Goal: Transaction & Acquisition: Purchase product/service

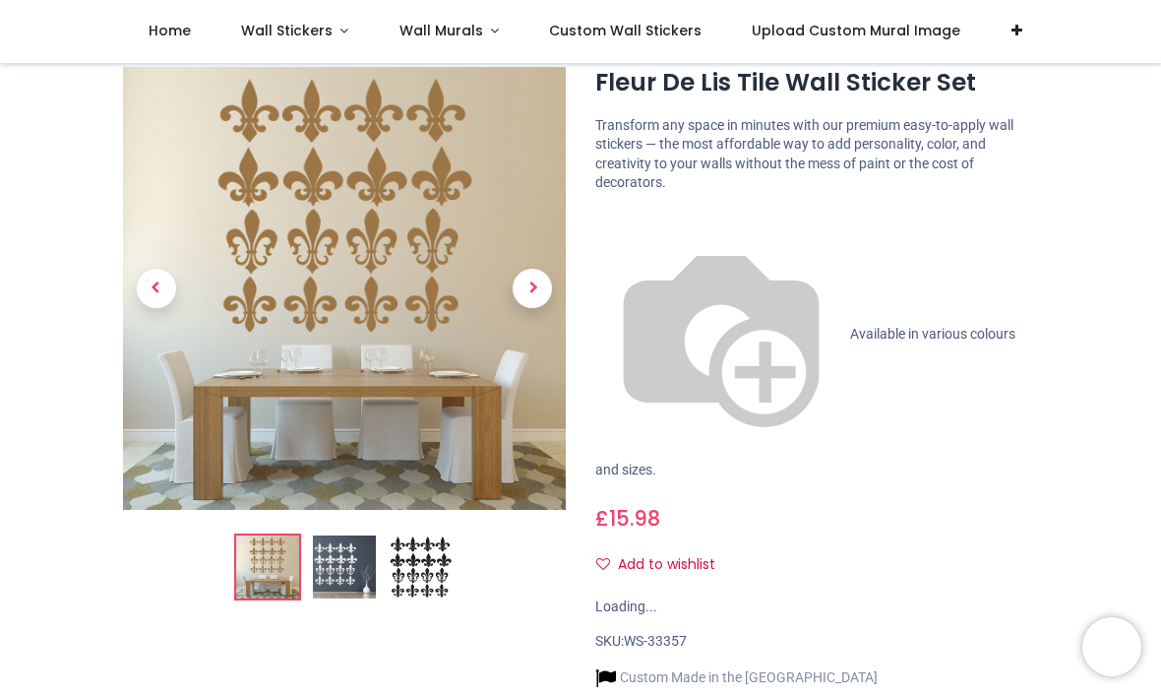
click at [534, 294] on span "Next" at bounding box center [532, 289] width 39 height 39
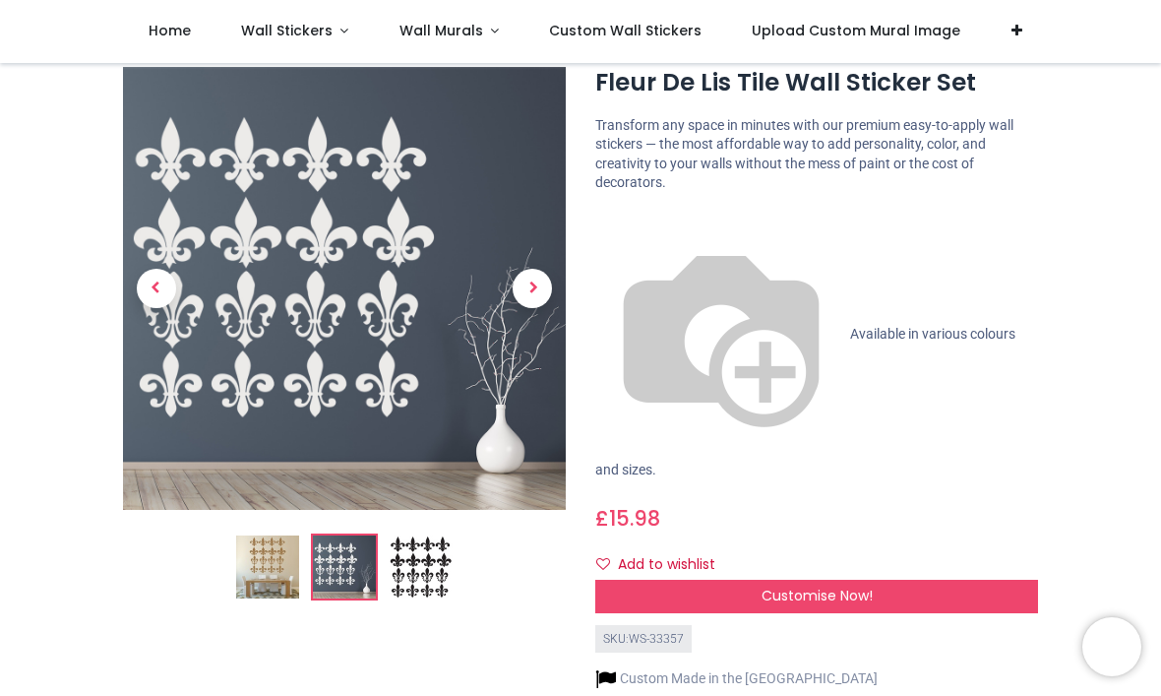
click at [532, 287] on span "Next" at bounding box center [532, 289] width 39 height 39
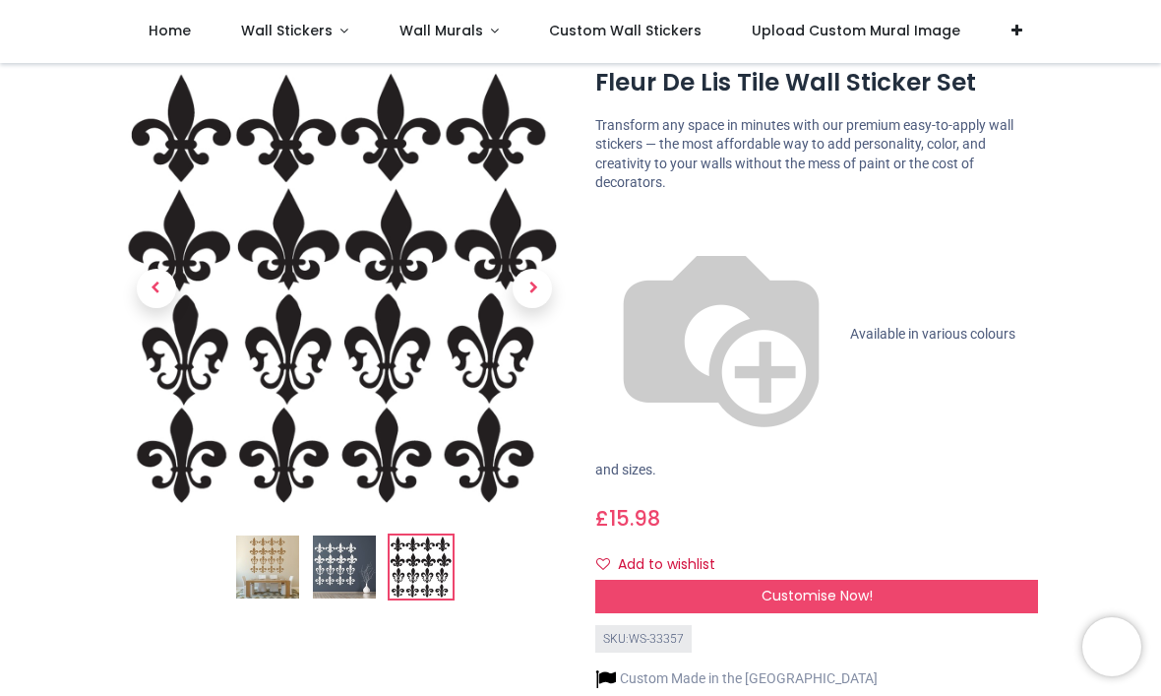
click at [430, 566] on img at bounding box center [421, 567] width 63 height 63
click at [431, 563] on img at bounding box center [421, 567] width 63 height 63
click at [536, 289] on span "Next" at bounding box center [532, 289] width 39 height 39
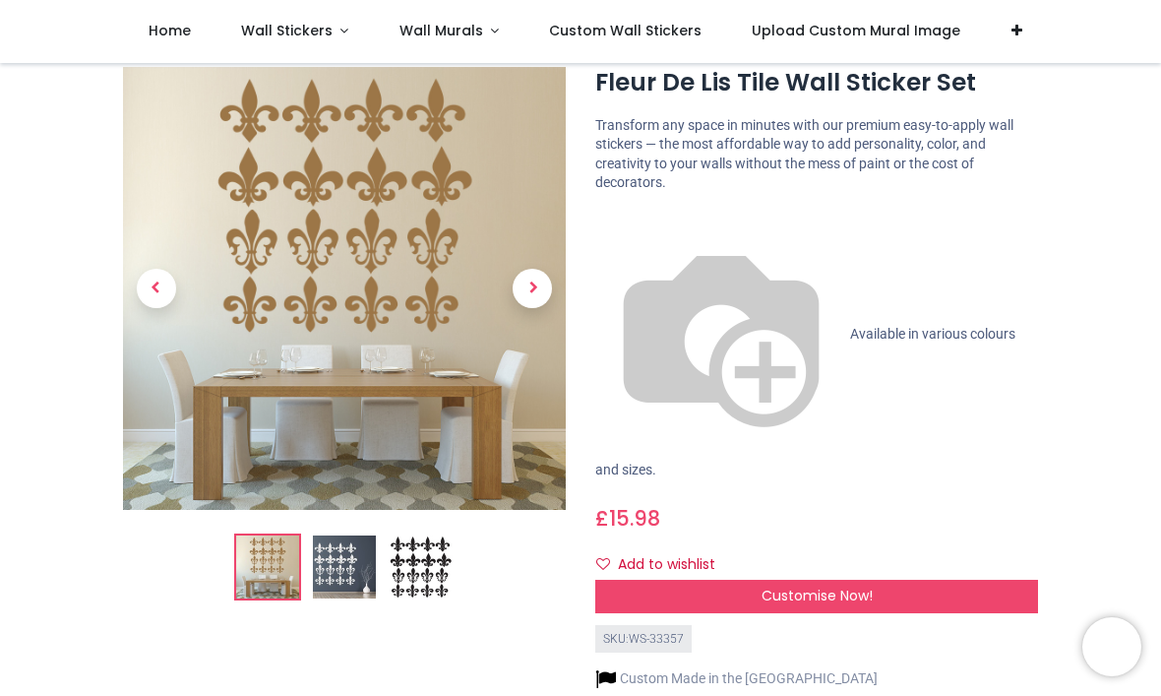
click at [533, 287] on span "Next" at bounding box center [532, 289] width 39 height 39
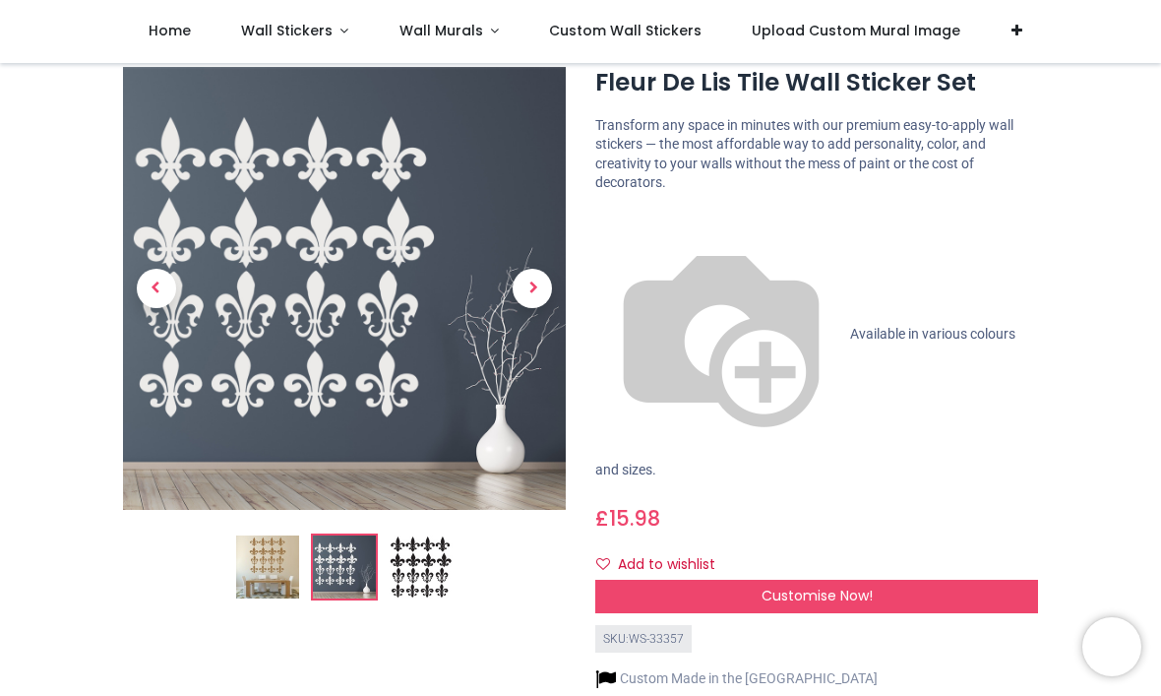
click at [536, 294] on span "Next" at bounding box center [532, 289] width 39 height 39
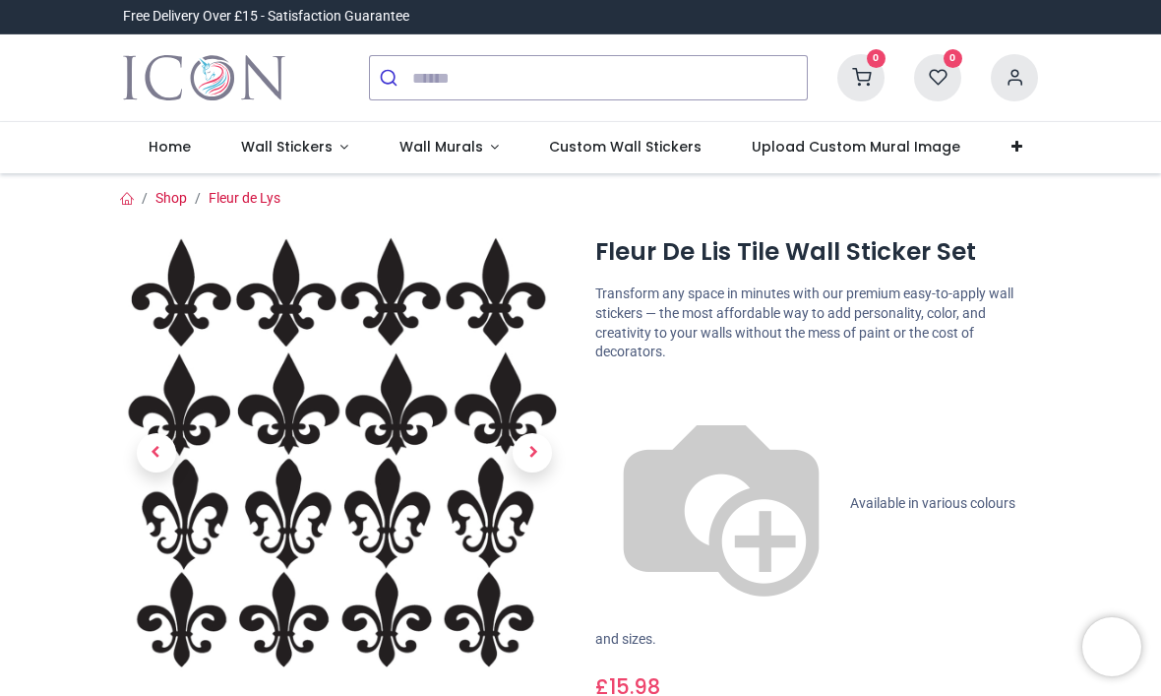
click at [666, 157] on link "Custom Wall Stickers" at bounding box center [626, 147] width 203 height 51
click at [330, 144] on span "Wall Stickers" at bounding box center [288, 147] width 95 height 20
click at [480, 153] on link "Wall Murals" at bounding box center [449, 147] width 151 height 51
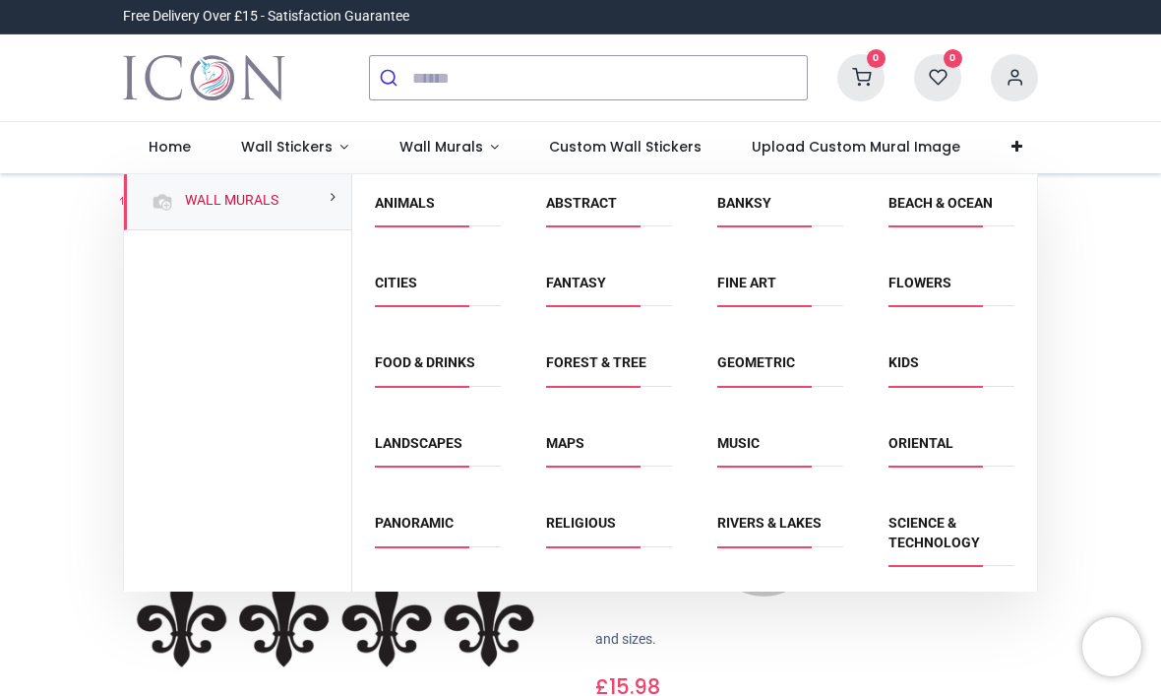
click at [666, 147] on span "Custom Wall Stickers" at bounding box center [625, 147] width 153 height 20
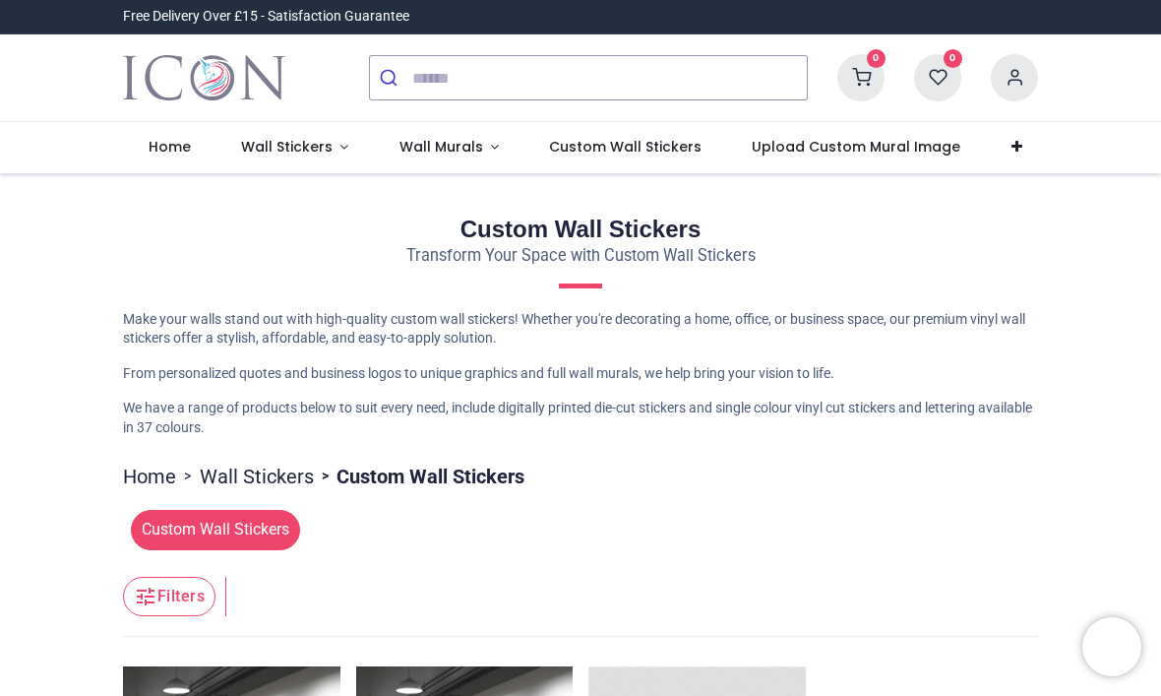
click at [330, 144] on span "Wall Stickers" at bounding box center [288, 147] width 95 height 20
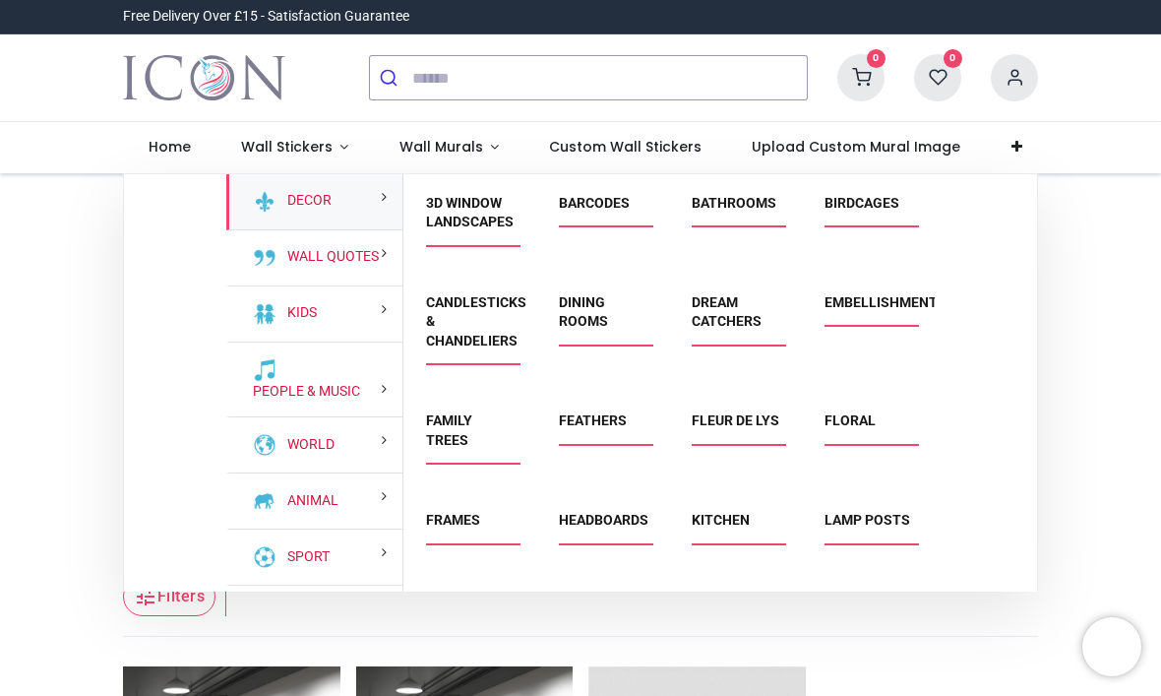
click at [882, 304] on link "Embellishments" at bounding box center [886, 302] width 122 height 16
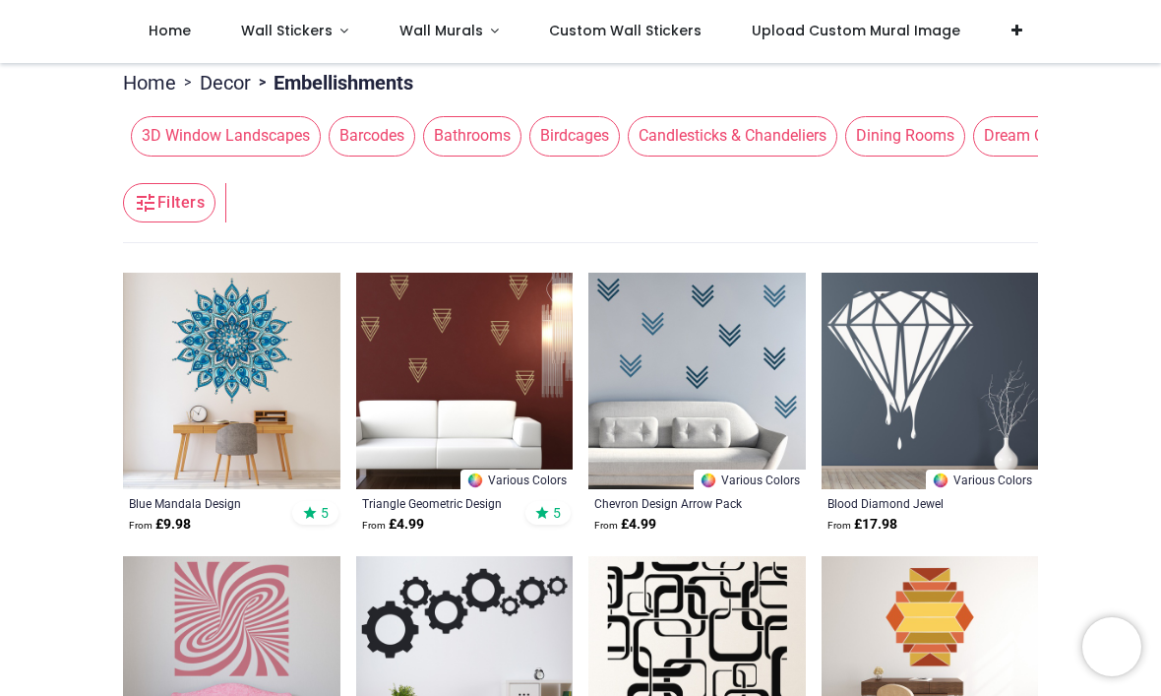
scroll to position [181, 0]
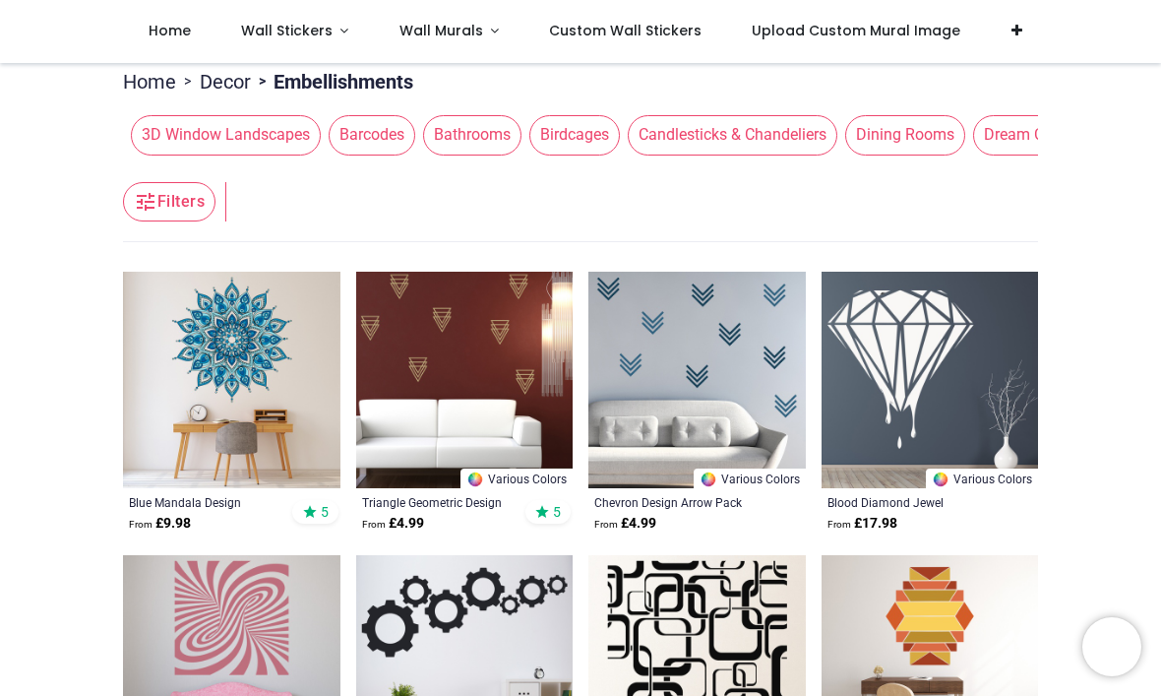
click at [735, 139] on span "Candlesticks & Chandeliers" at bounding box center [733, 134] width 210 height 39
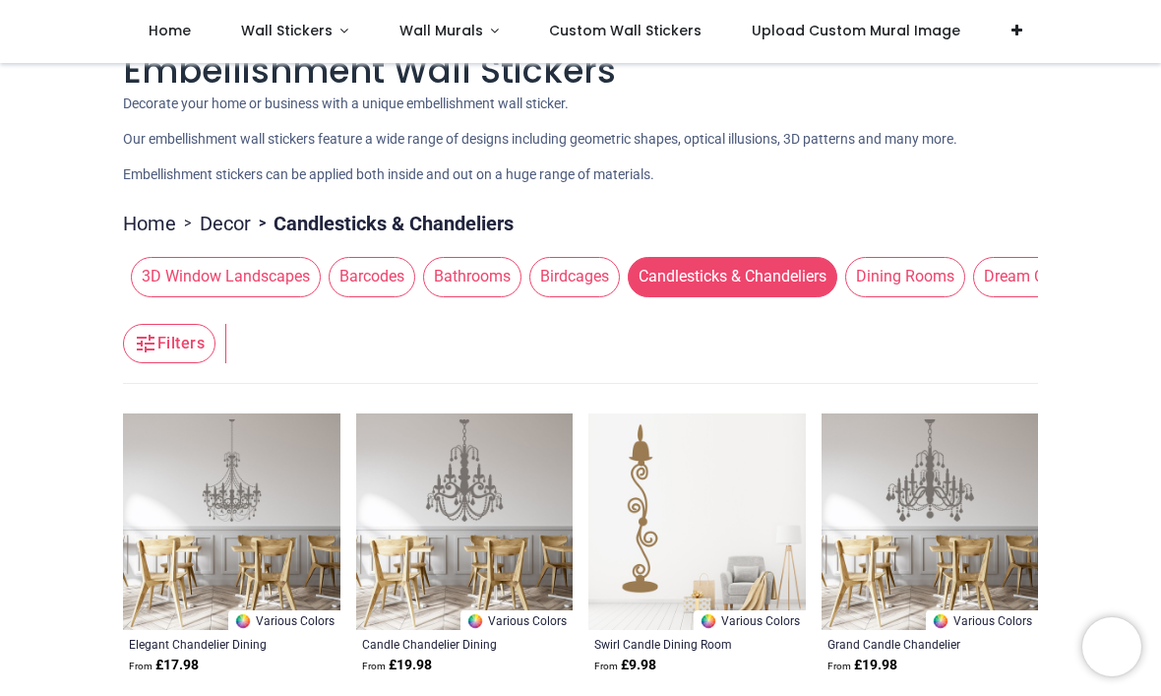
scroll to position [22, 0]
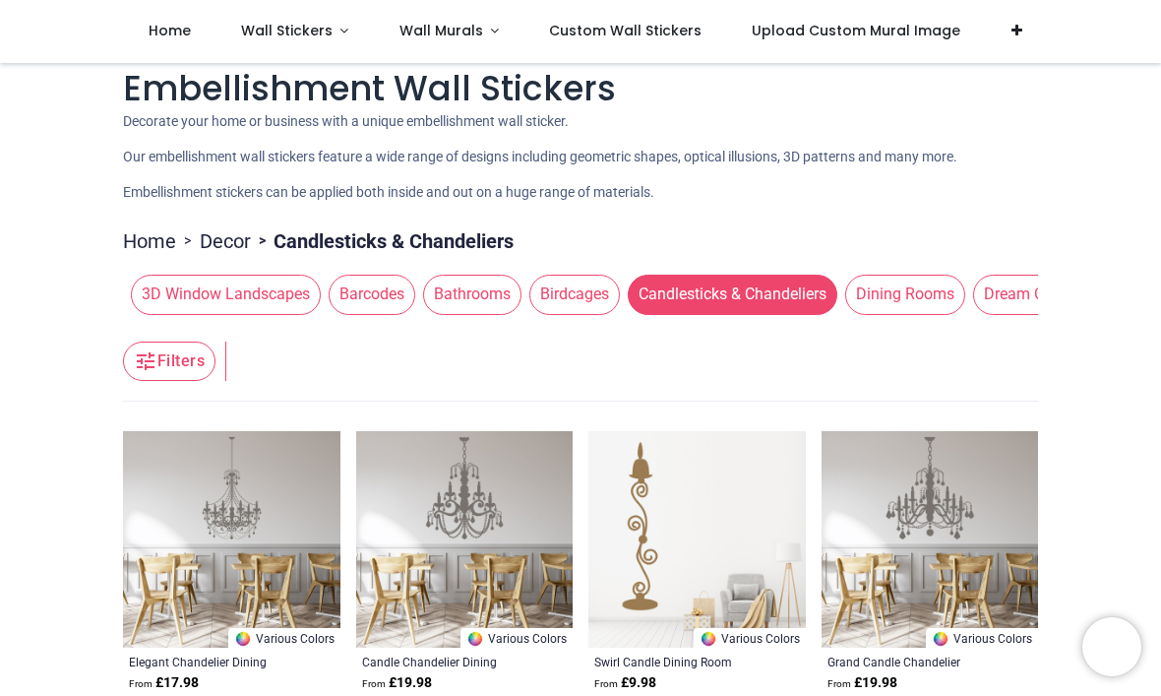
click at [478, 290] on span "Bathrooms" at bounding box center [472, 294] width 98 height 39
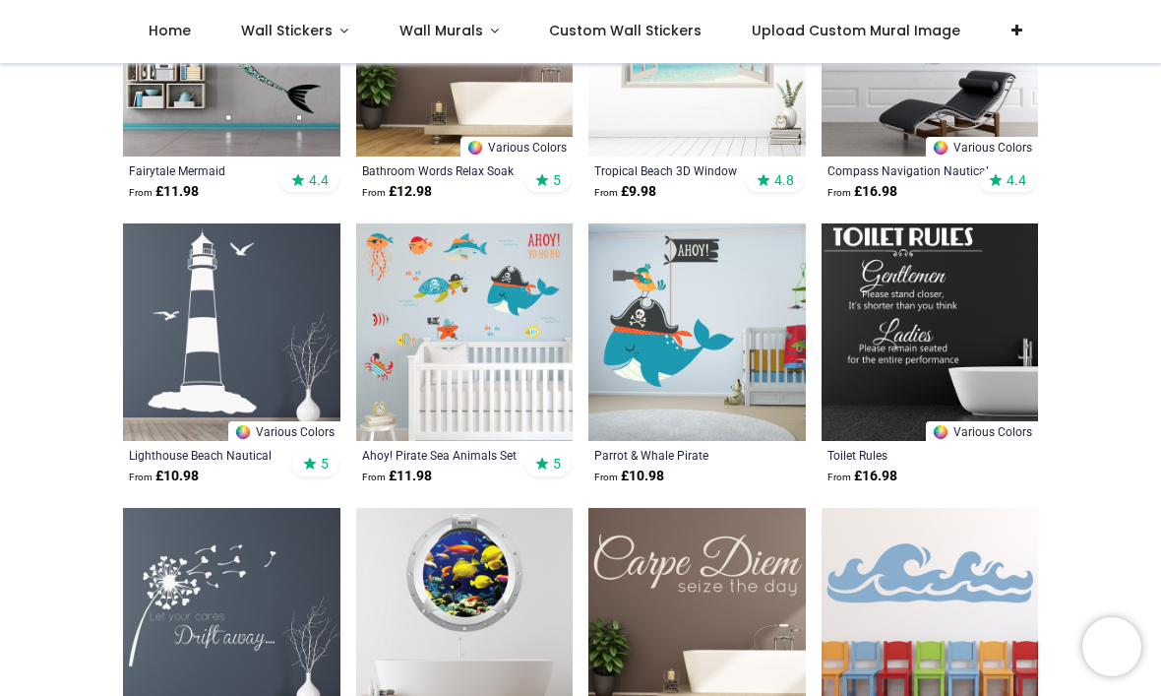
scroll to position [580, 0]
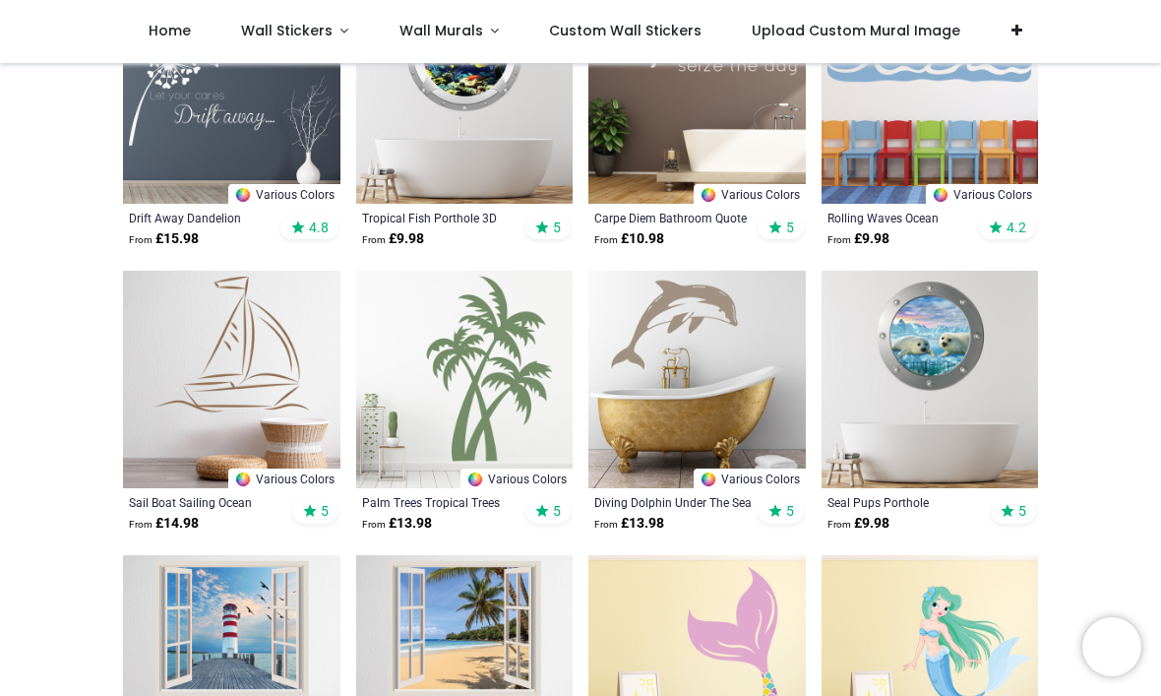
scroll to position [1033, 0]
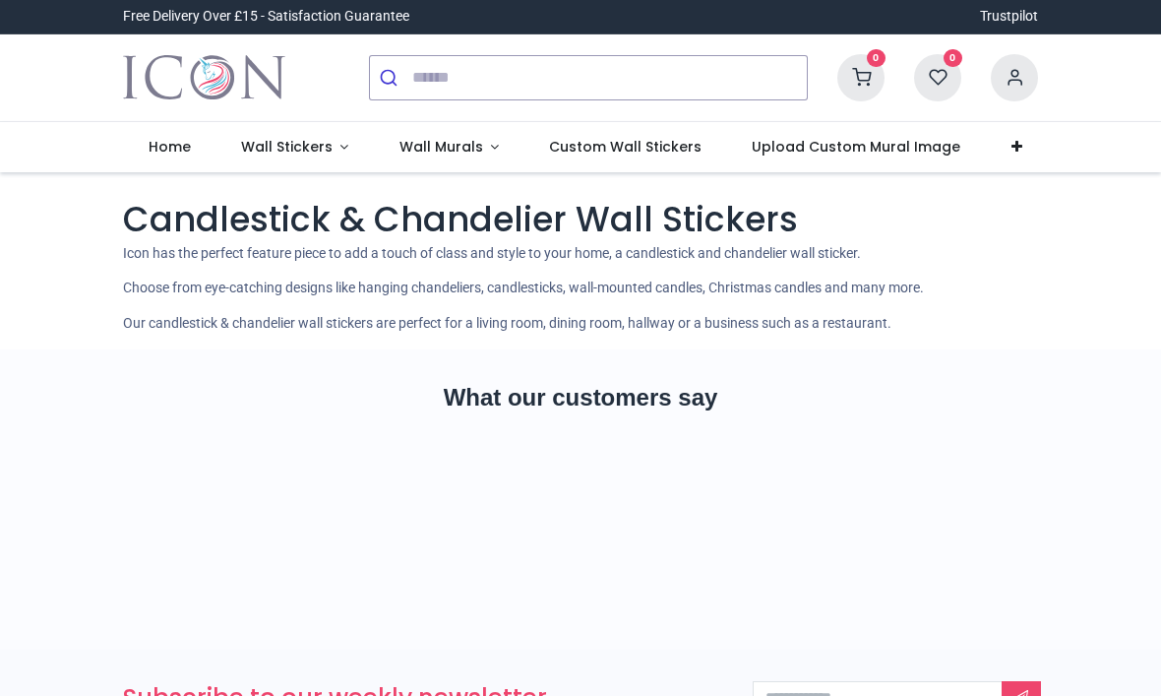
click at [335, 143] on link "Wall Stickers" at bounding box center [295, 147] width 158 height 51
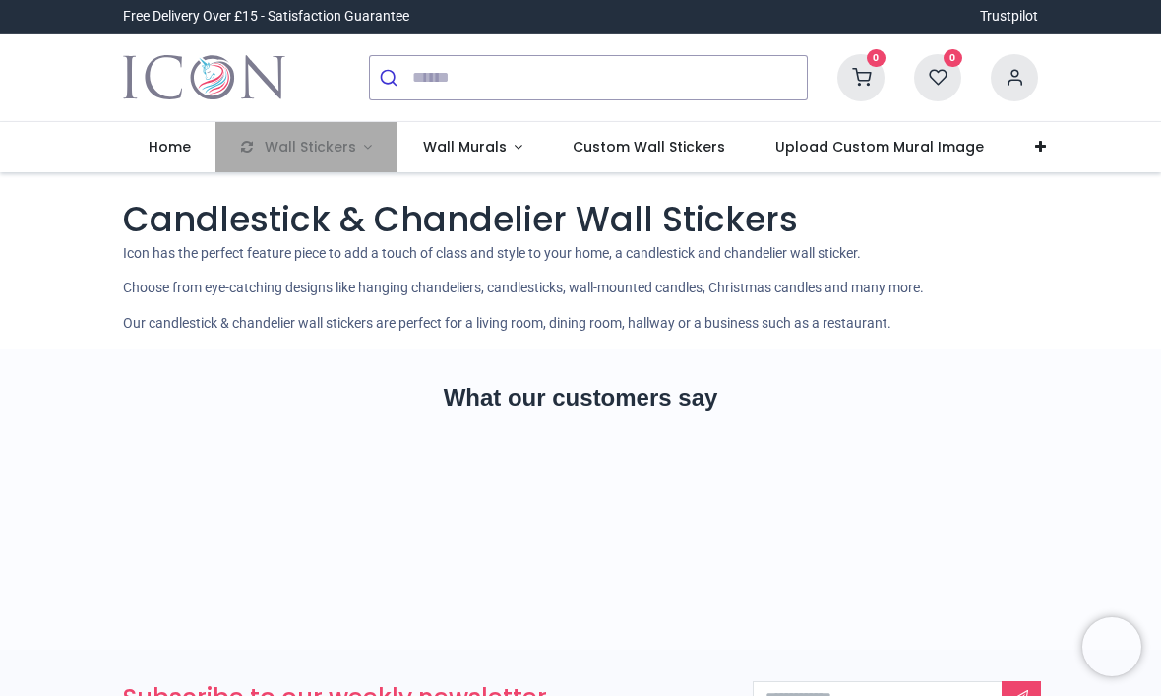
click at [325, 154] on li "Wall Stickers" at bounding box center [307, 147] width 182 height 51
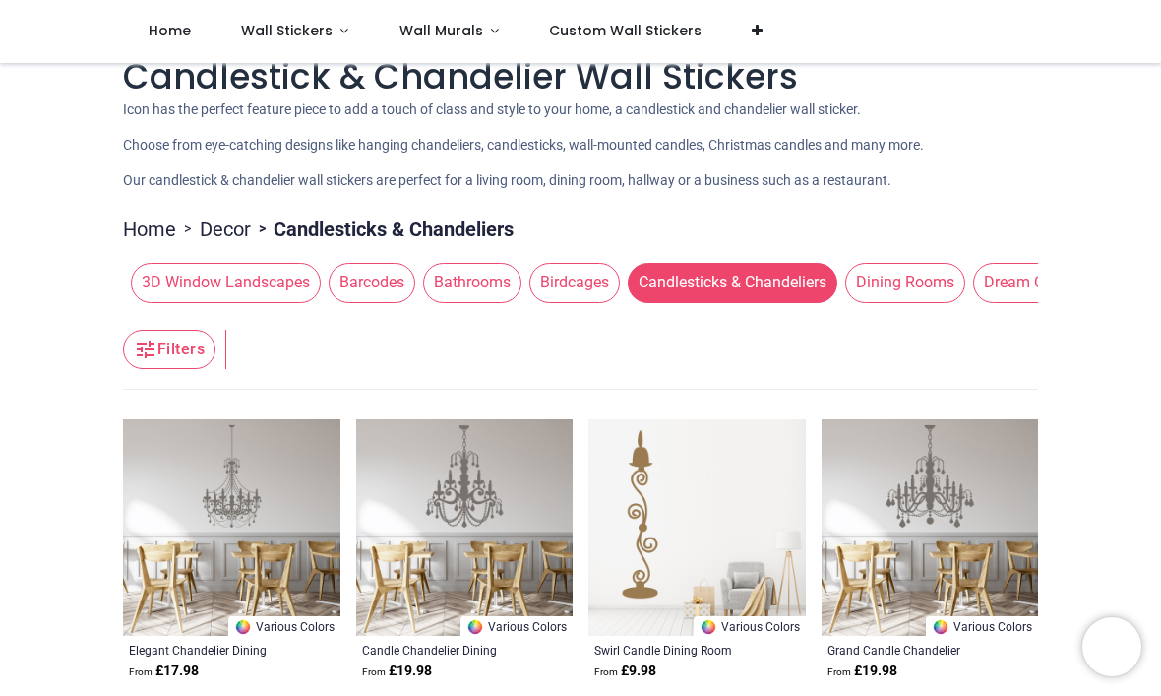
scroll to position [32, 0]
click at [917, 282] on span "Dining Rooms" at bounding box center [906, 283] width 120 height 39
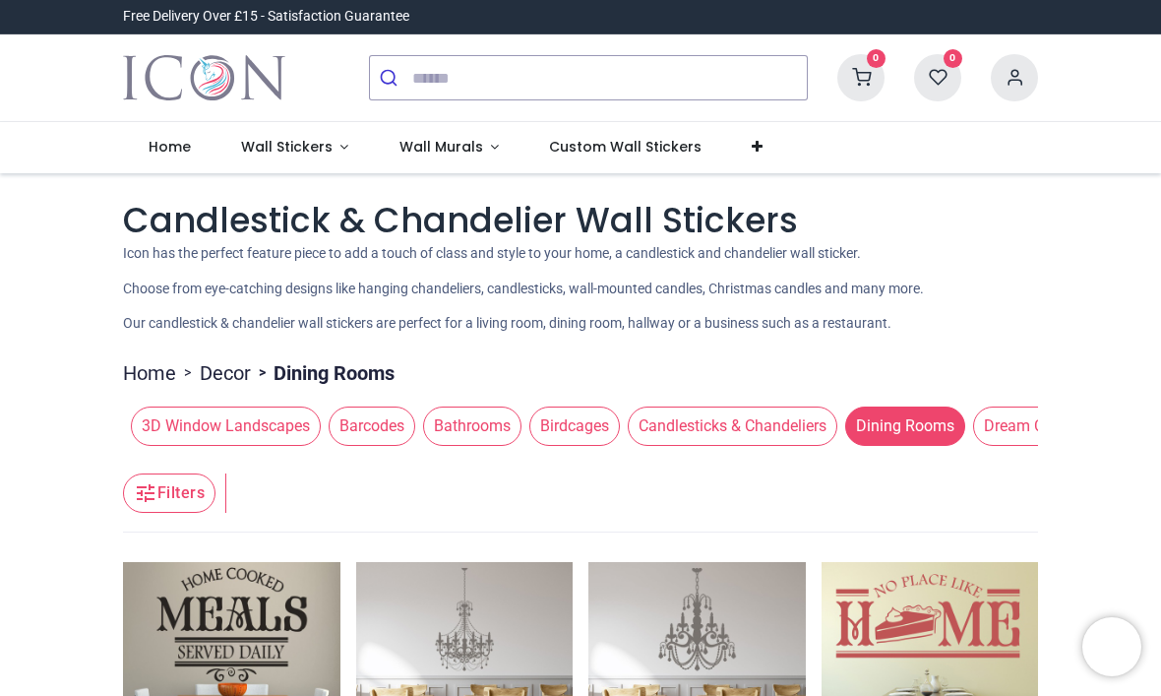
click at [327, 147] on span "Wall Stickers" at bounding box center [287, 147] width 92 height 20
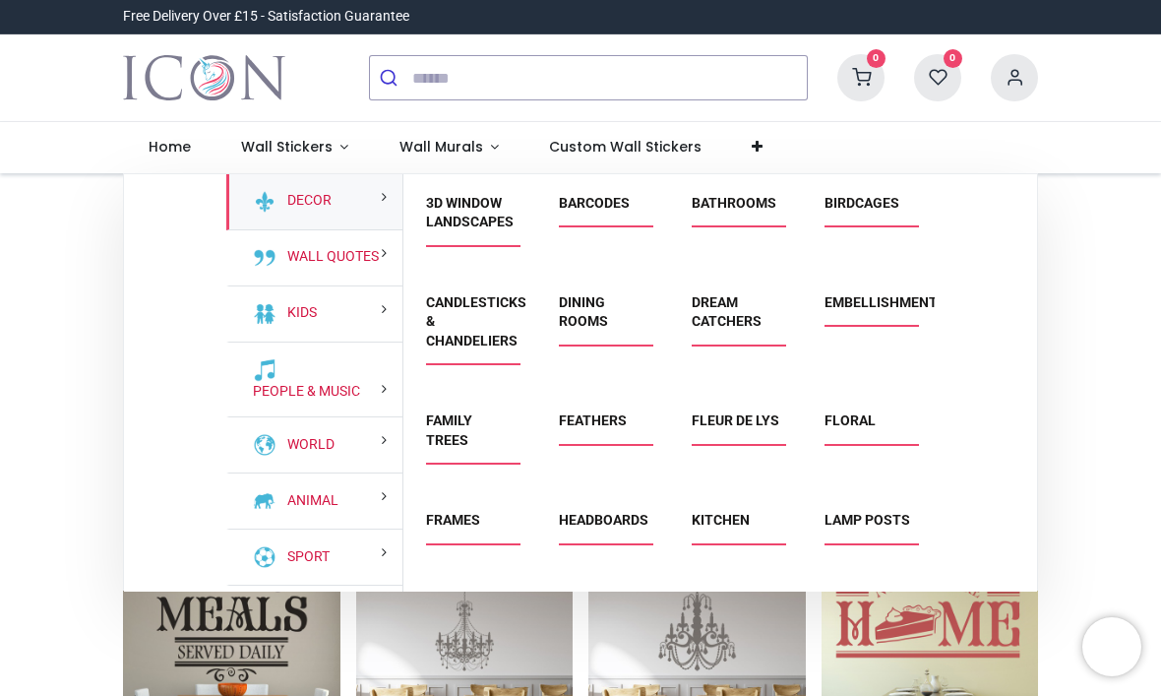
click at [597, 513] on link "Headboards" at bounding box center [604, 520] width 90 height 16
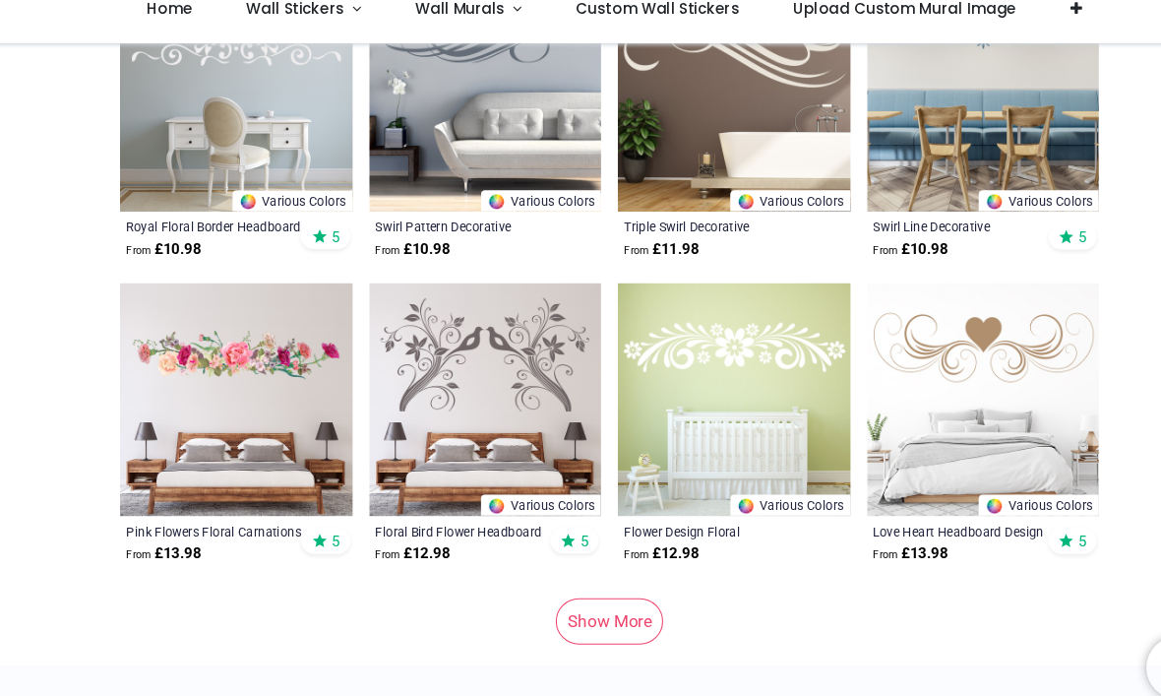
scroll to position [1944, 0]
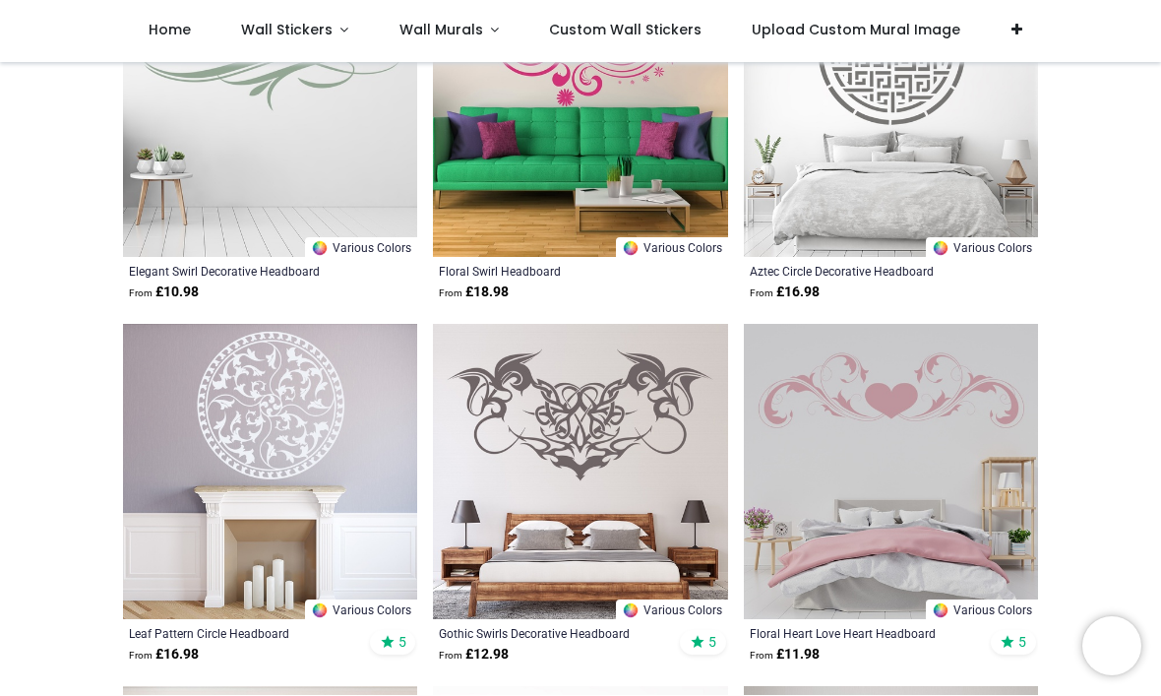
scroll to position [4487, 0]
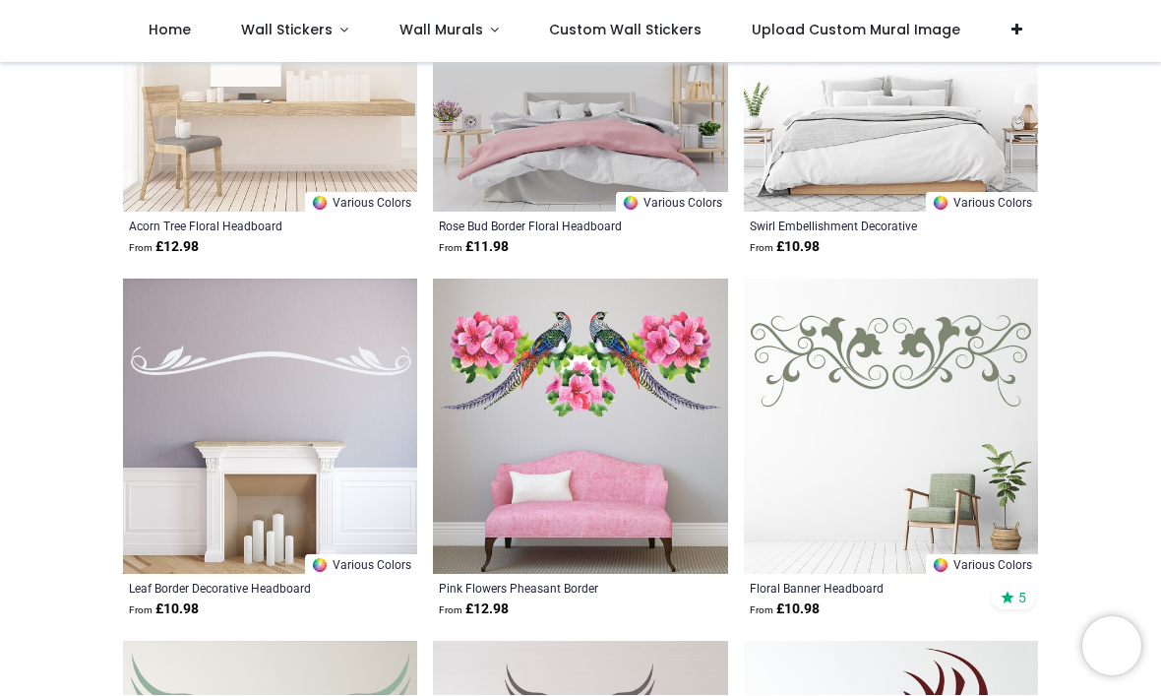
scroll to position [5980, 0]
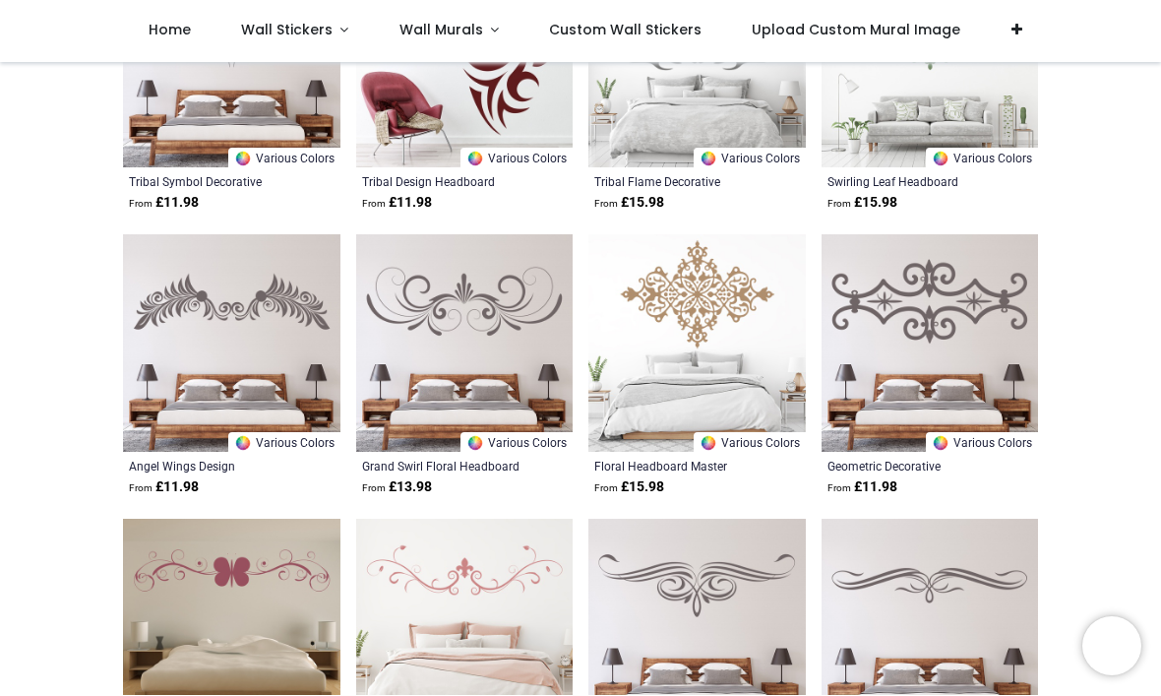
scroll to position [4182, 0]
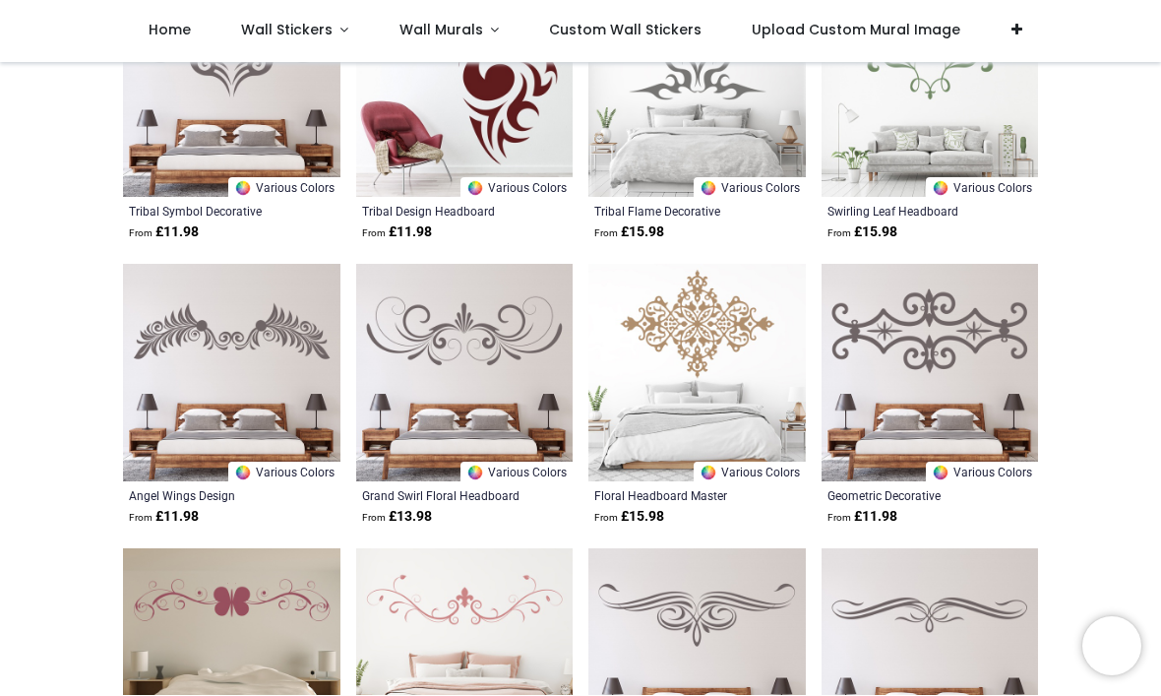
click at [717, 337] on img at bounding box center [698, 374] width 218 height 218
click at [679, 491] on div "Floral Headboard Master Bedroom" at bounding box center [677, 496] width 164 height 16
click at [743, 463] on link "Various Colors" at bounding box center [750, 473] width 112 height 20
click at [735, 317] on img at bounding box center [698, 374] width 218 height 218
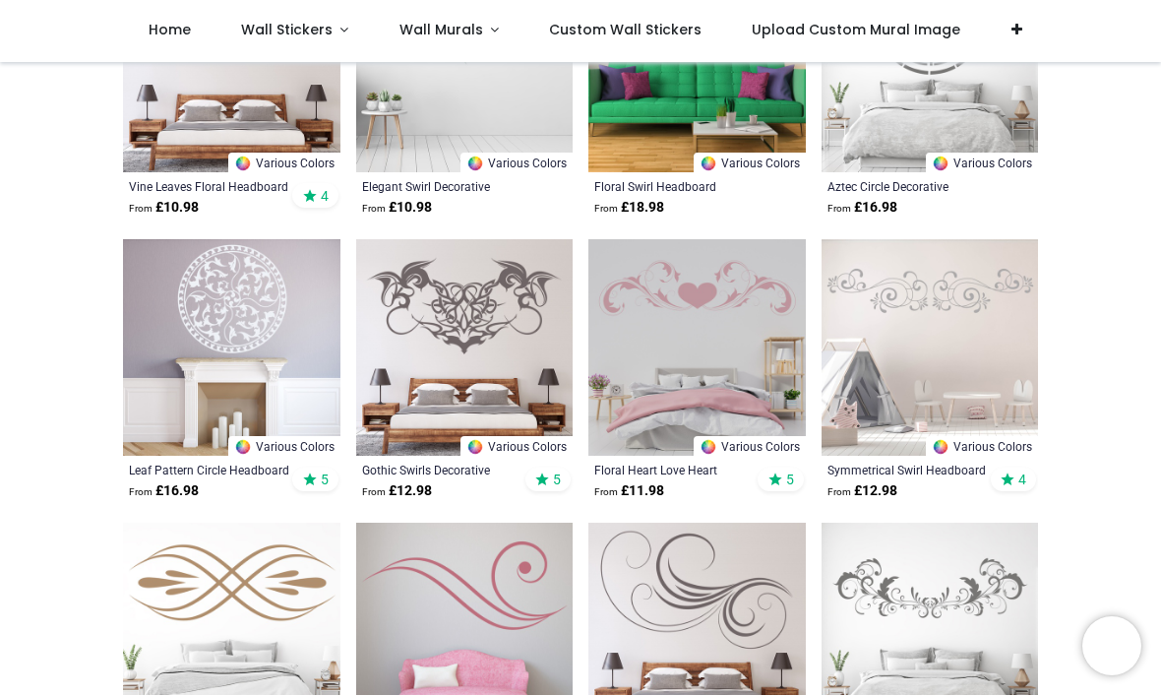
scroll to position [2785, 0]
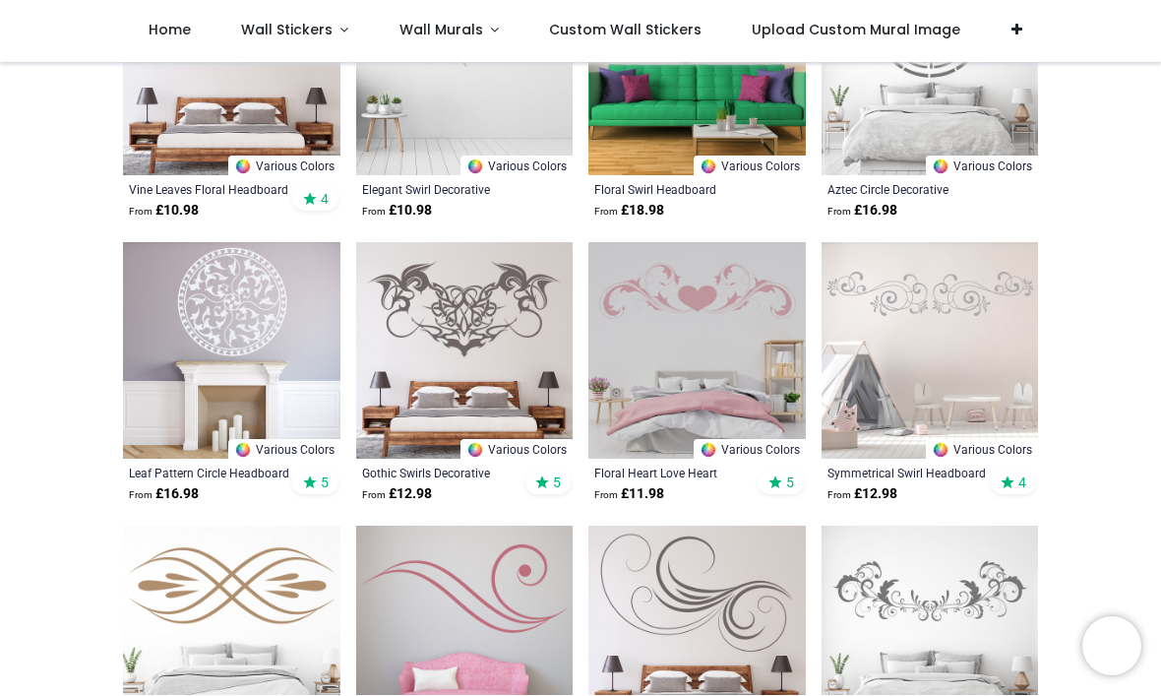
click at [269, 312] on img at bounding box center [232, 352] width 218 height 218
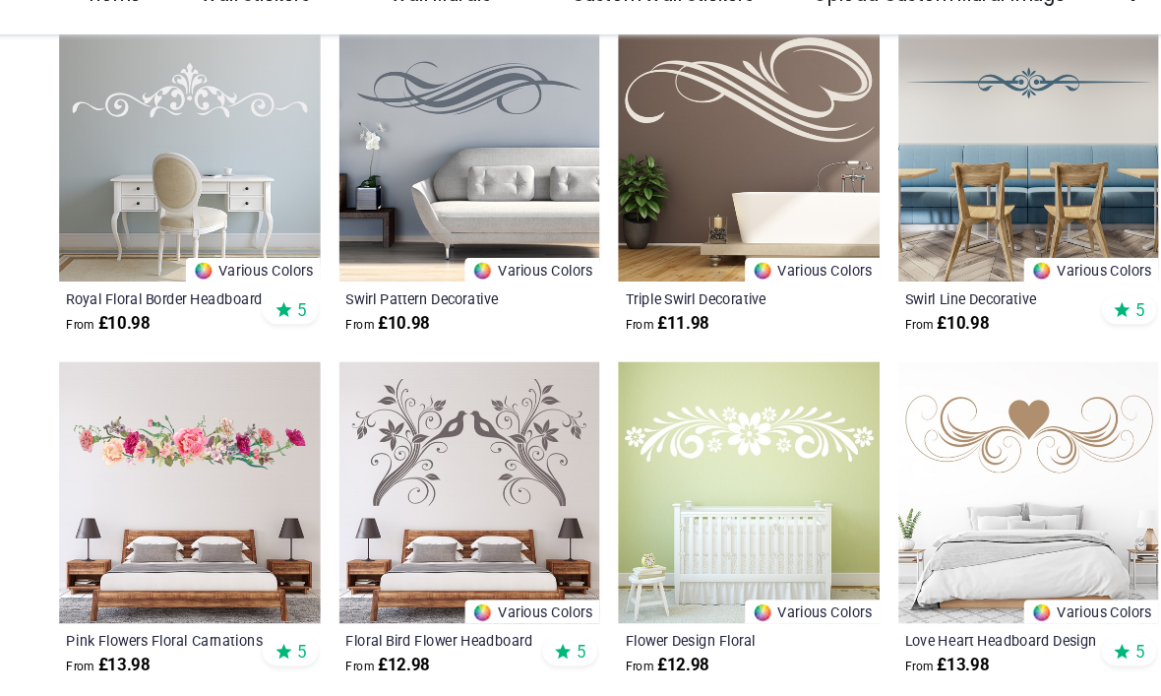
scroll to position [1831, 0]
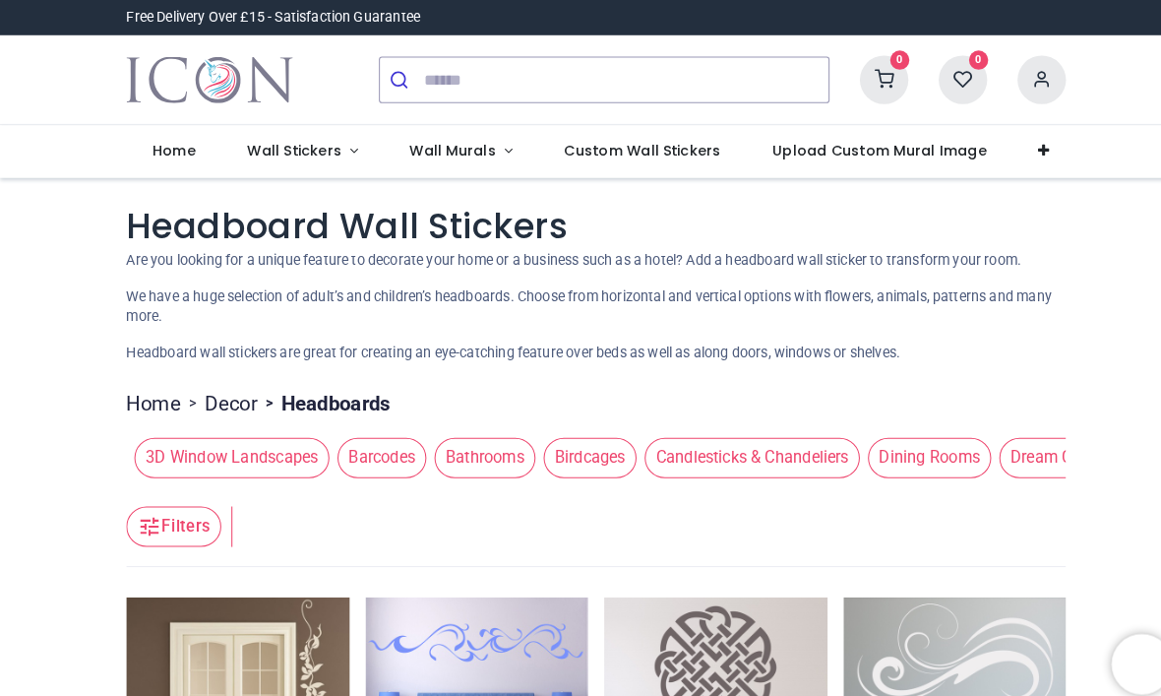
click at [331, 151] on span "Wall Stickers" at bounding box center [288, 147] width 95 height 20
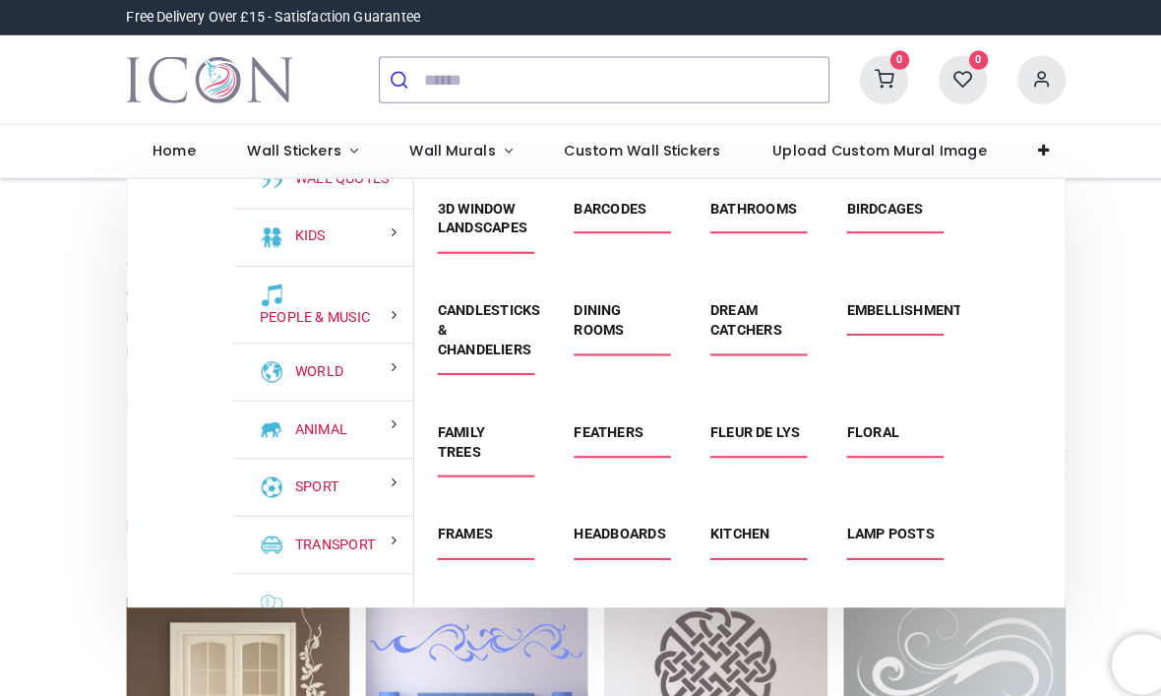
scroll to position [76, 0]
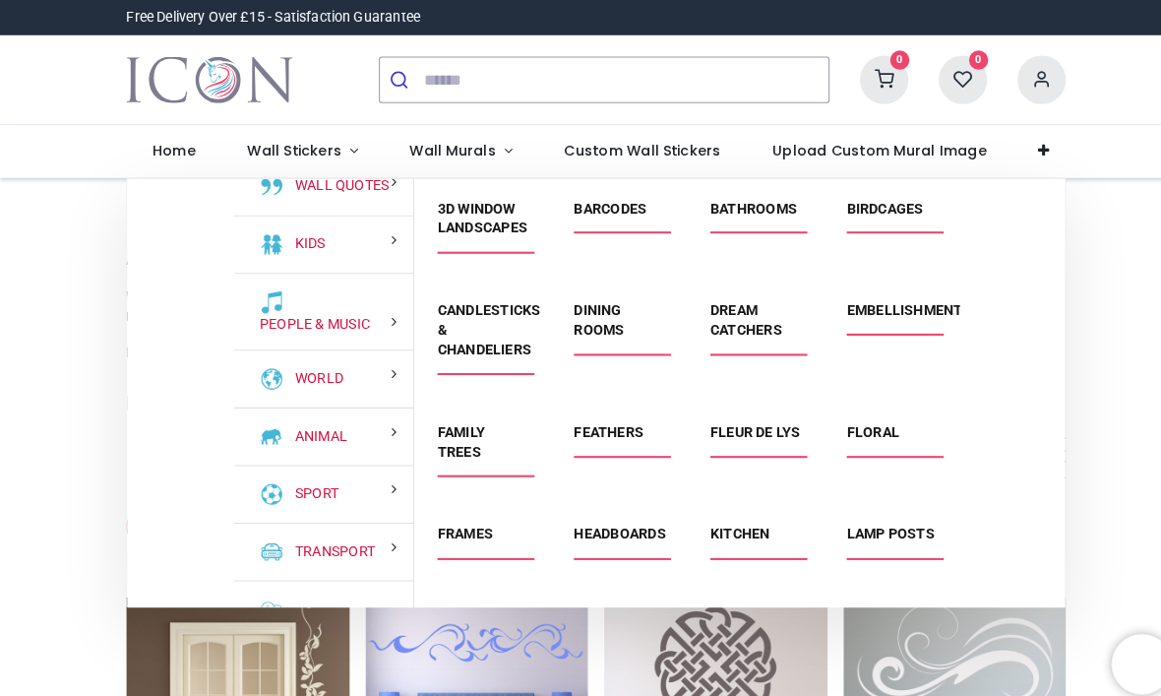
click at [335, 365] on link "World" at bounding box center [307, 369] width 55 height 20
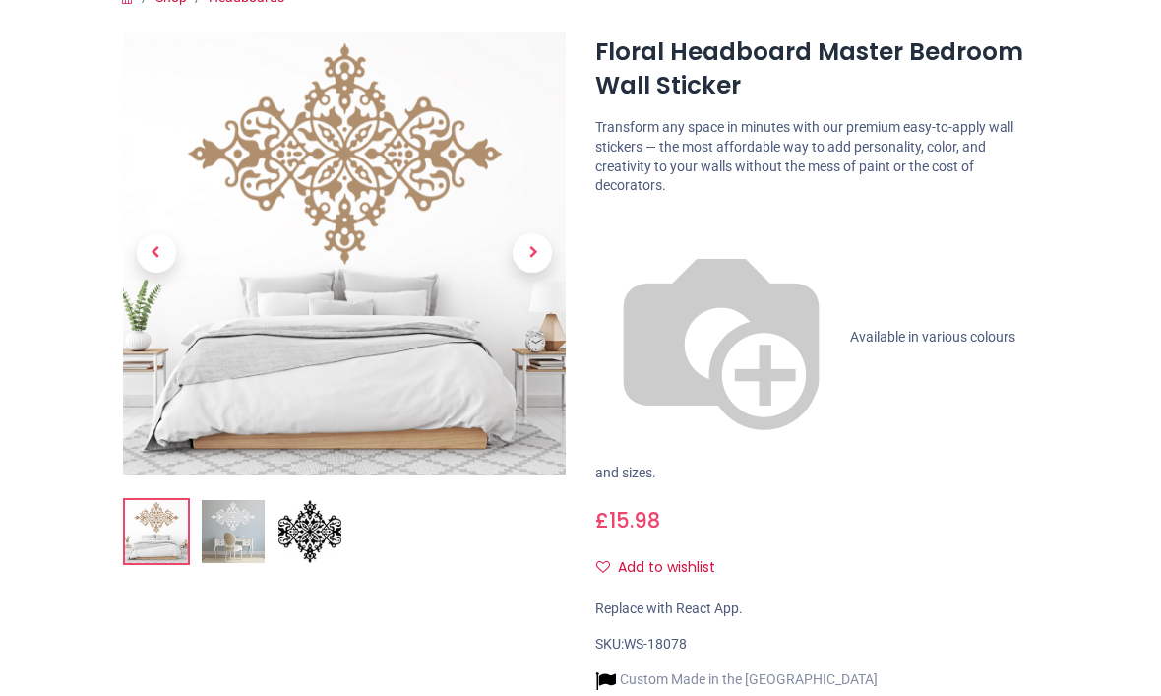
scroll to position [178, 0]
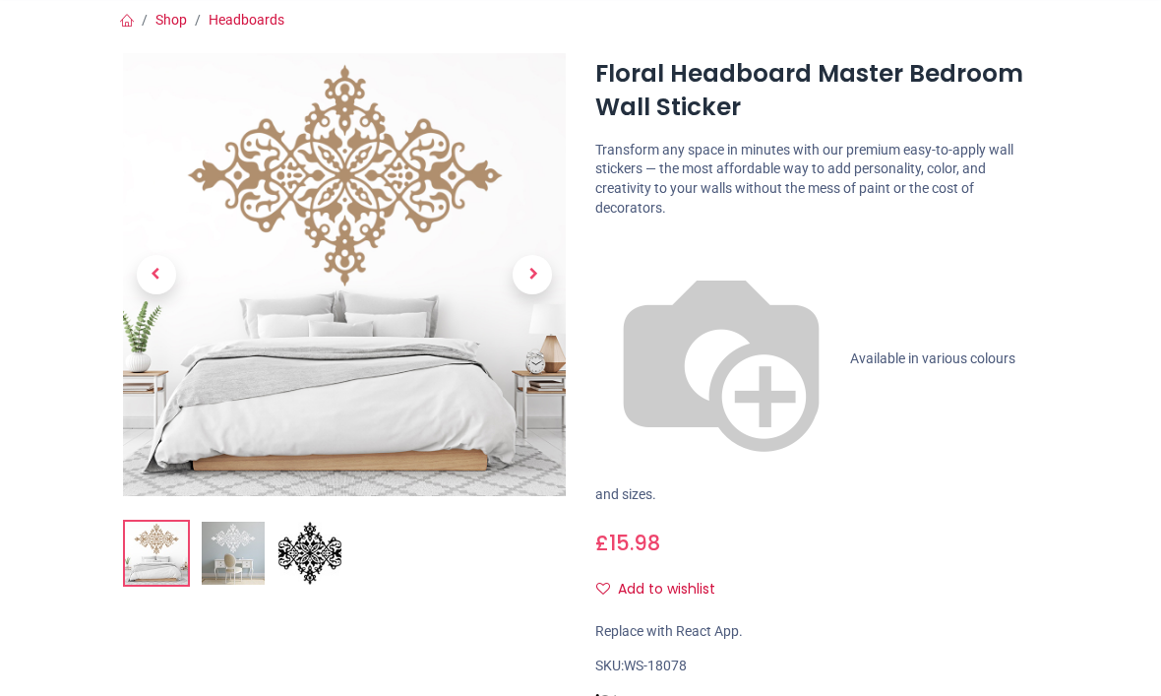
scroll to position [176, 0]
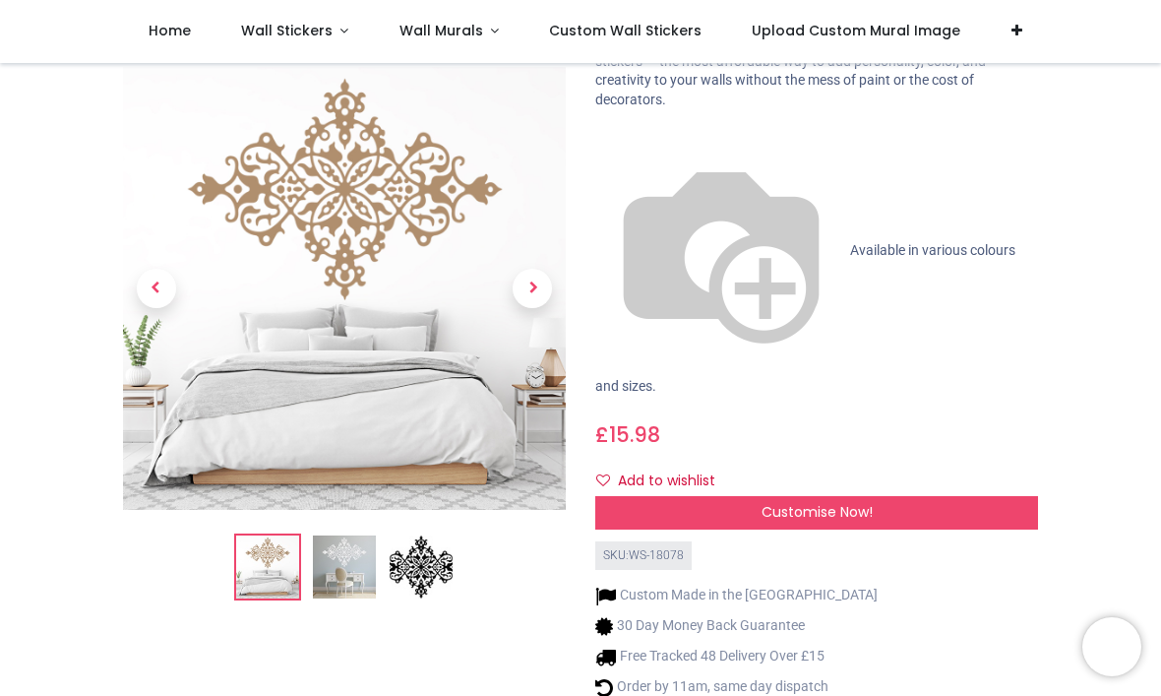
click at [726, 125] on p "Available in various colours and sizes." at bounding box center [817, 261] width 443 height 272
click at [627, 242] on span "Available in various colours and sizes." at bounding box center [806, 318] width 420 height 152
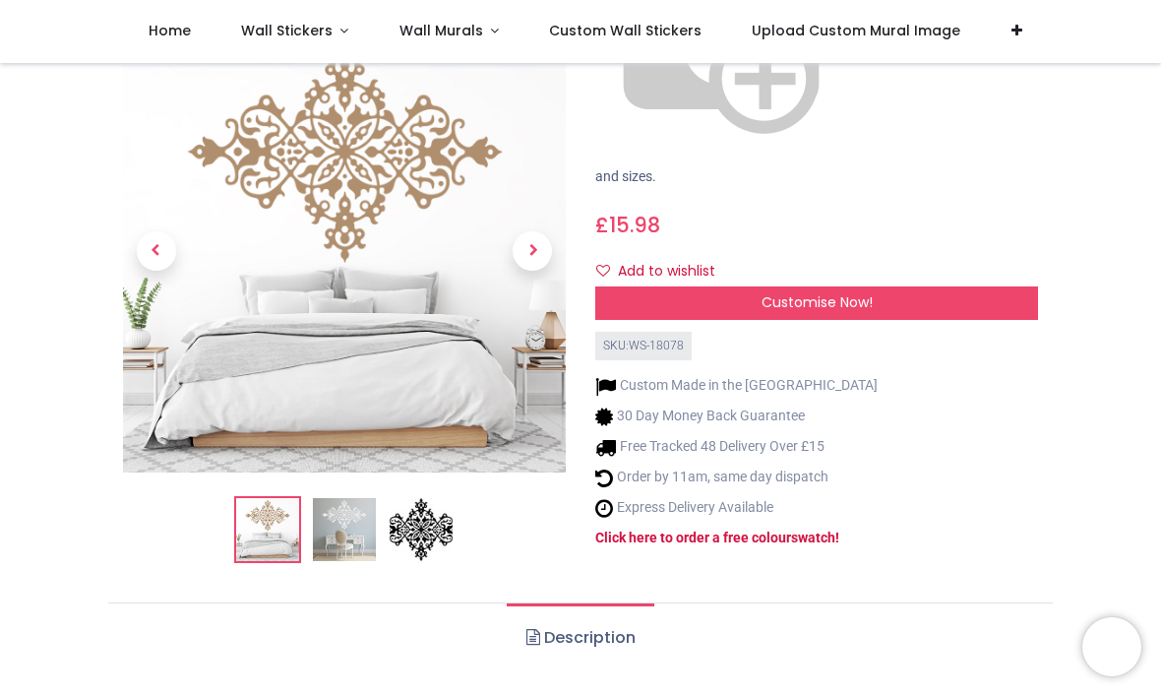
scroll to position [434, 0]
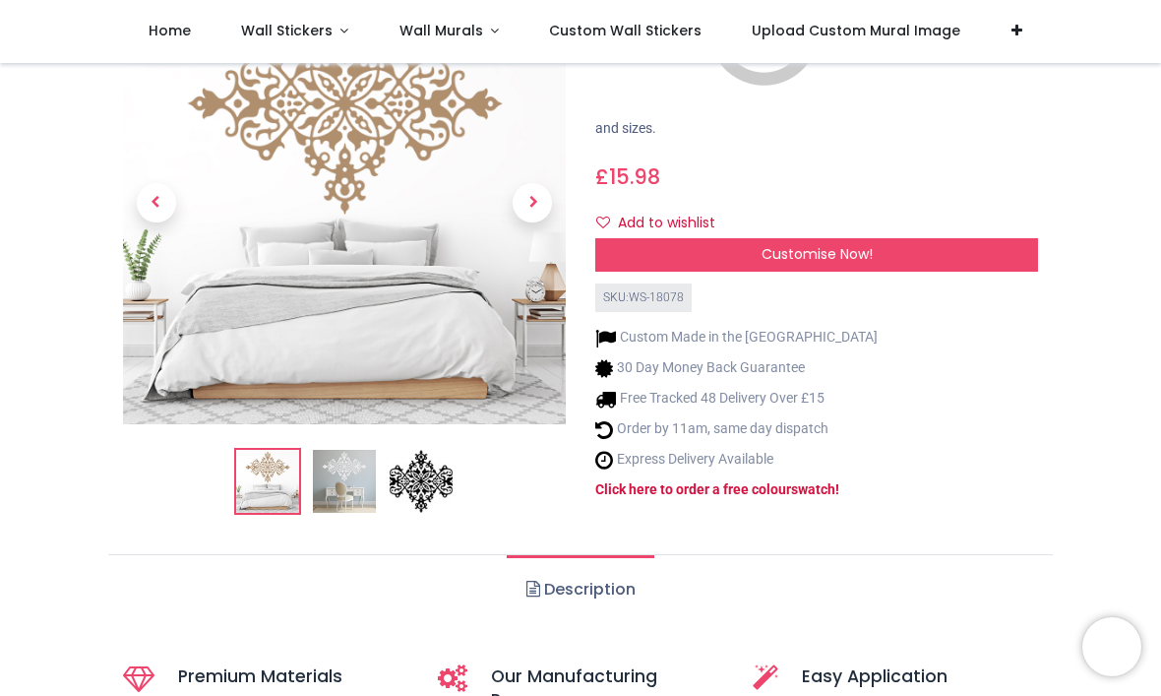
click at [430, 450] on img at bounding box center [421, 481] width 63 height 63
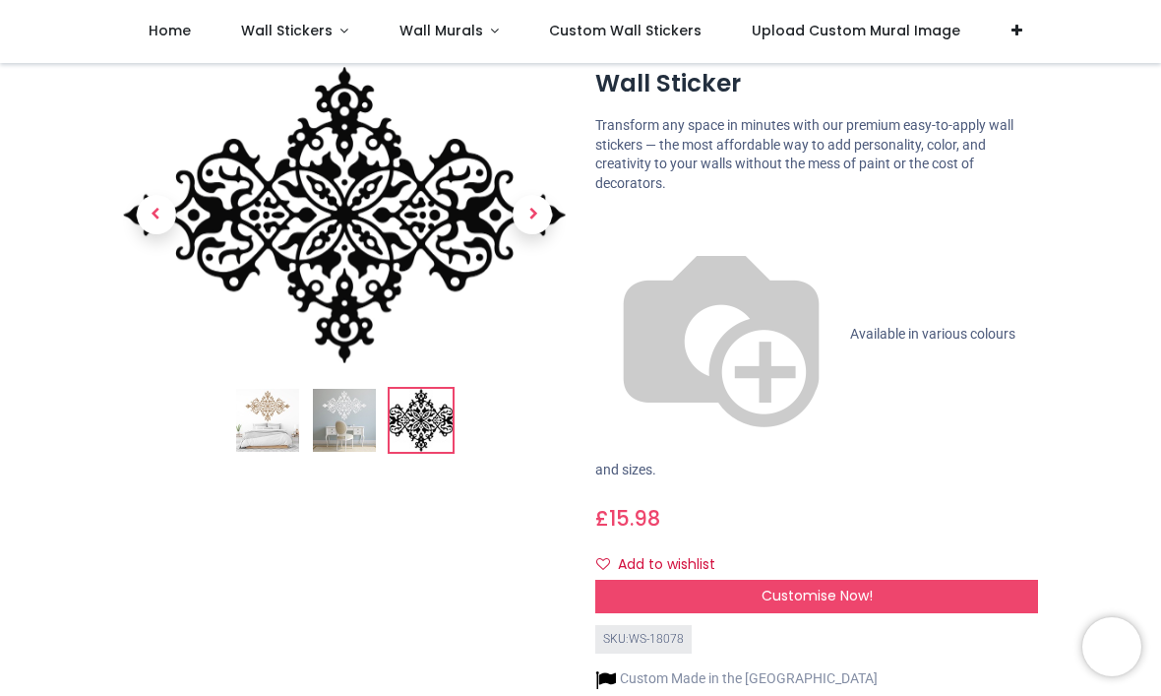
scroll to position [58, 0]
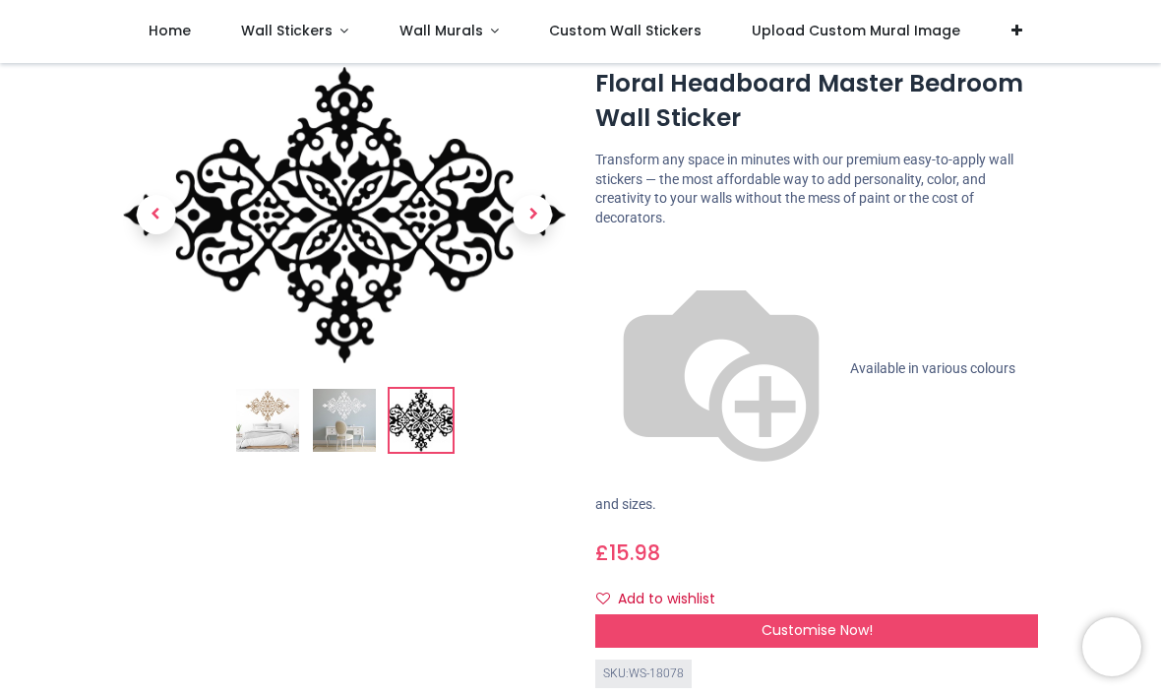
click at [536, 223] on span "Next" at bounding box center [532, 215] width 39 height 39
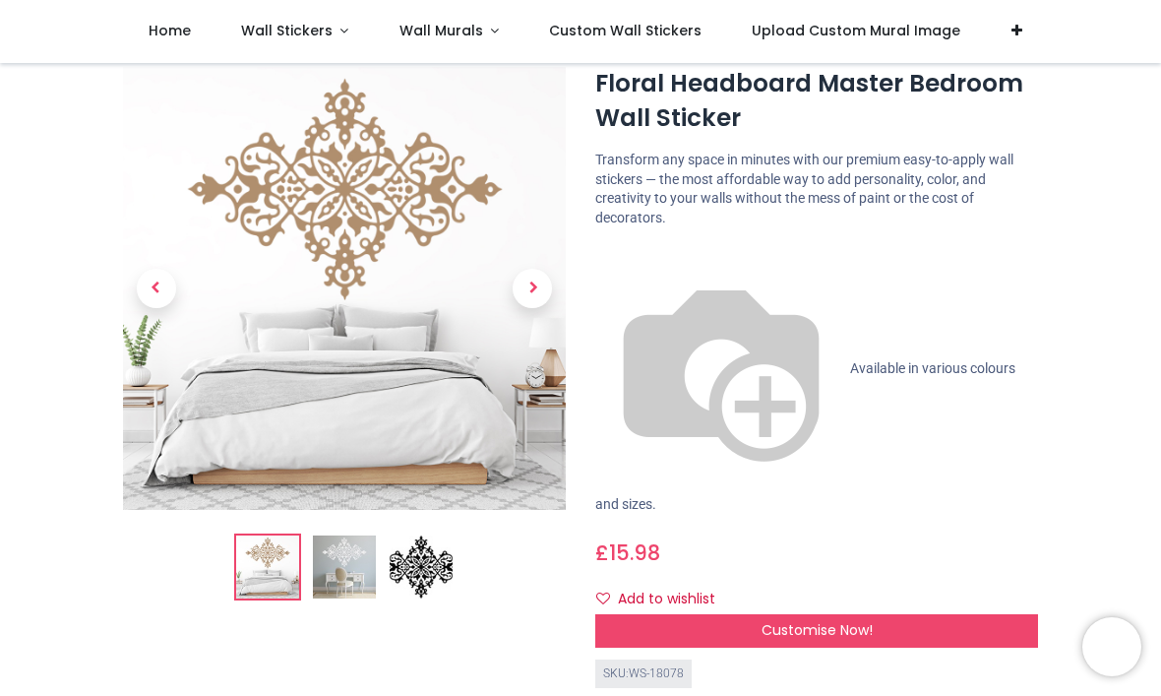
click at [543, 297] on span "Next" at bounding box center [532, 289] width 39 height 39
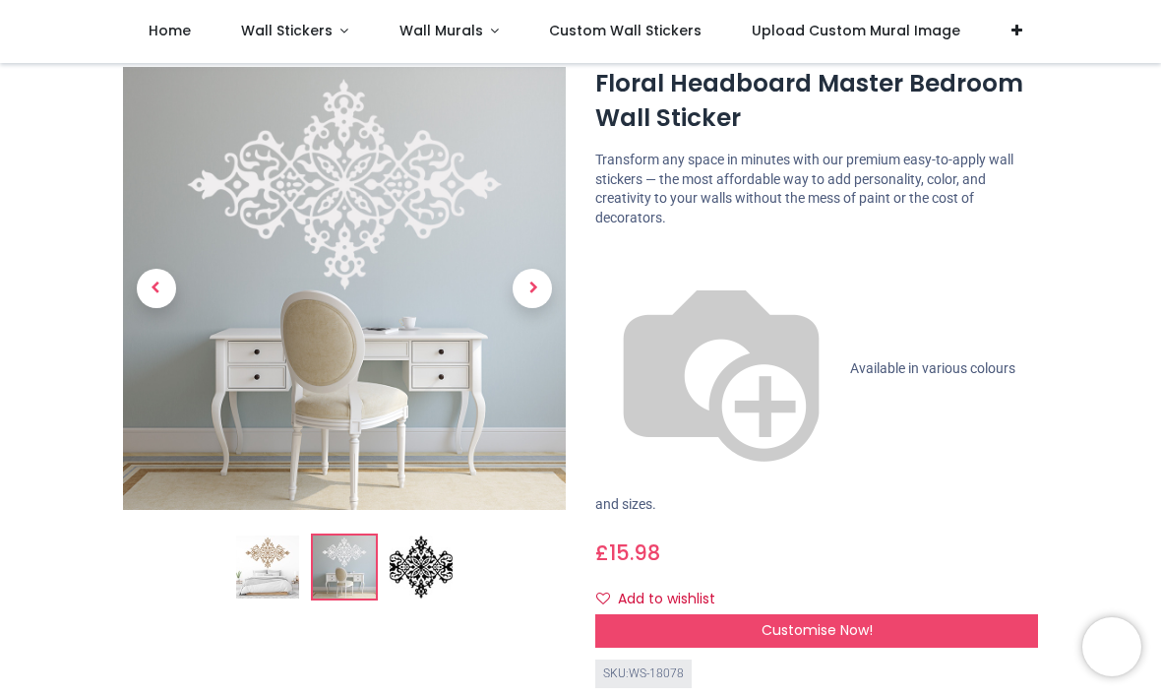
click at [540, 287] on span "Next" at bounding box center [532, 289] width 39 height 39
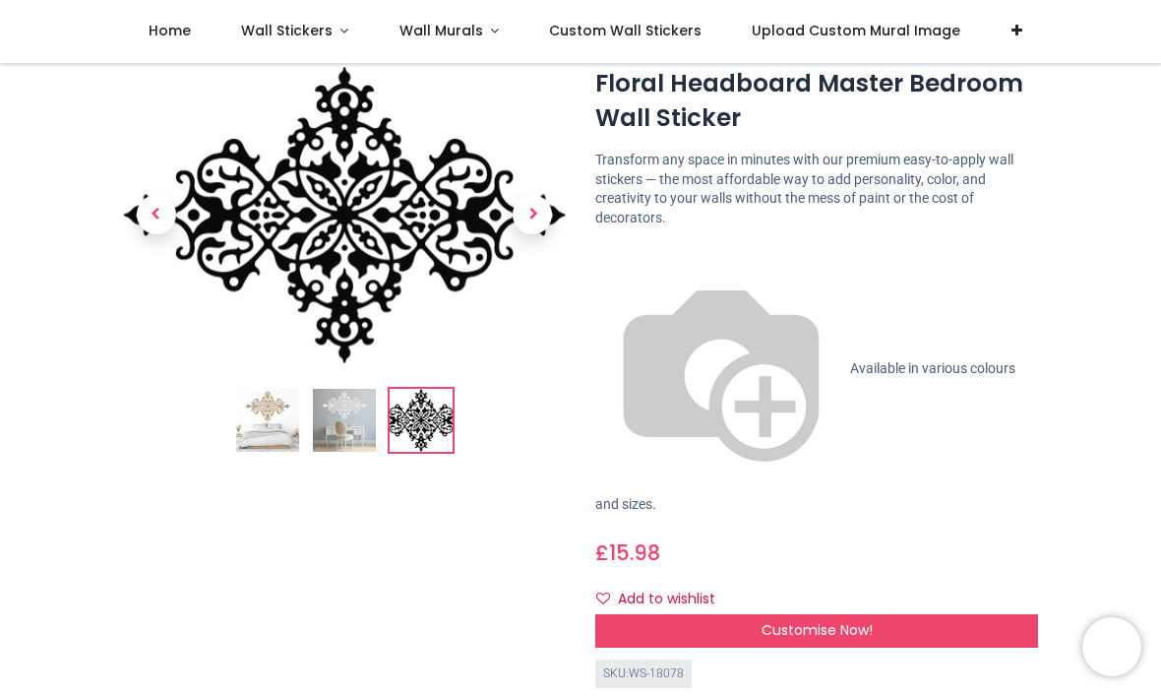
click at [169, 224] on span "Previous" at bounding box center [156, 215] width 39 height 39
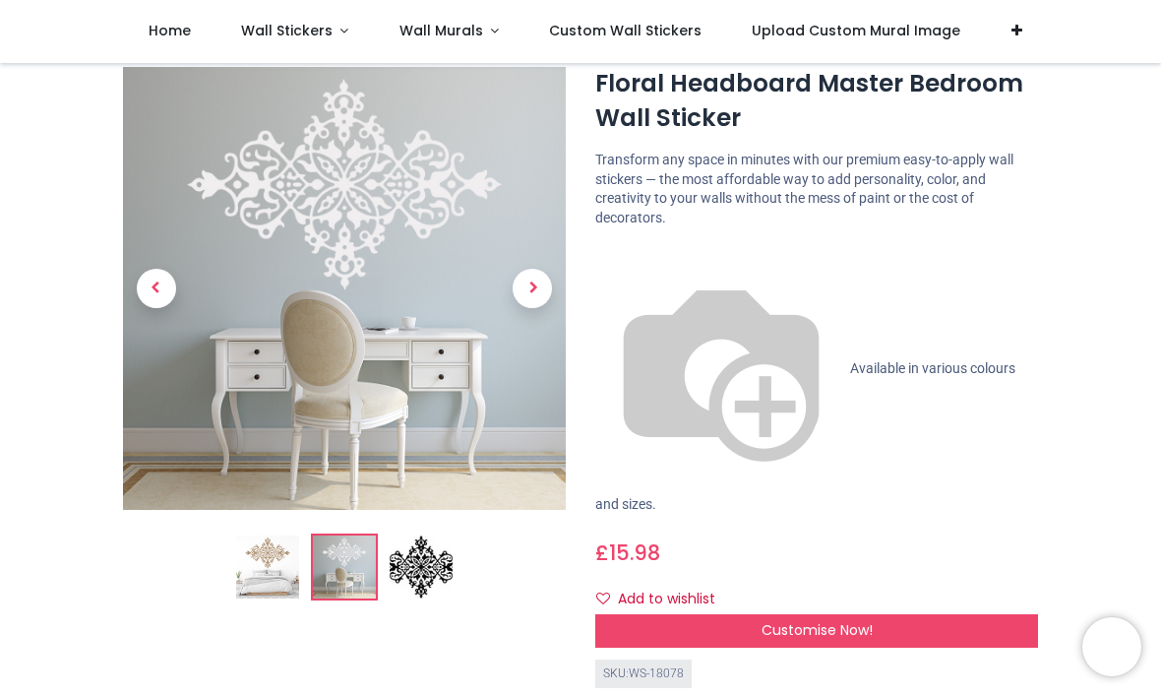
click at [162, 284] on span "Previous" at bounding box center [156, 289] width 39 height 39
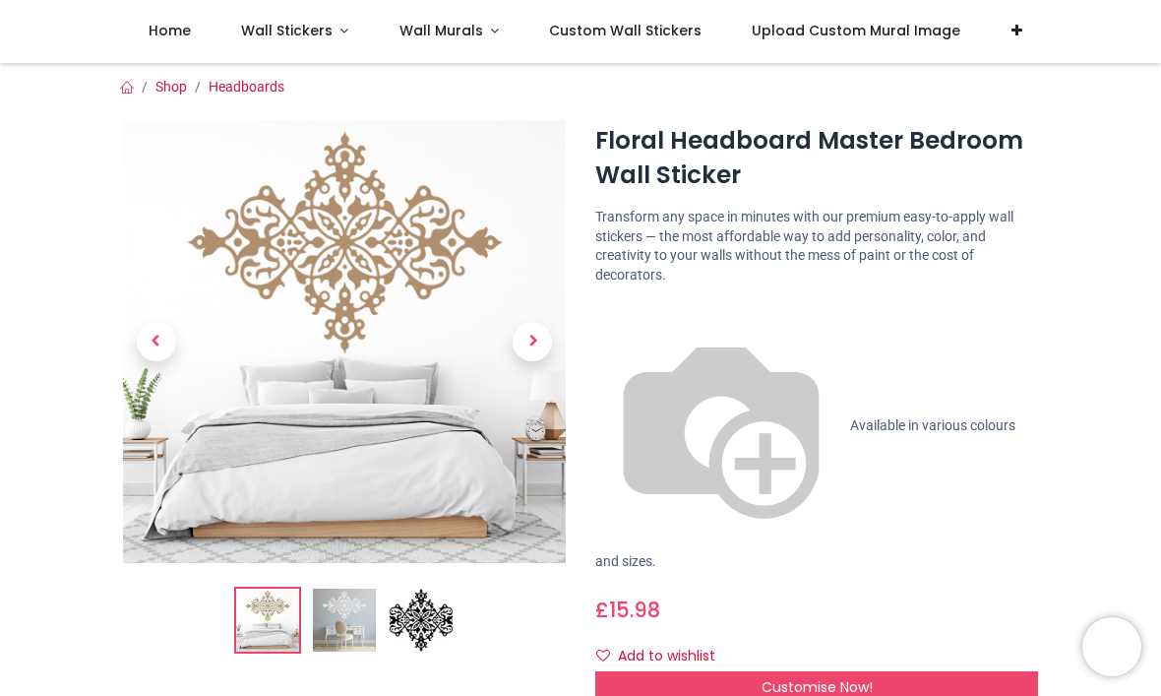
scroll to position [1, 0]
click at [863, 677] on span "Customise Now!" at bounding box center [817, 687] width 111 height 20
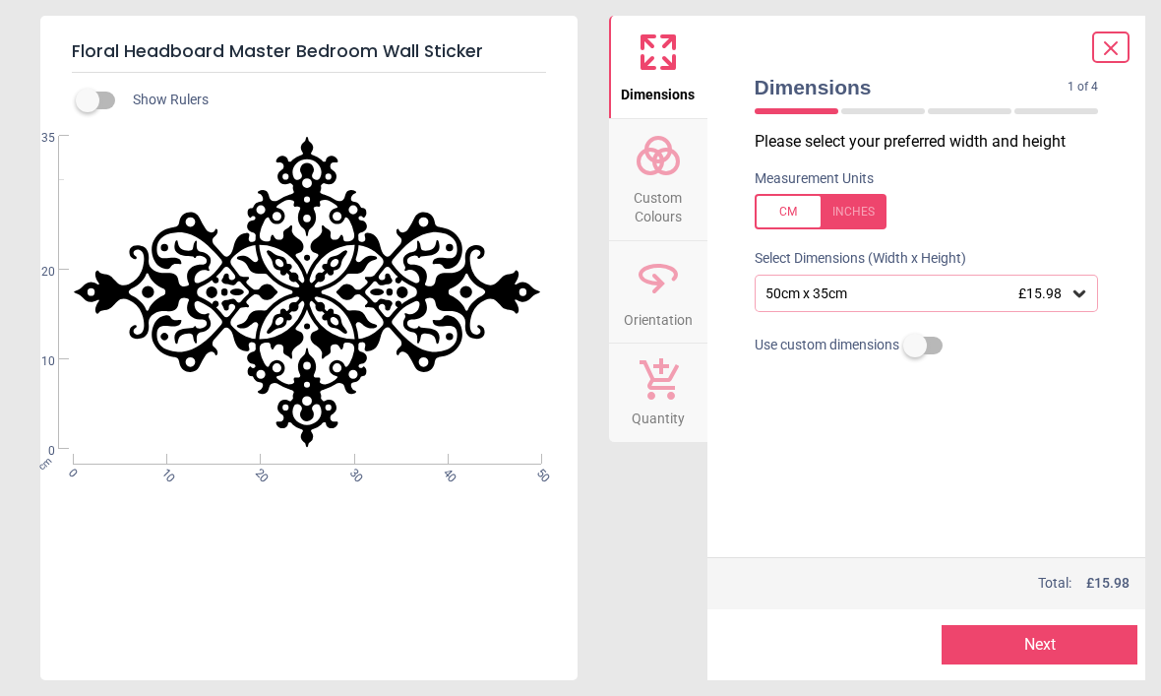
click at [655, 285] on icon at bounding box center [658, 277] width 47 height 47
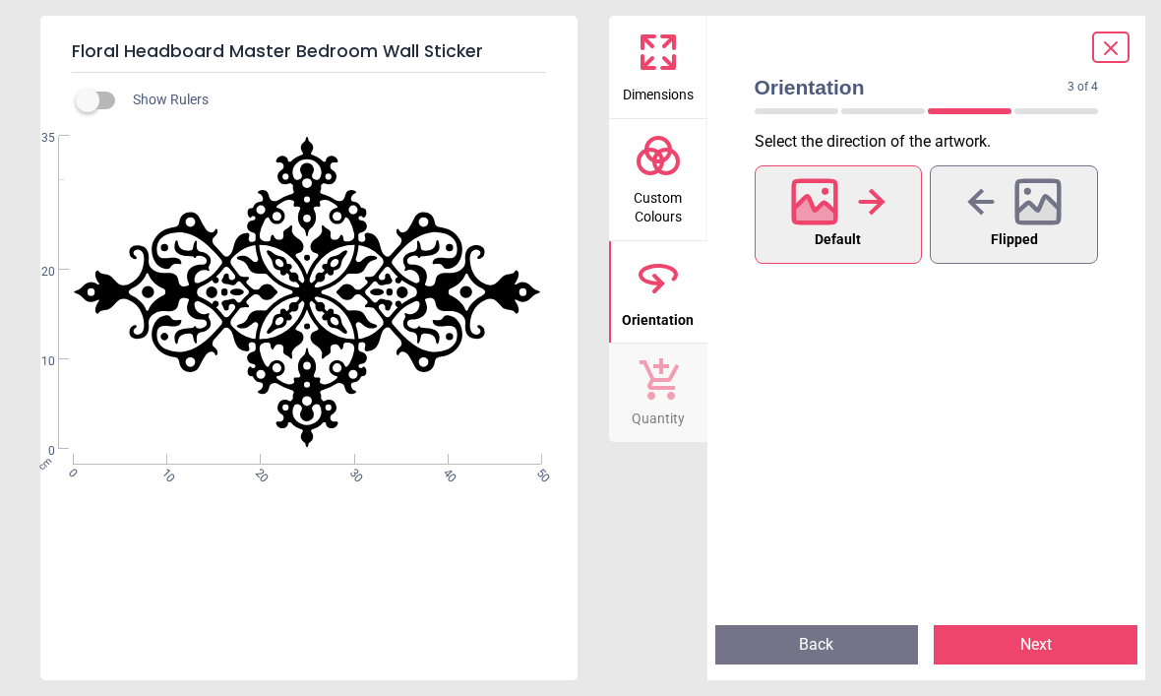
click at [1036, 231] on span "Flipped" at bounding box center [1014, 240] width 47 height 26
click at [1027, 232] on span "Flipped" at bounding box center [1014, 240] width 47 height 26
click at [1059, 642] on button "Next" at bounding box center [1036, 644] width 204 height 39
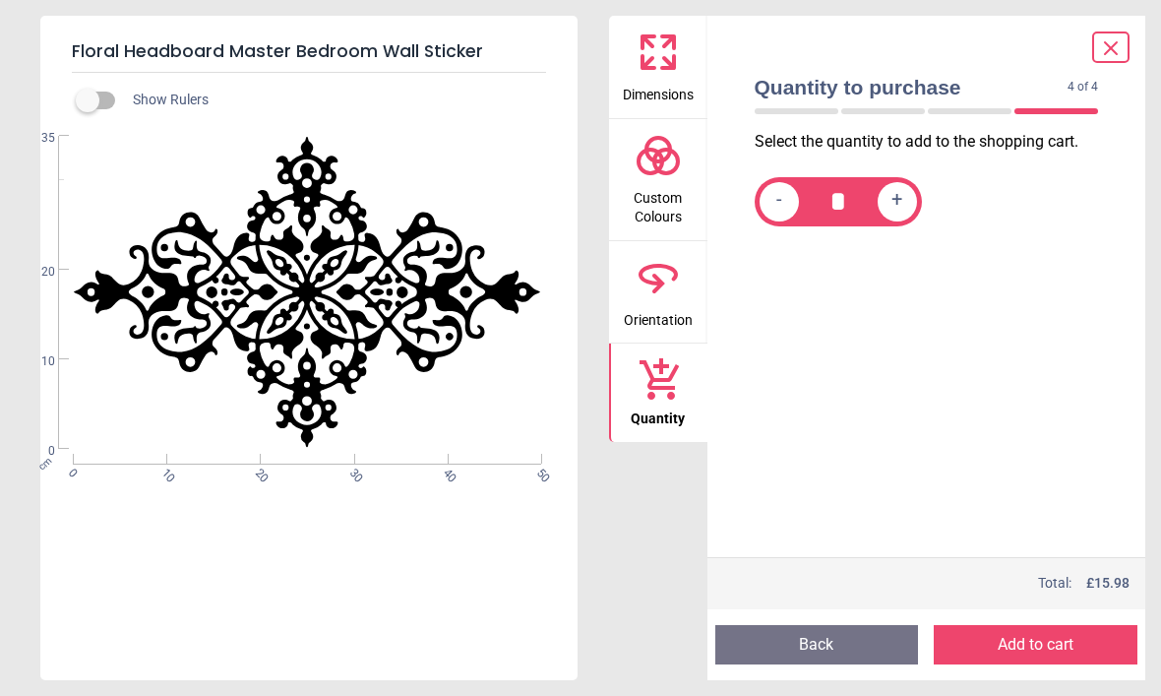
click at [1049, 643] on button "Add to cart" at bounding box center [1036, 644] width 204 height 39
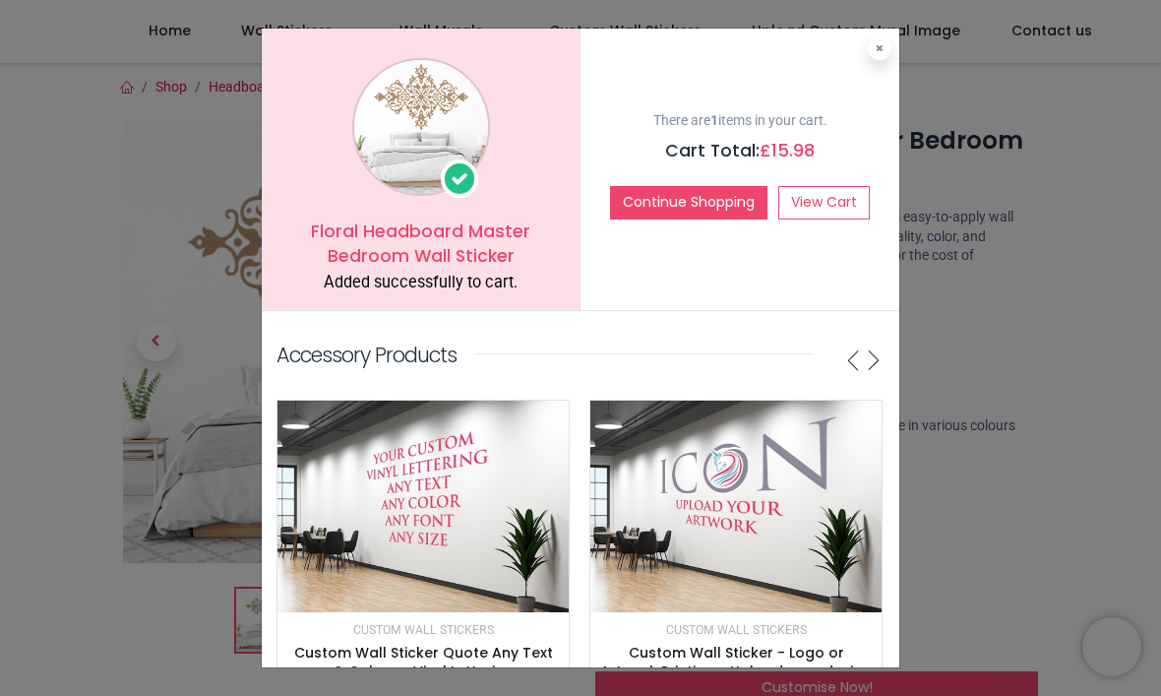
click at [881, 43] on icon at bounding box center [880, 48] width 8 height 10
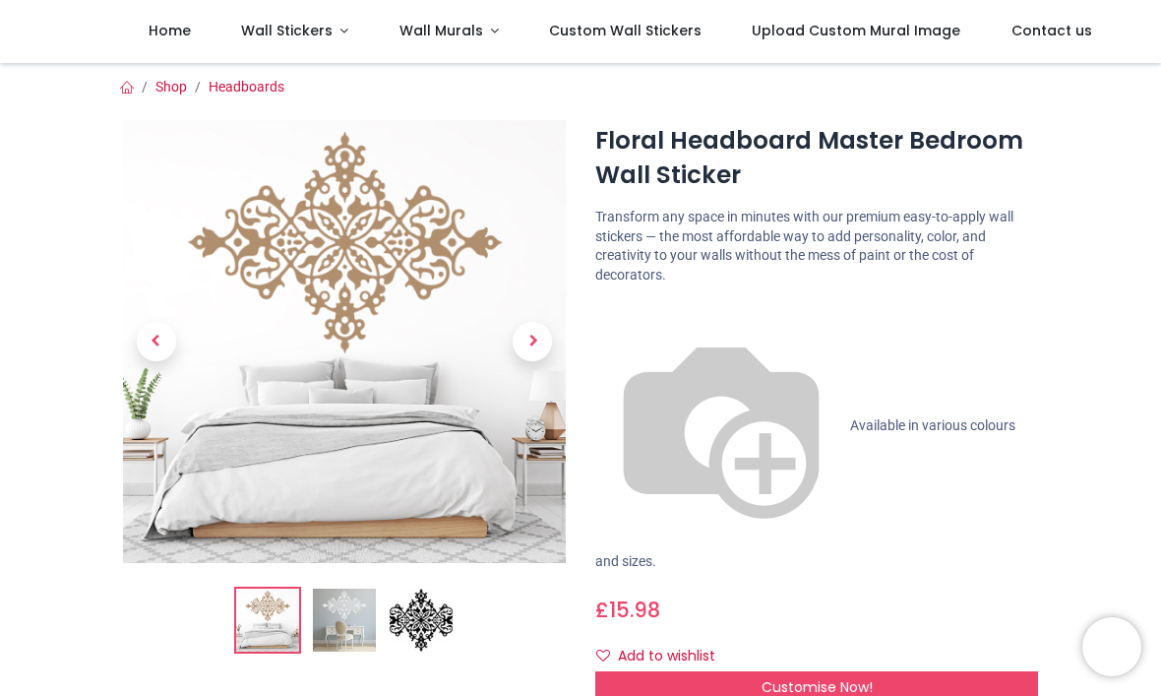
click at [545, 349] on span "Next" at bounding box center [532, 341] width 39 height 39
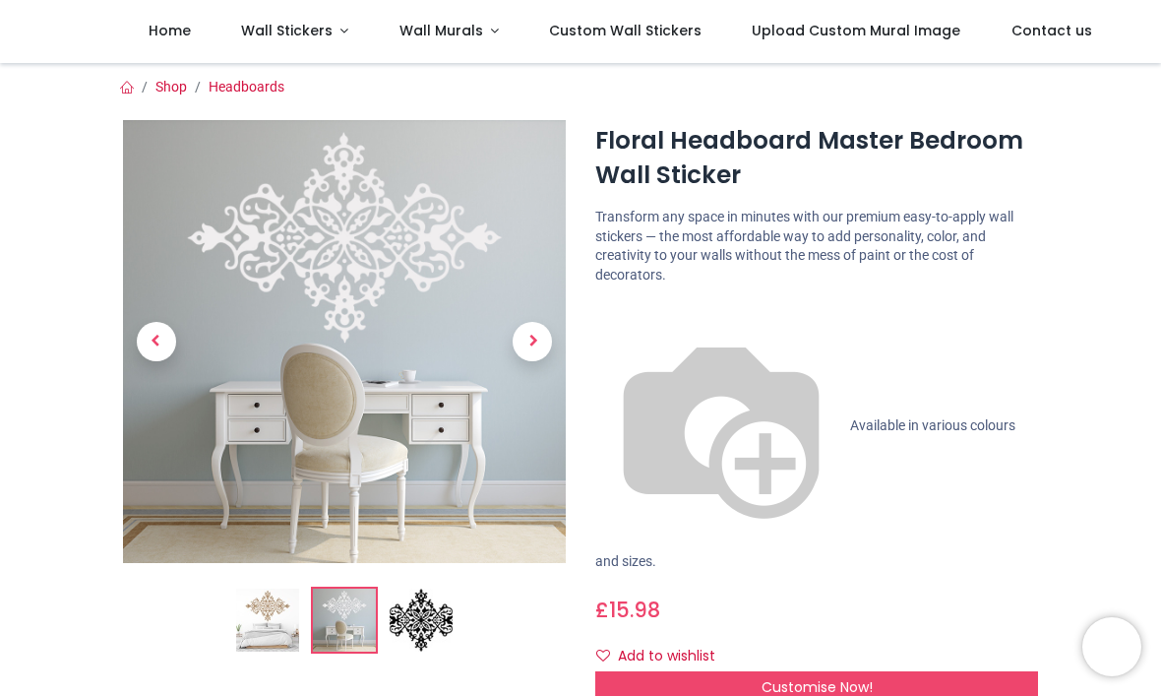
click at [542, 341] on span "Next" at bounding box center [532, 341] width 39 height 39
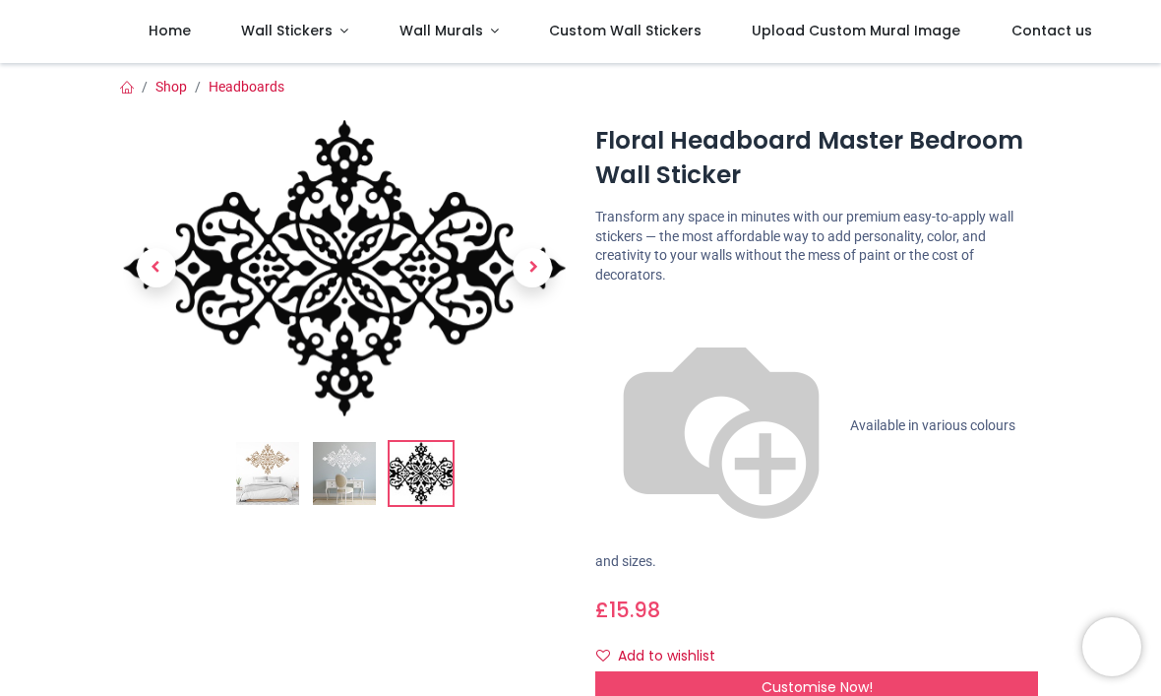
click at [533, 276] on span "Next" at bounding box center [532, 267] width 39 height 39
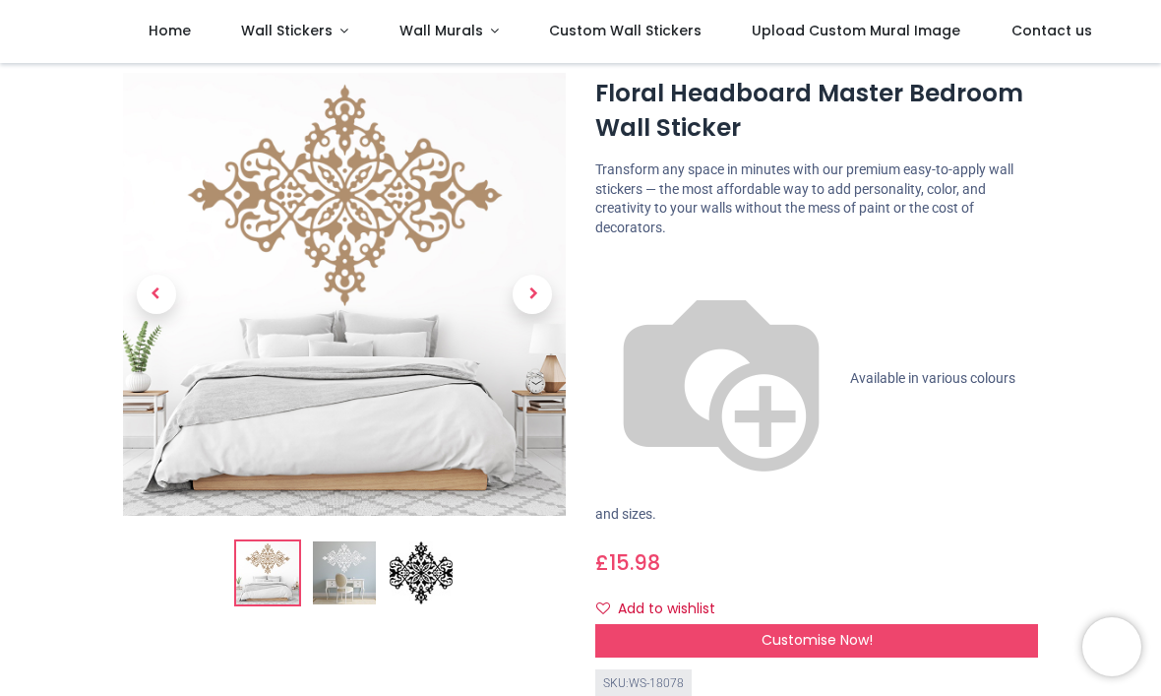
scroll to position [49, 0]
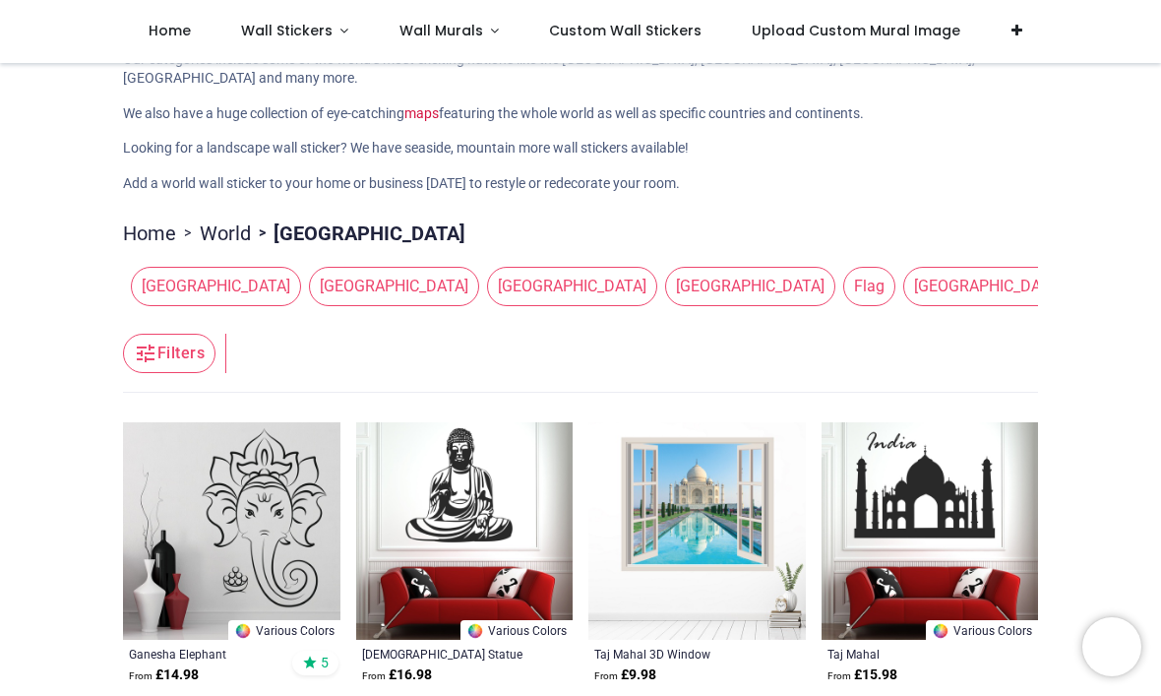
scroll to position [138, 0]
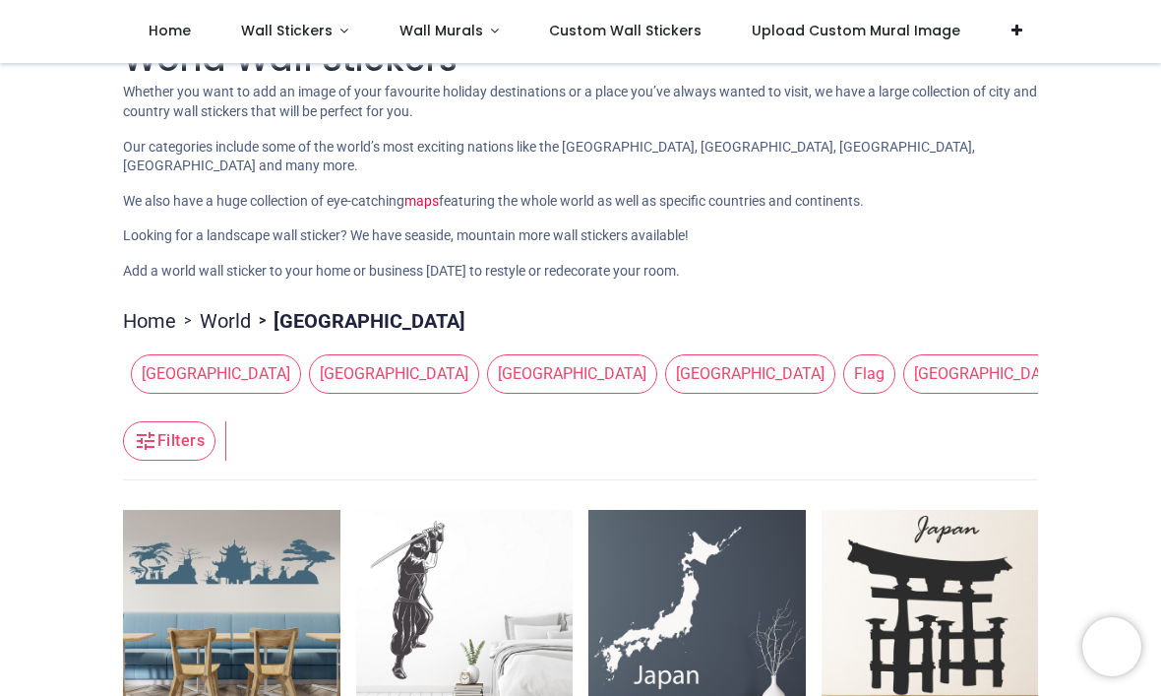
scroll to position [50, 0]
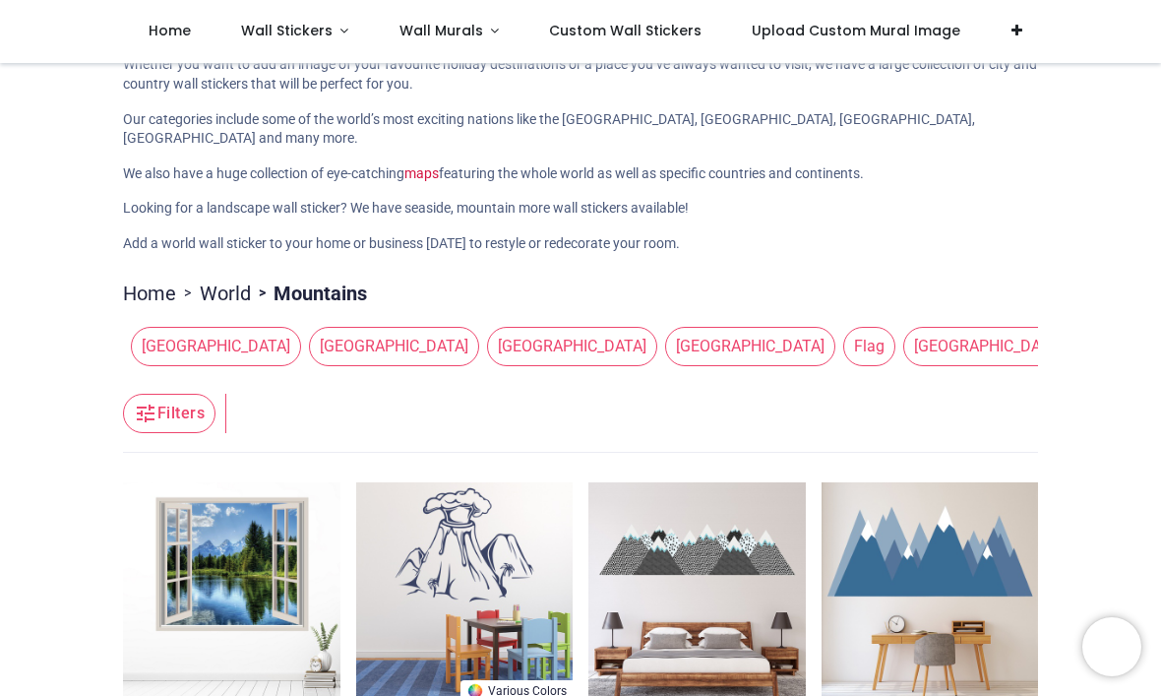
scroll to position [74, 0]
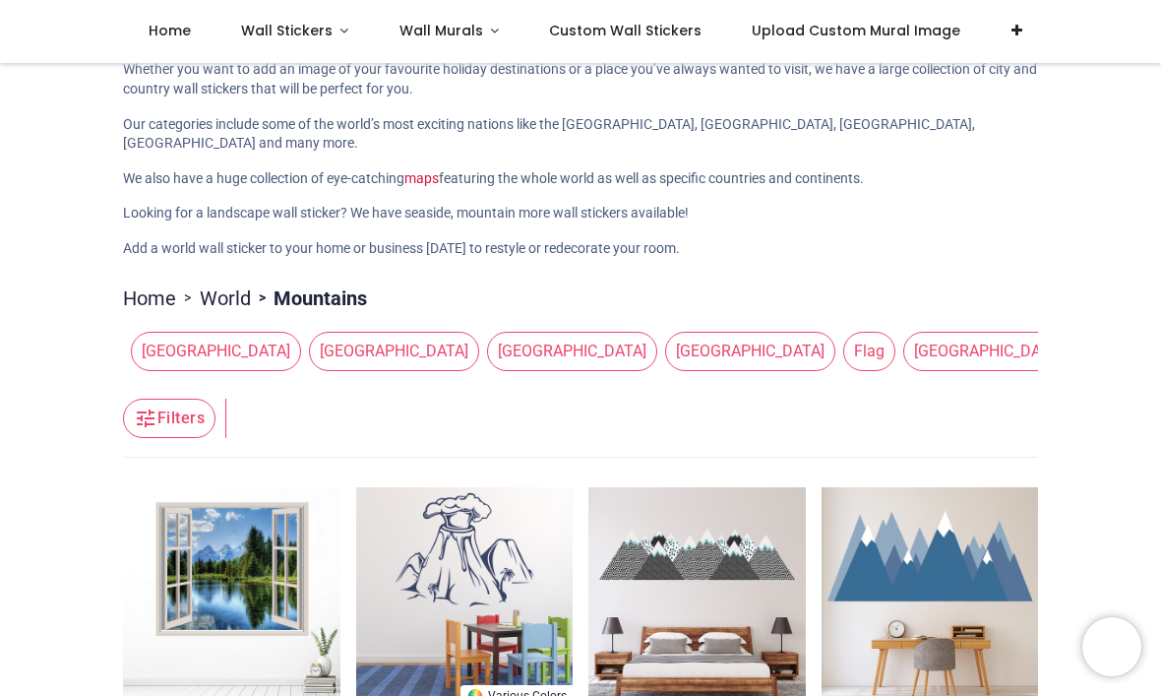
click at [324, 39] on span "Wall Stickers" at bounding box center [287, 31] width 92 height 20
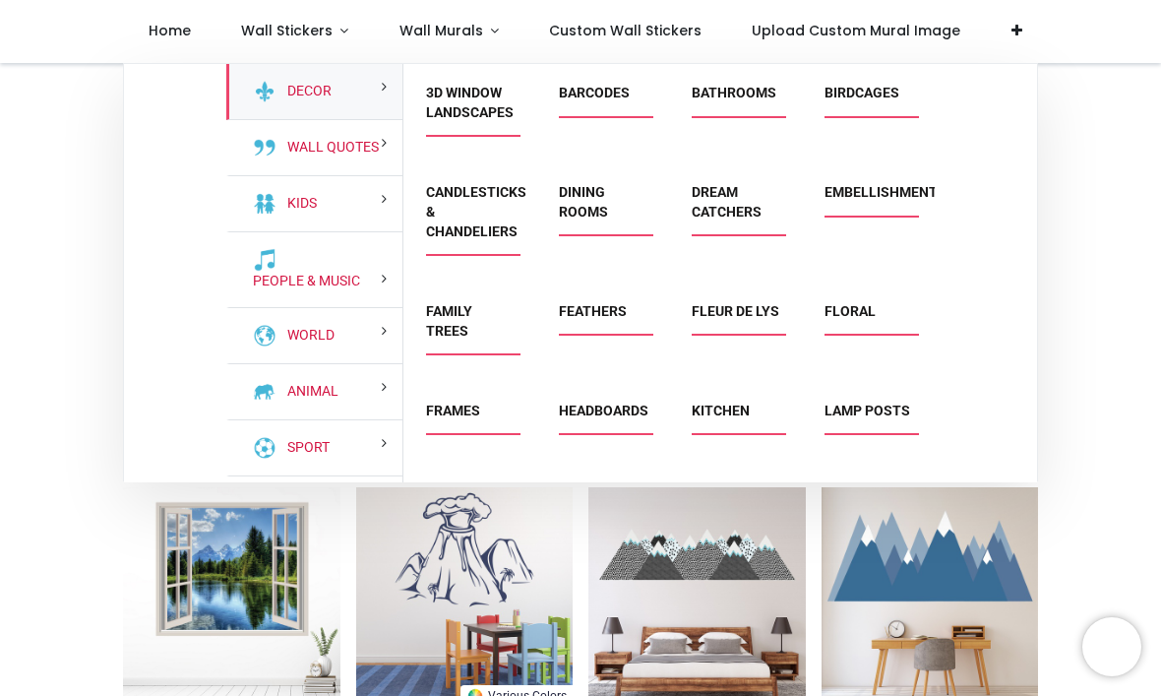
click at [338, 282] on link "People & Music" at bounding box center [302, 282] width 115 height 20
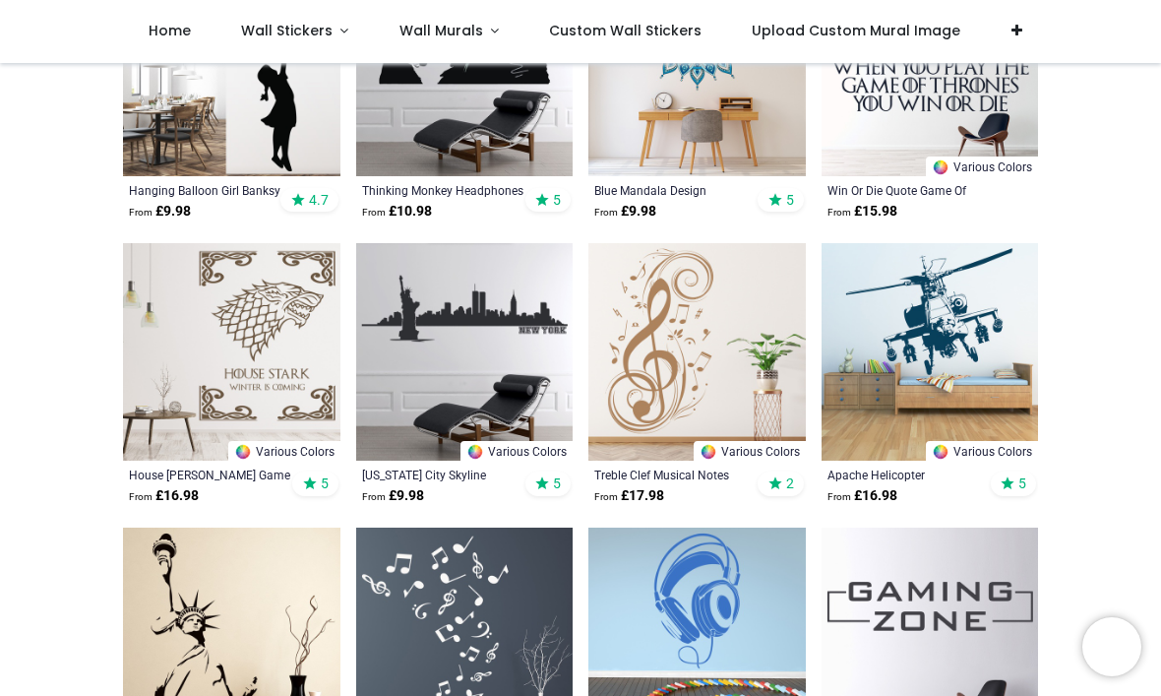
scroll to position [1253, 0]
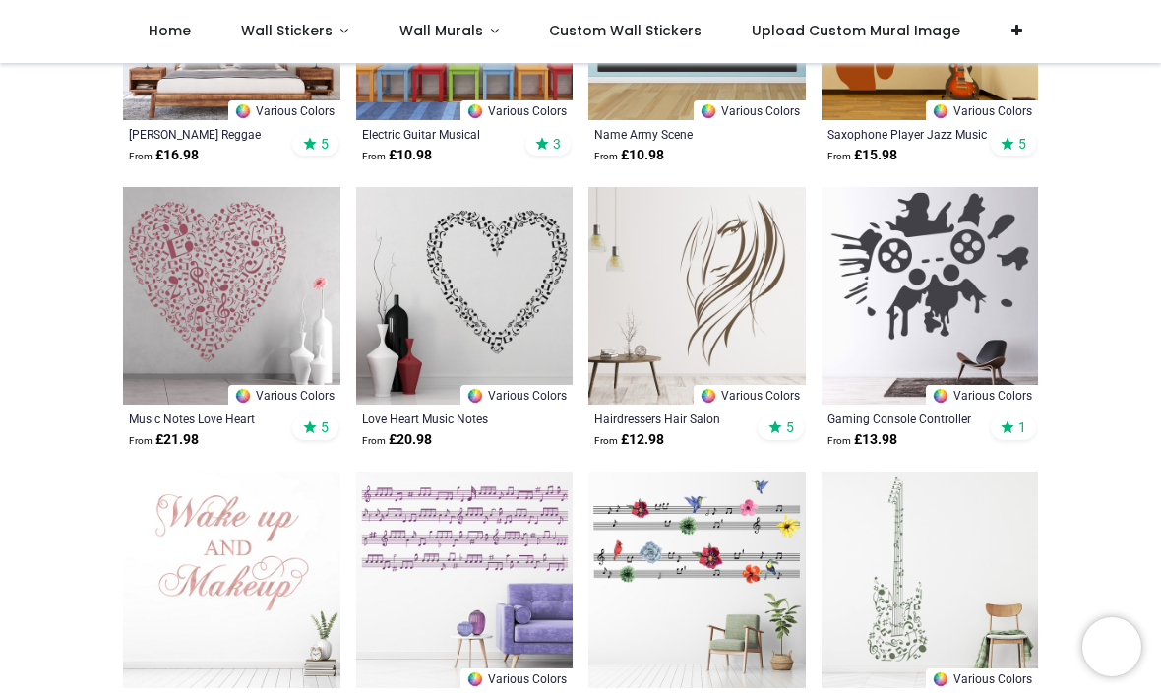
scroll to position [3528, 0]
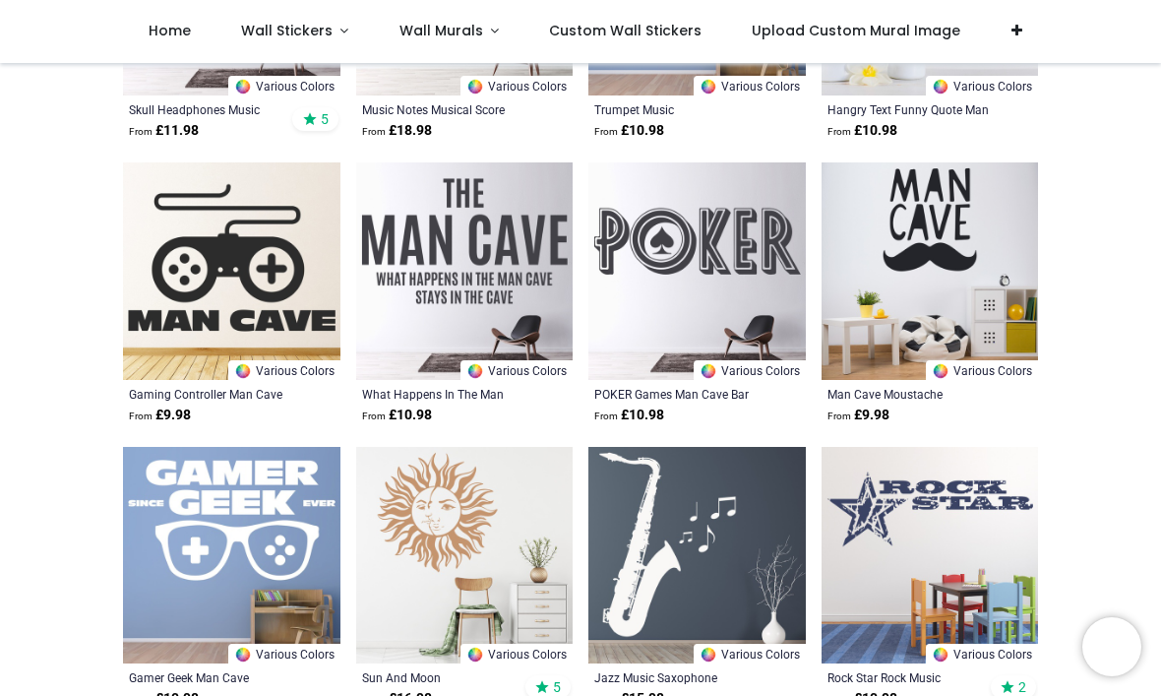
scroll to position [6948, 0]
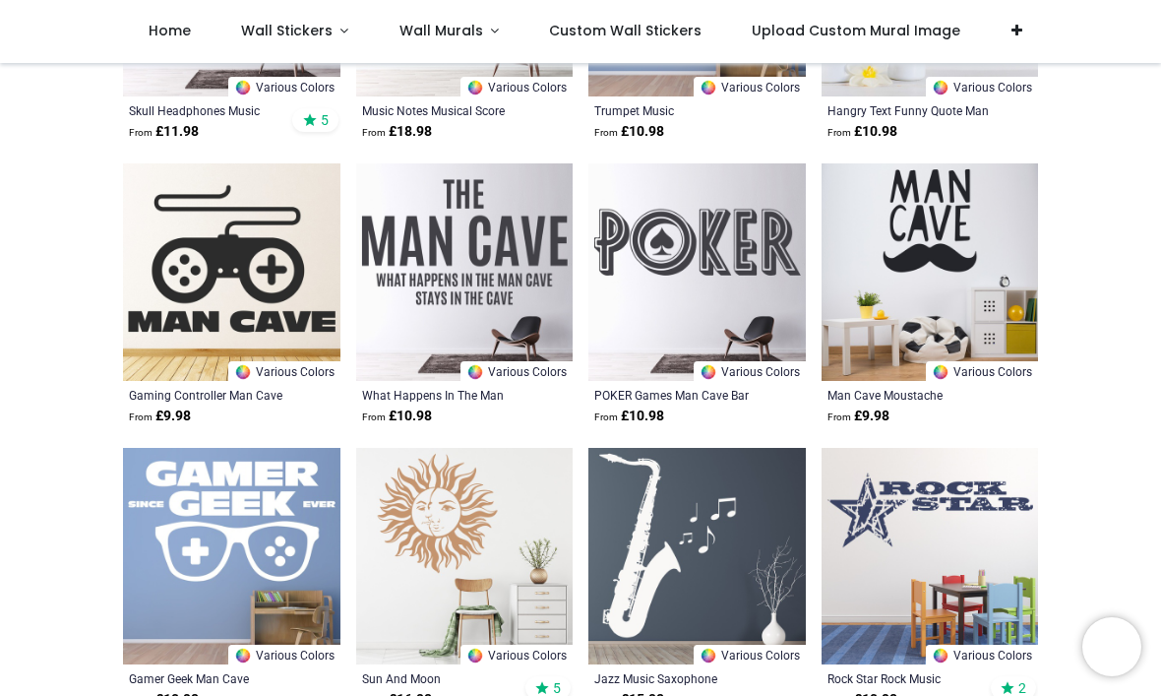
click at [334, 34] on link "Wall Stickers" at bounding box center [295, 31] width 158 height 63
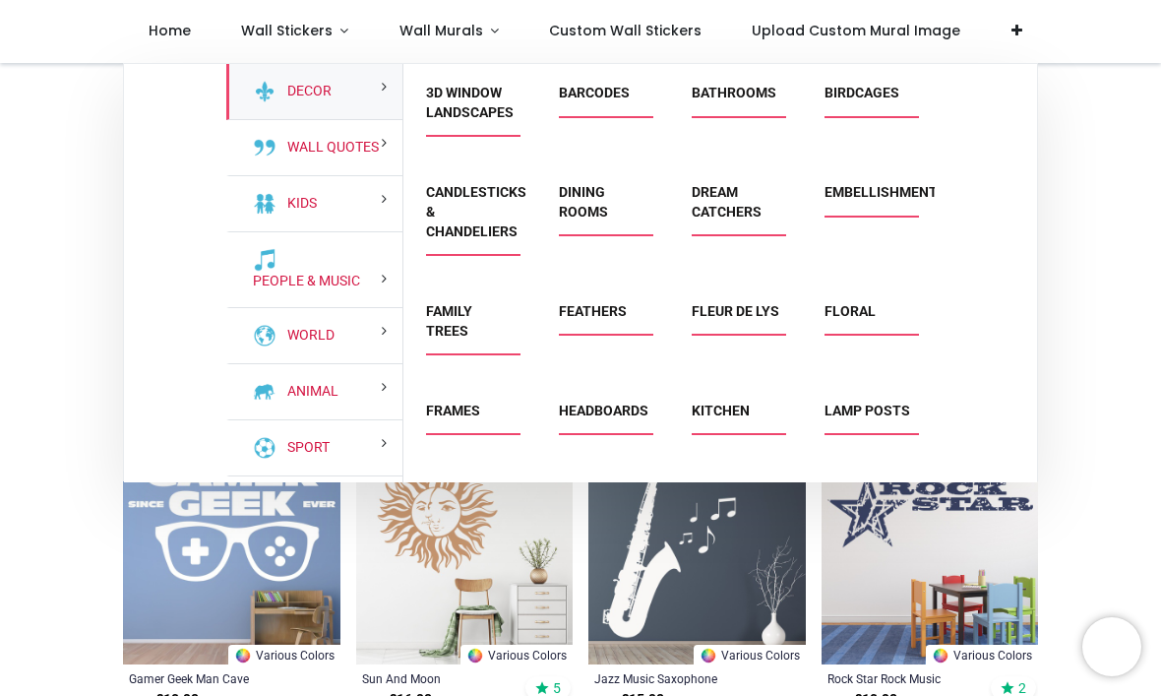
click at [859, 309] on link "Floral" at bounding box center [850, 311] width 51 height 16
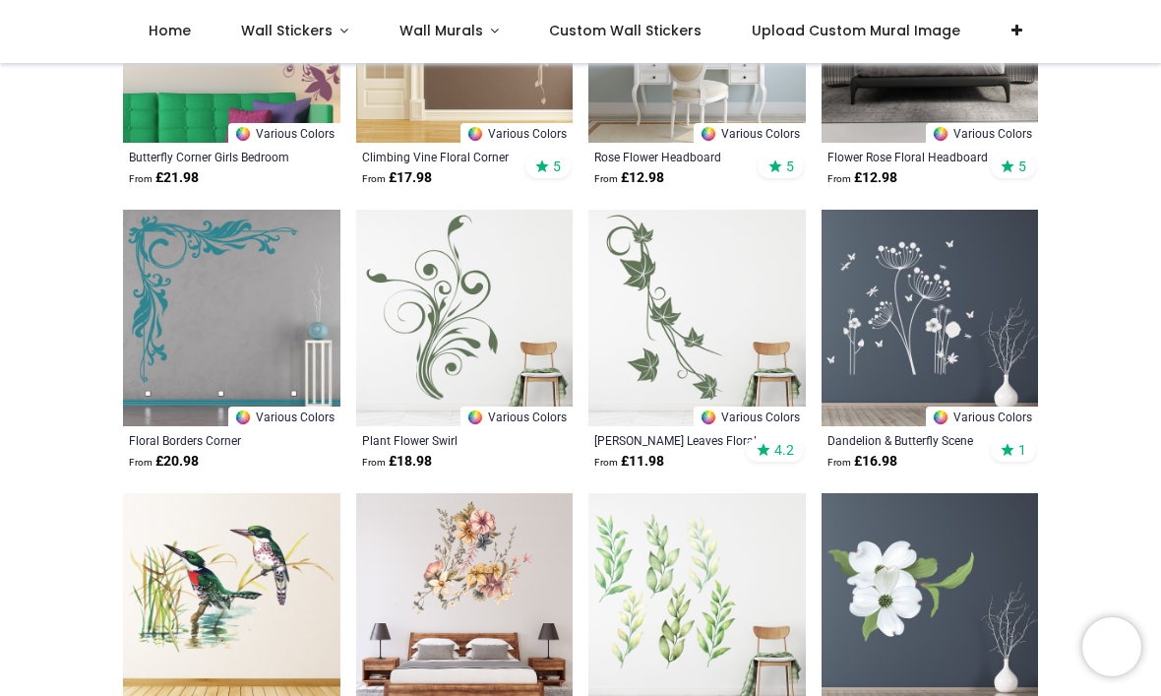
scroll to position [2252, 0]
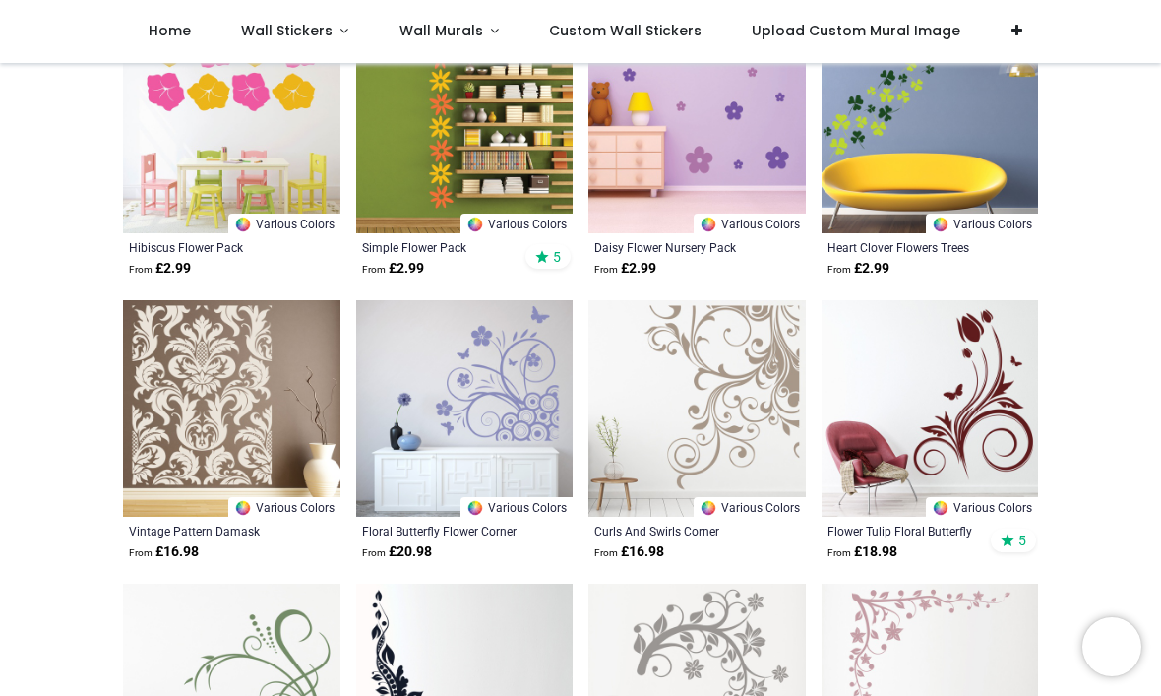
scroll to position [5005, 0]
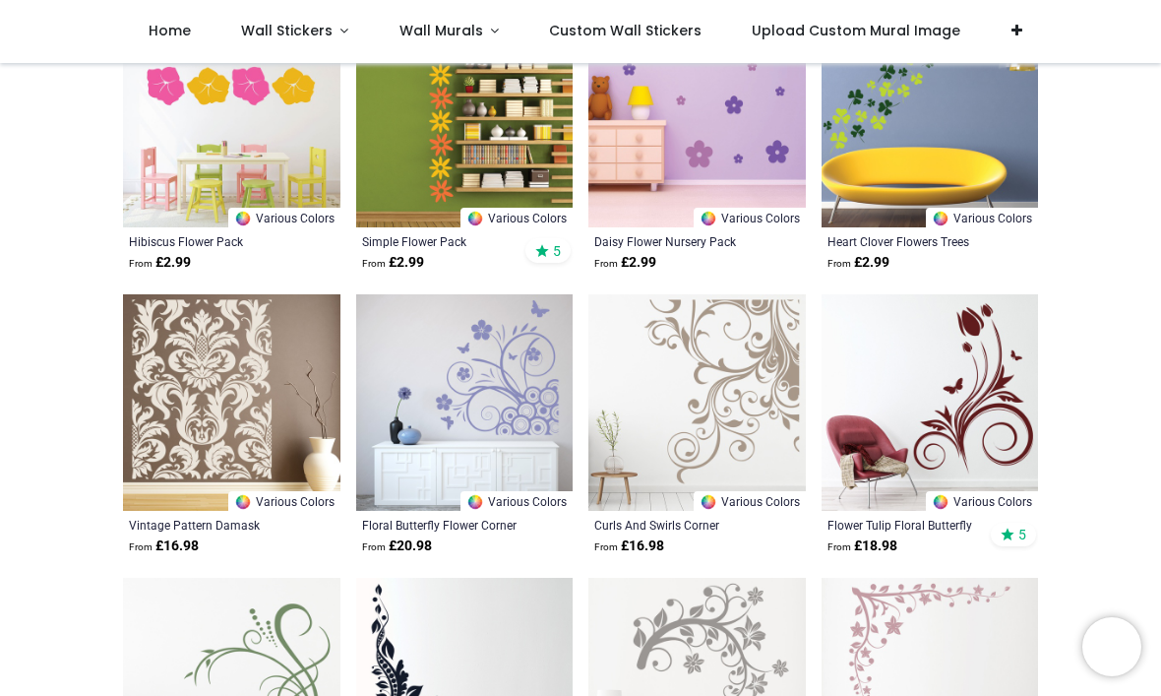
click at [235, 354] on img at bounding box center [232, 403] width 218 height 218
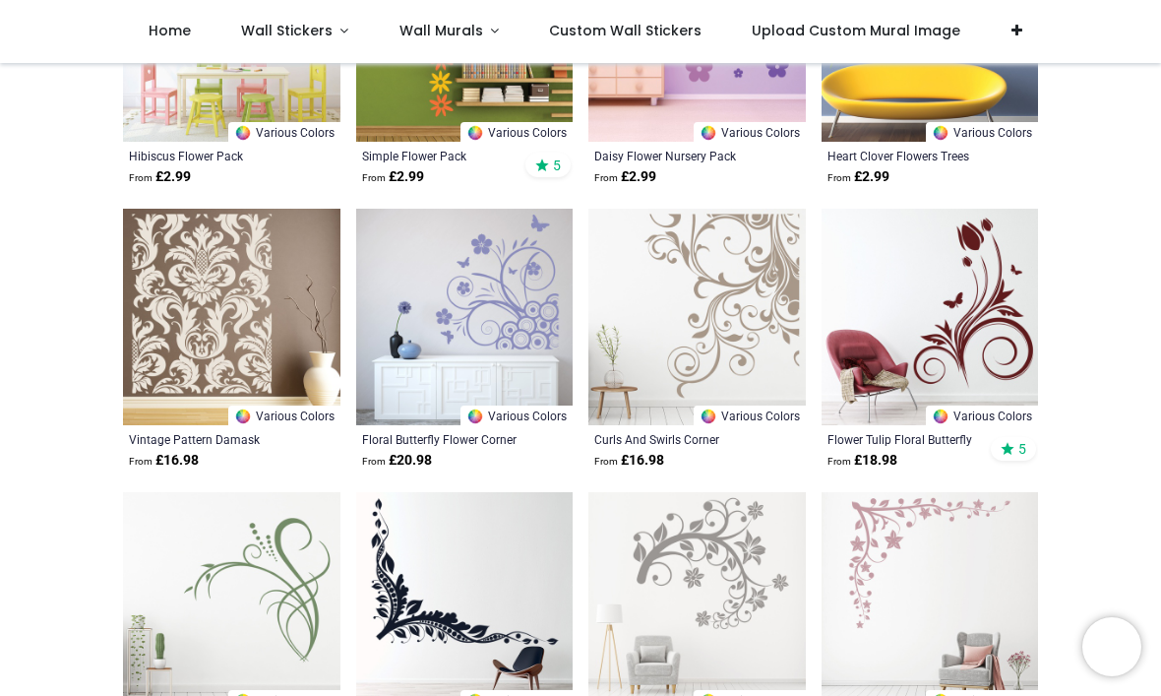
scroll to position [5089, 0]
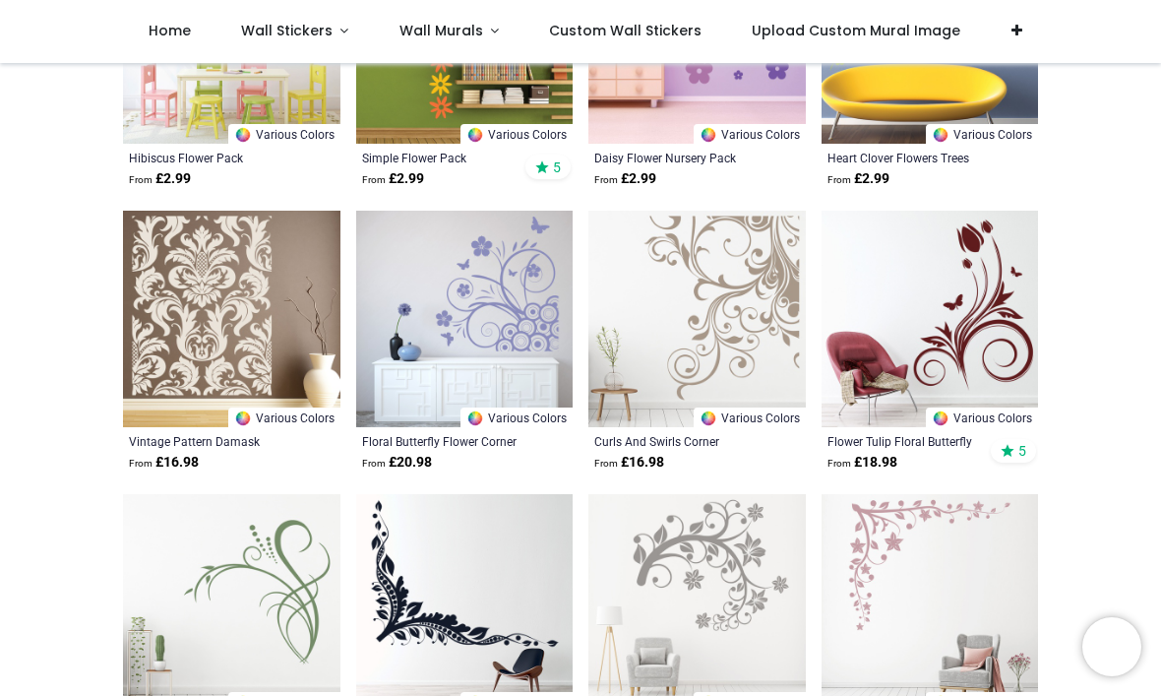
click at [281, 275] on img at bounding box center [232, 320] width 218 height 218
click at [247, 333] on img at bounding box center [232, 320] width 218 height 218
click at [244, 335] on img at bounding box center [232, 320] width 218 height 218
click at [209, 408] on img at bounding box center [232, 320] width 218 height 218
click at [308, 421] on link "Various Colors" at bounding box center [284, 418] width 112 height 20
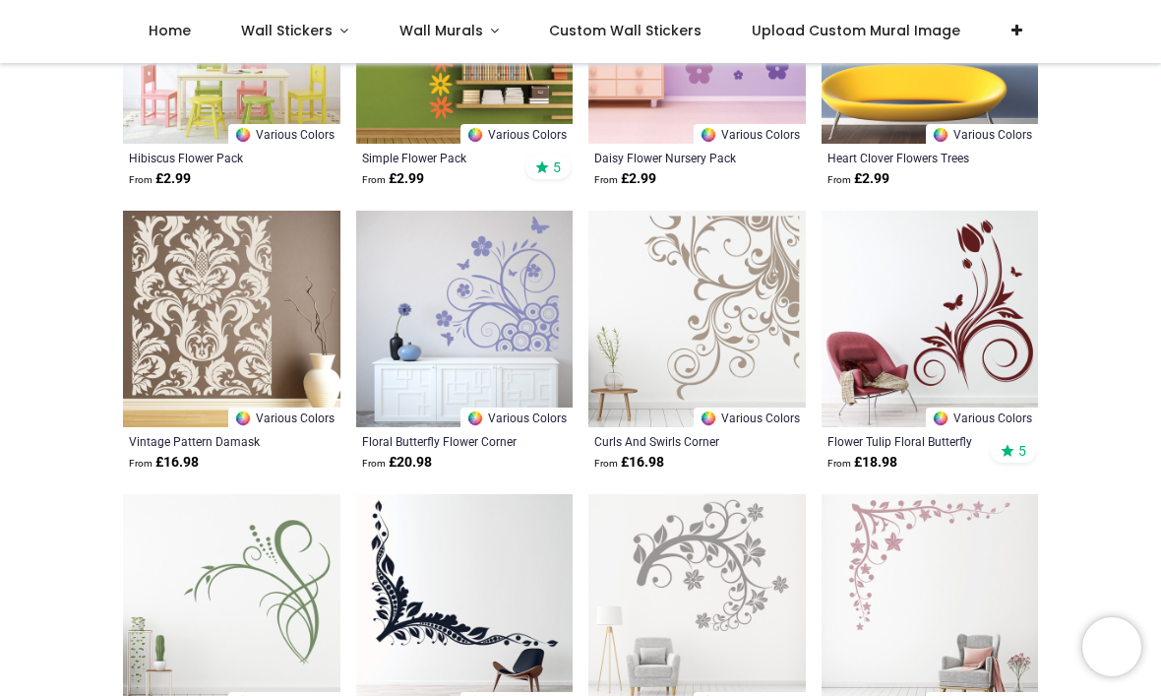
click at [206, 442] on div "Vintage Pattern Damask" at bounding box center [211, 441] width 164 height 16
click at [243, 335] on img at bounding box center [232, 320] width 218 height 218
click at [265, 308] on img at bounding box center [232, 320] width 218 height 218
click at [215, 439] on div "Vintage Pattern Damask" at bounding box center [211, 441] width 164 height 16
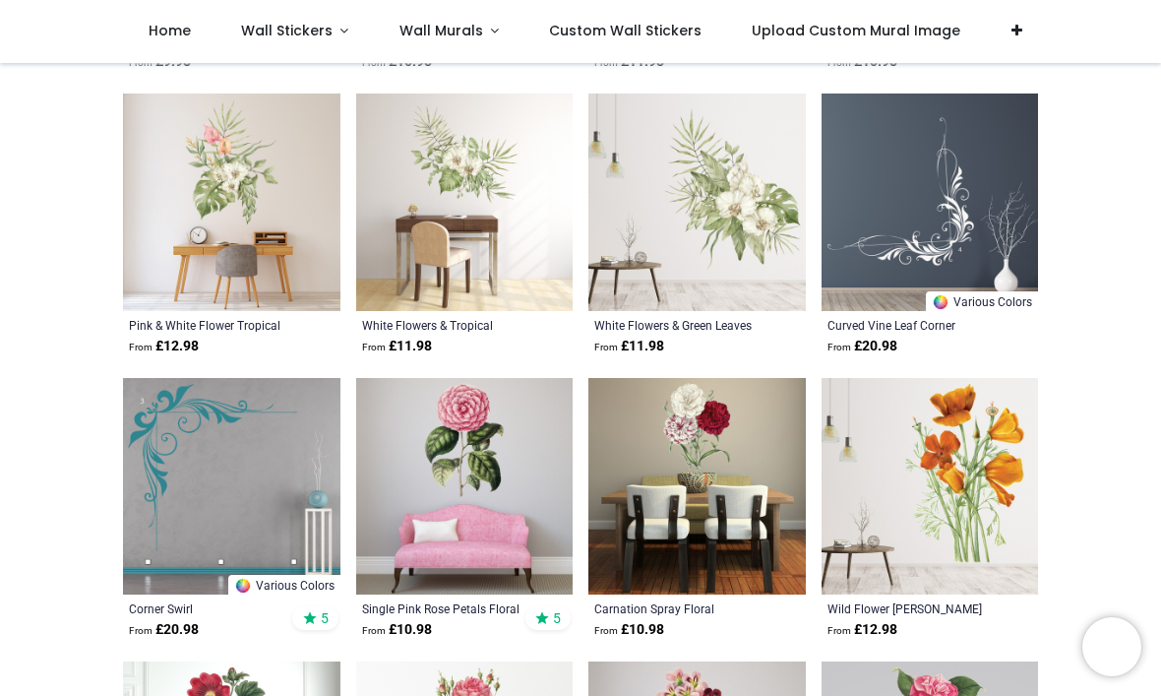
scroll to position [6624, 0]
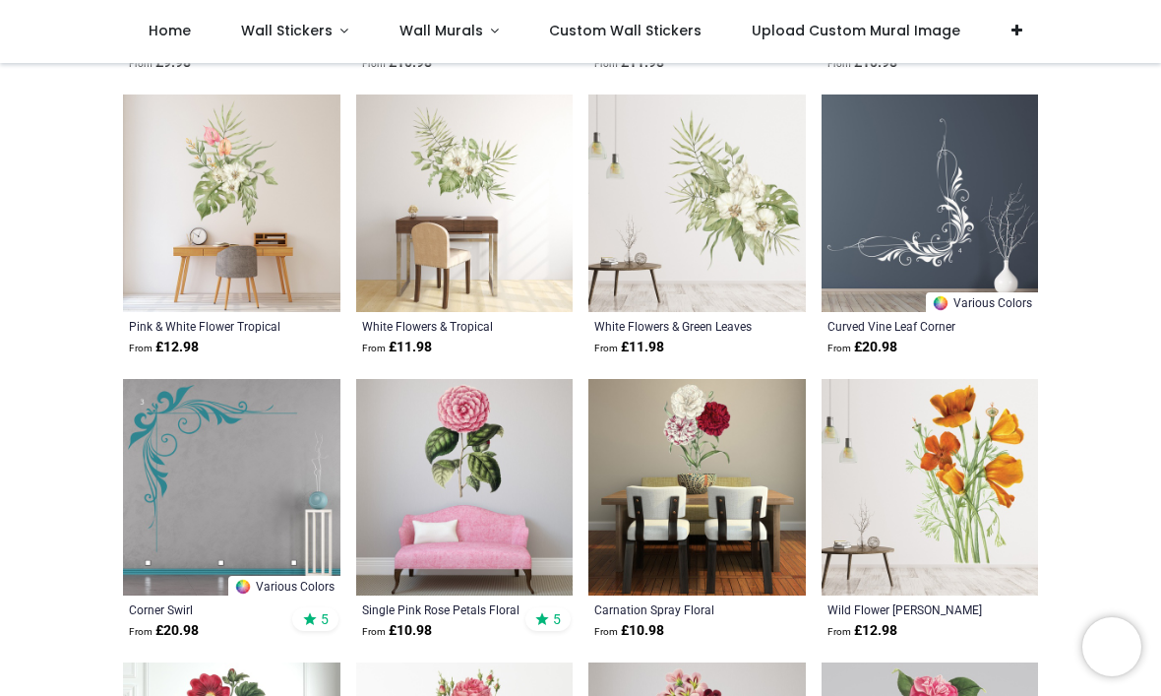
click at [330, 31] on span "Wall Stickers" at bounding box center [288, 31] width 95 height 20
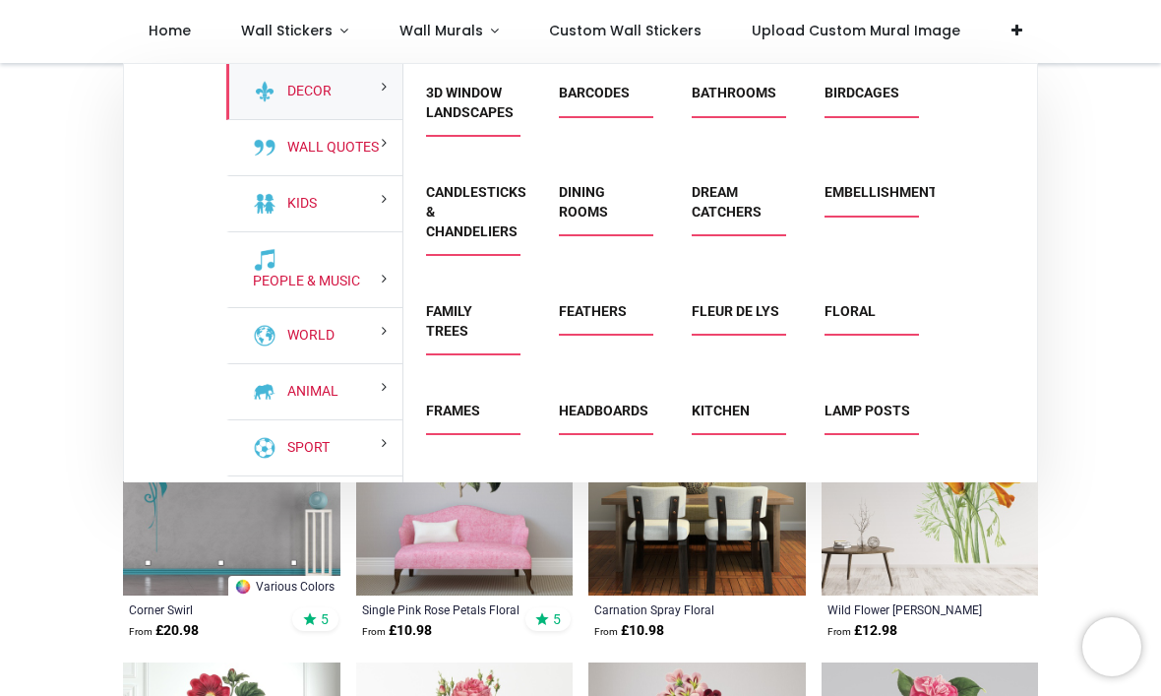
click at [893, 184] on link "Embellishments" at bounding box center [886, 192] width 122 height 16
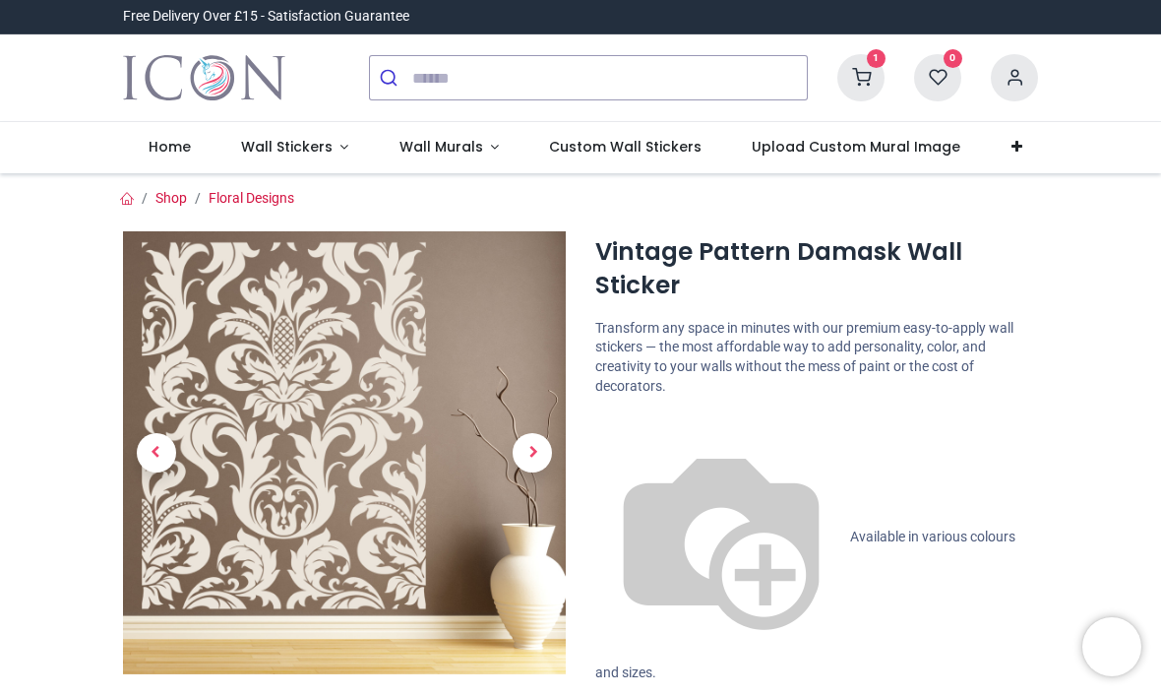
click at [531, 457] on span "Next" at bounding box center [532, 452] width 39 height 39
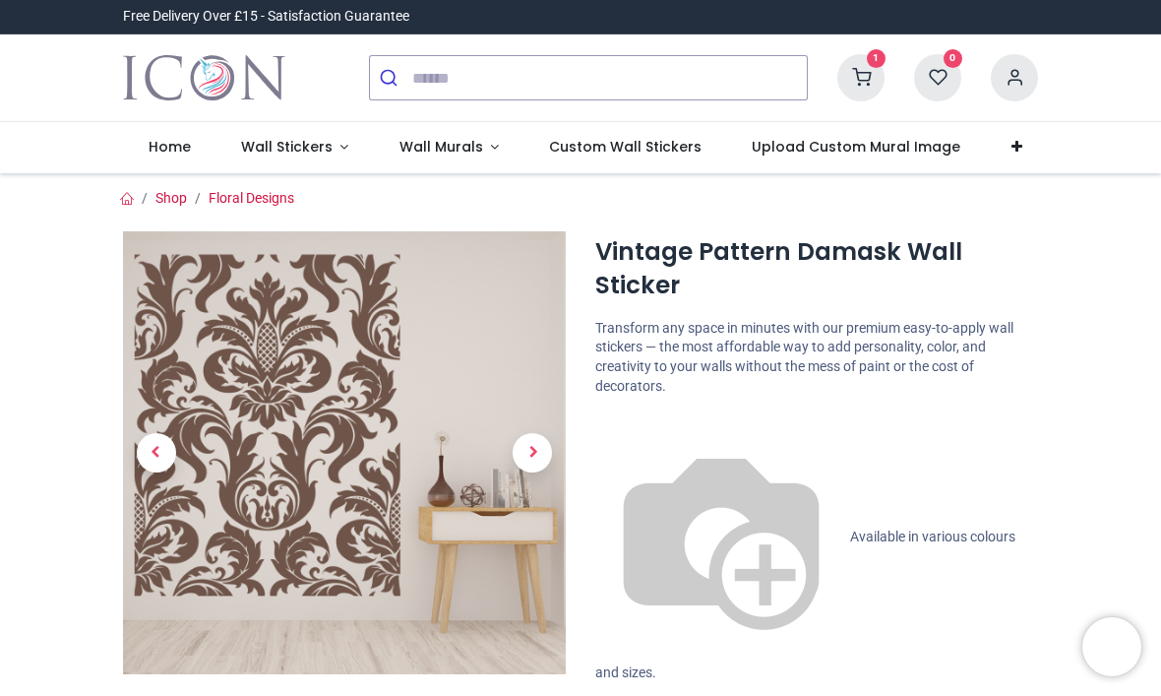
click at [537, 457] on span "Next" at bounding box center [532, 452] width 39 height 39
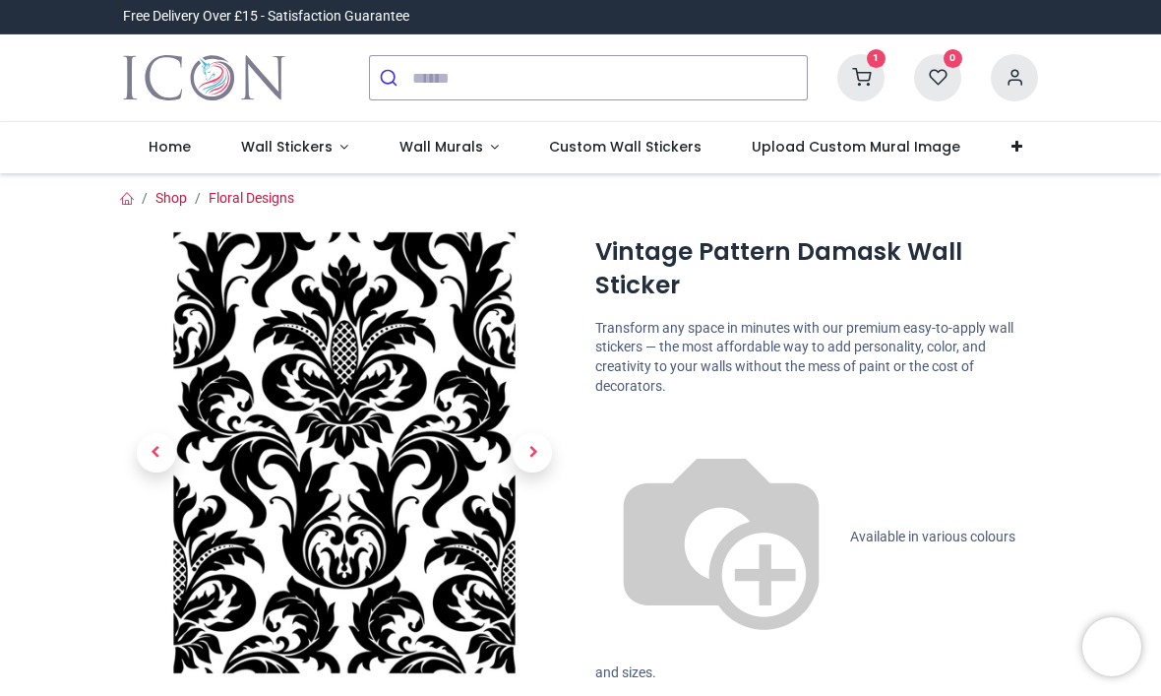
click at [540, 455] on span "Next" at bounding box center [532, 452] width 39 height 39
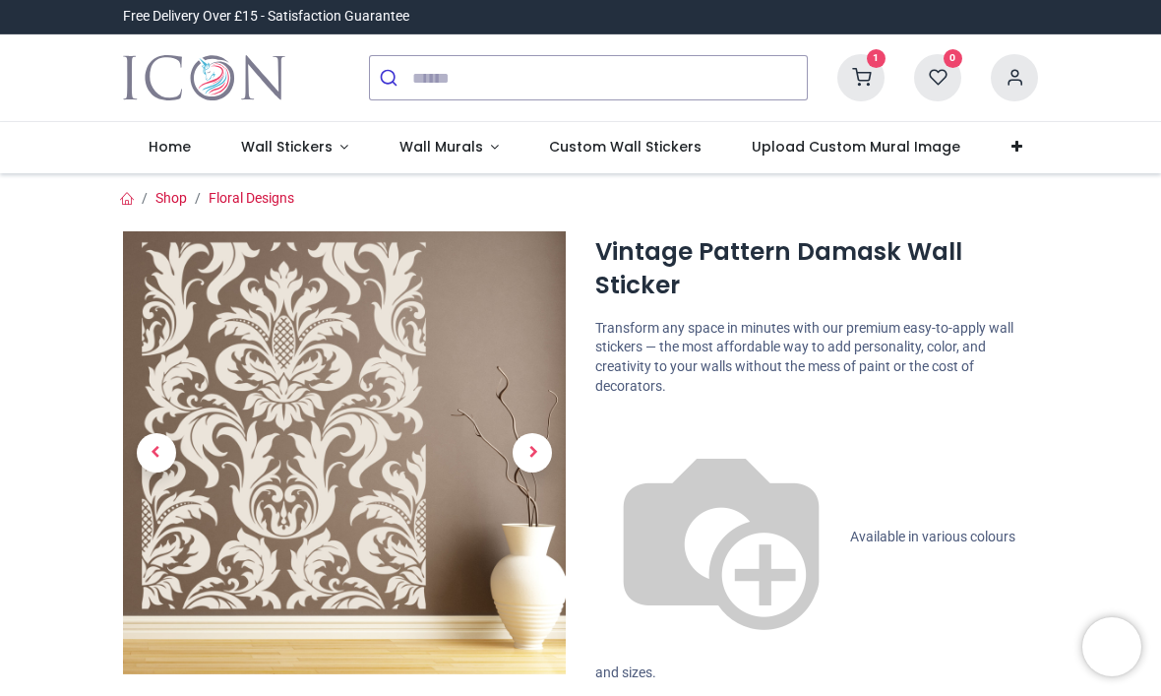
click at [540, 455] on span "Next" at bounding box center [532, 452] width 39 height 39
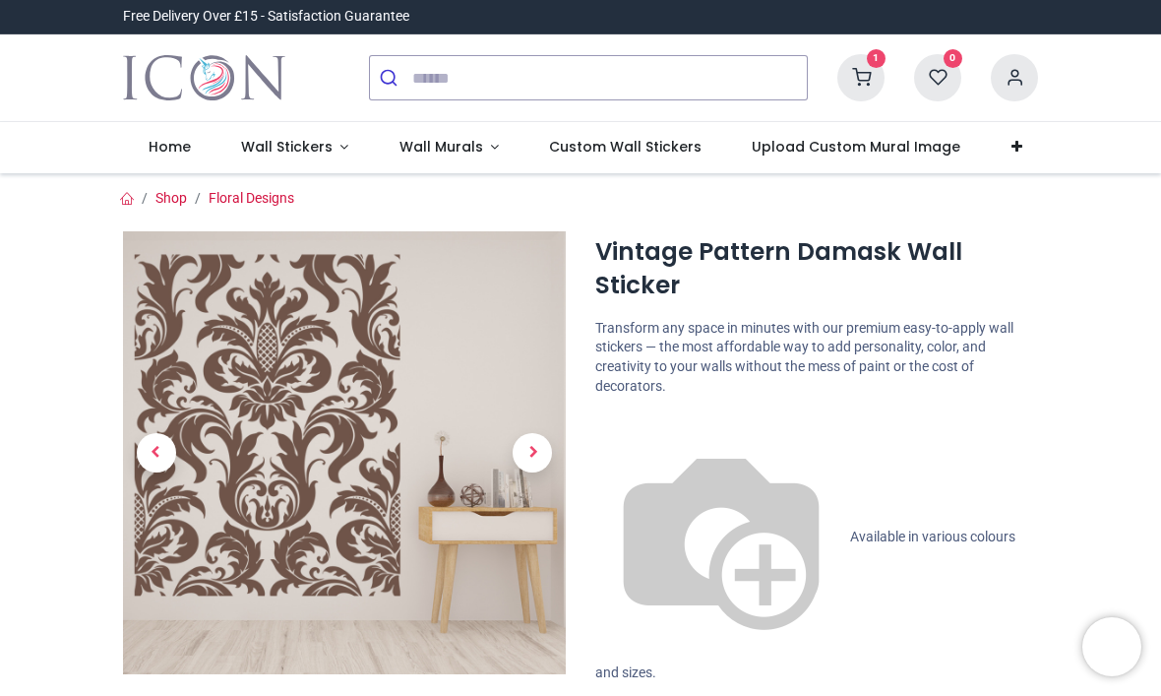
click at [166, 459] on span "Previous" at bounding box center [156, 452] width 39 height 39
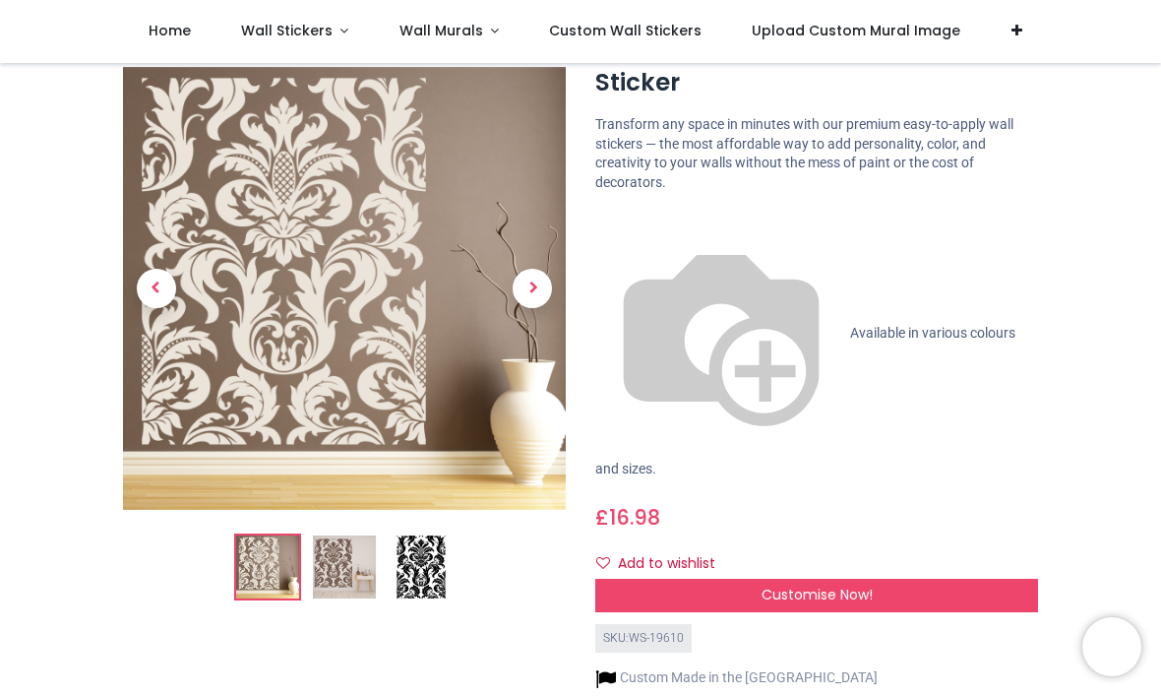
scroll to position [100, 0]
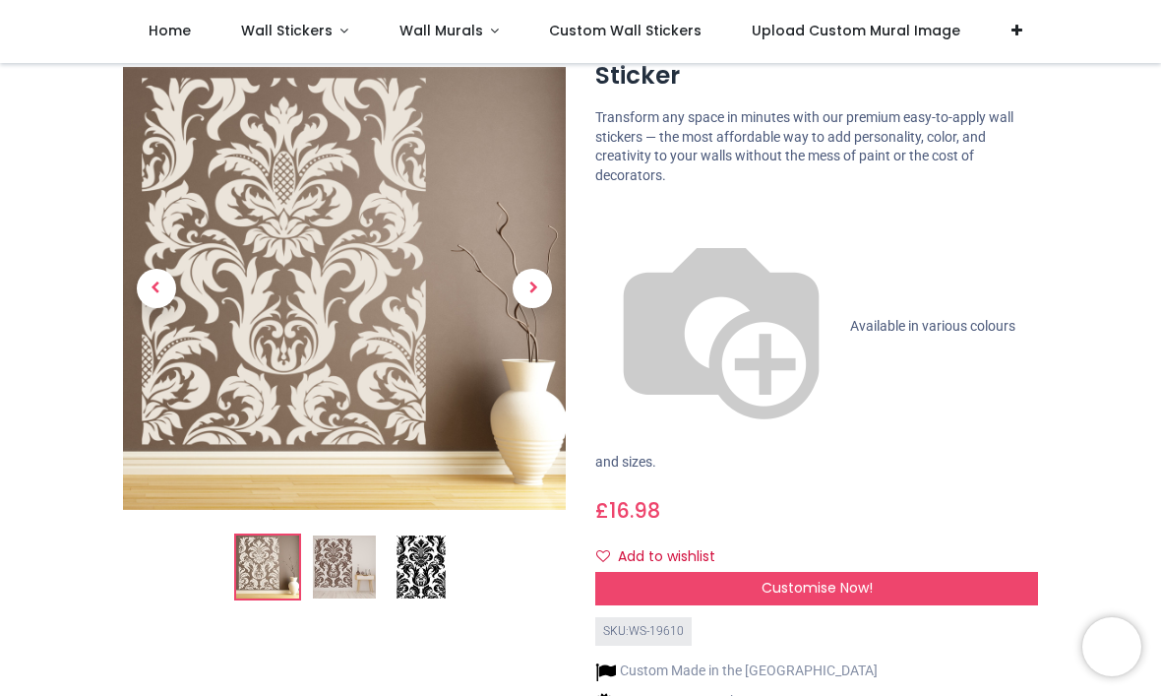
click at [946, 572] on div "Customise Now!" at bounding box center [817, 588] width 443 height 33
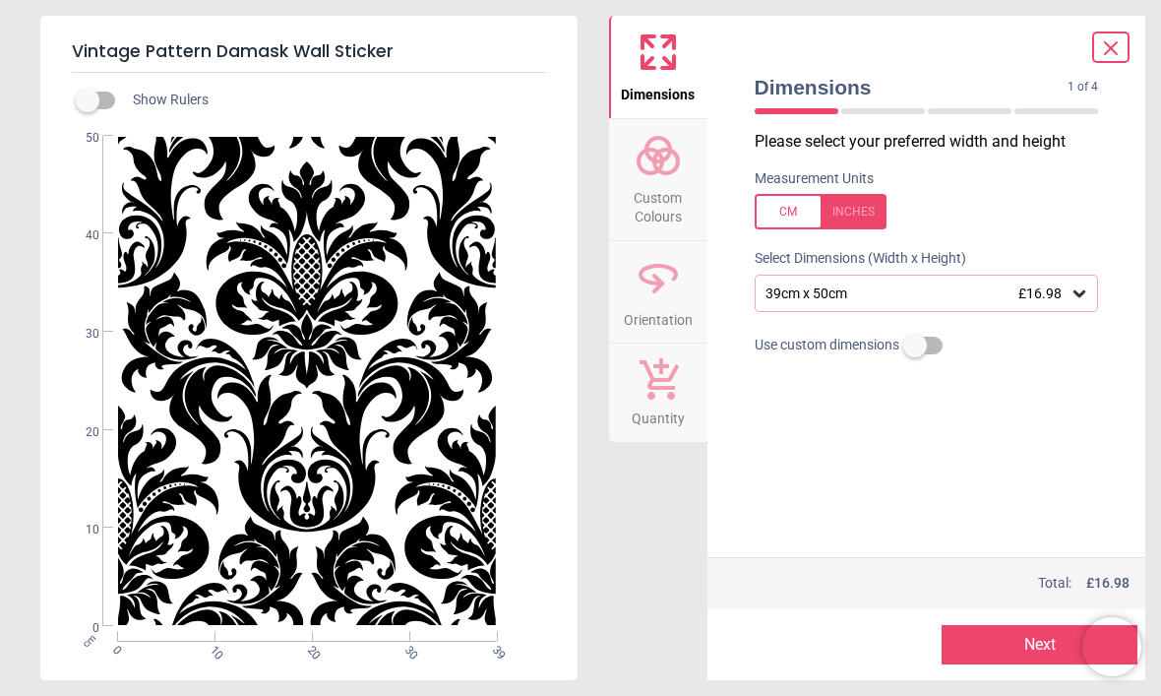
click at [706, 210] on button "Custom Colours" at bounding box center [658, 179] width 98 height 121
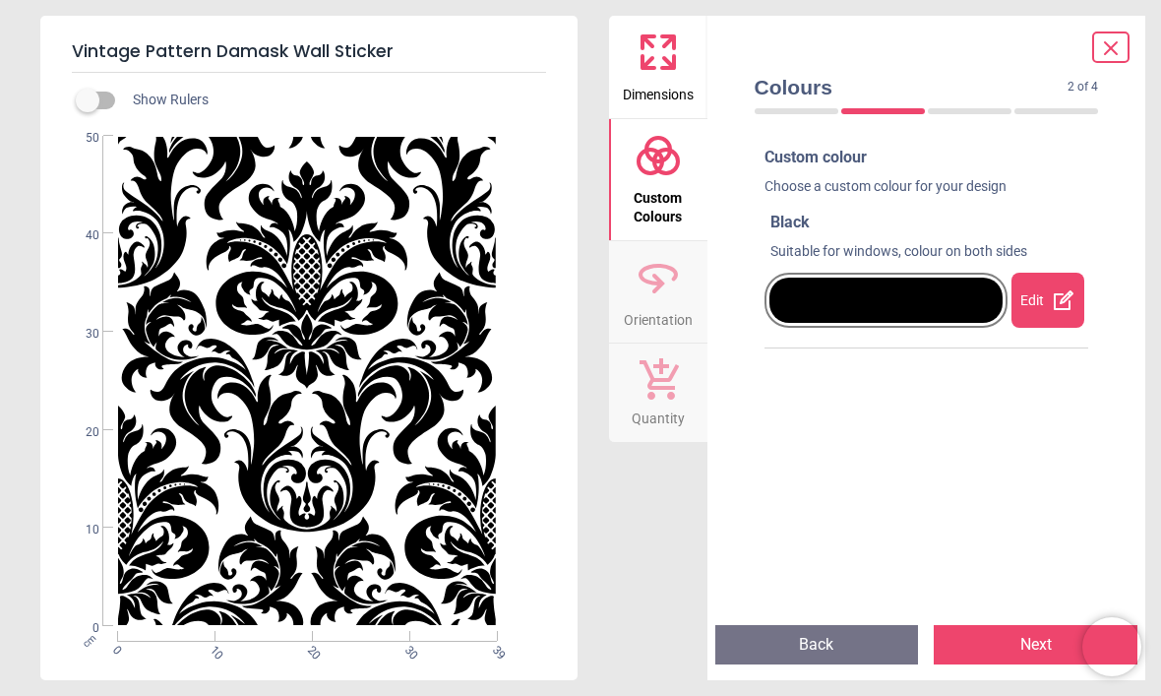
click at [659, 184] on span "Custom Colours" at bounding box center [658, 203] width 94 height 48
click at [1046, 304] on div "Edit" at bounding box center [1048, 300] width 73 height 55
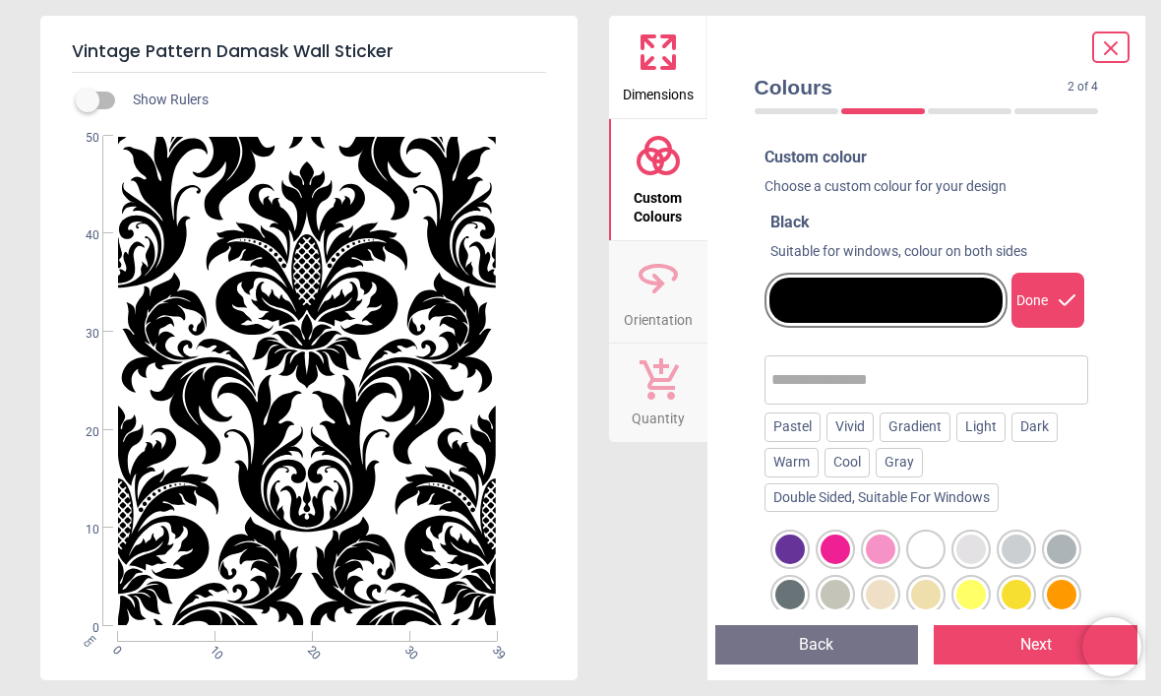
click at [841, 580] on div at bounding box center [836, 595] width 30 height 30
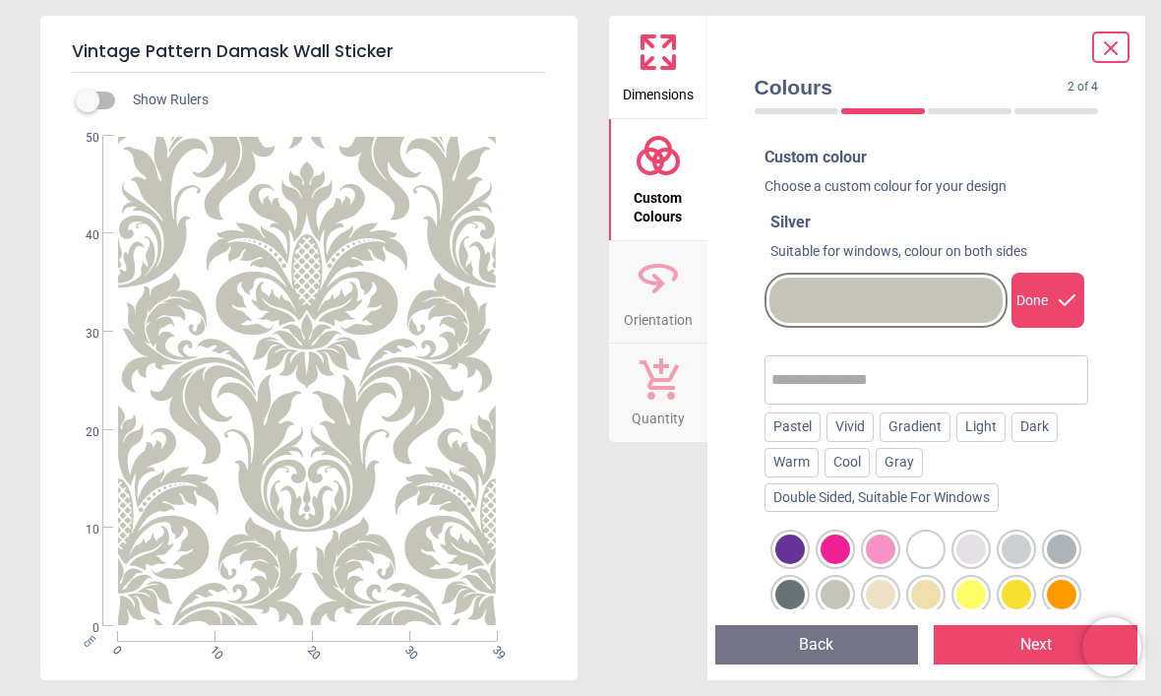
click at [895, 586] on div at bounding box center [881, 595] width 30 height 30
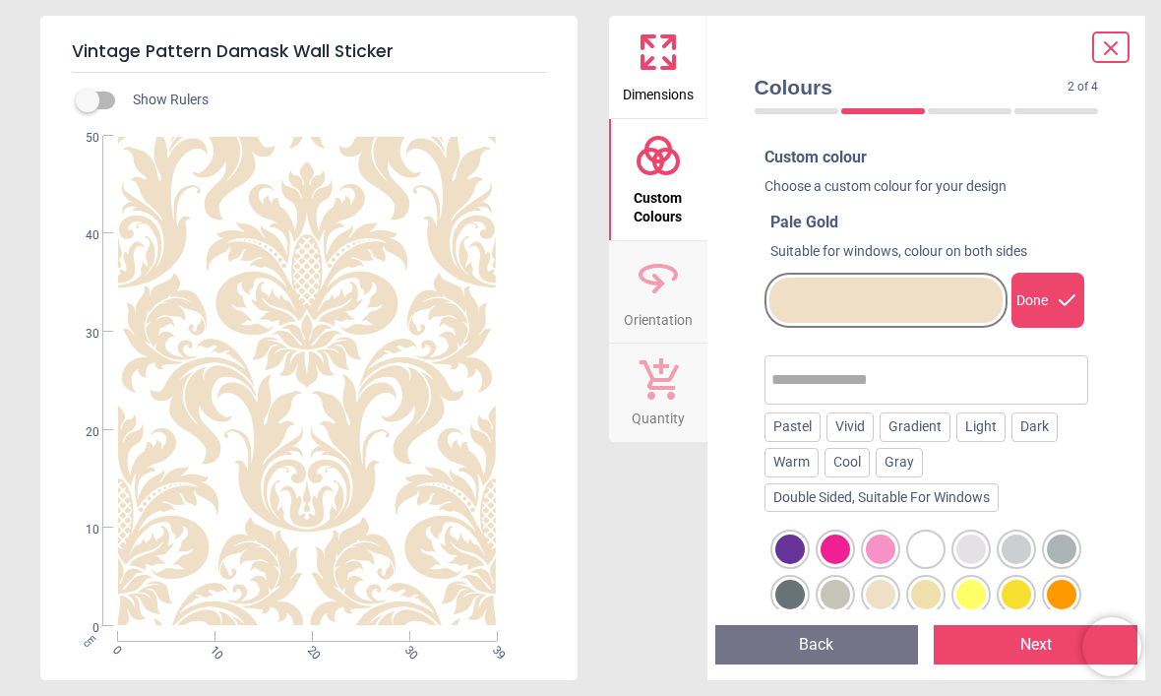
click at [936, 589] on div at bounding box center [926, 595] width 30 height 30
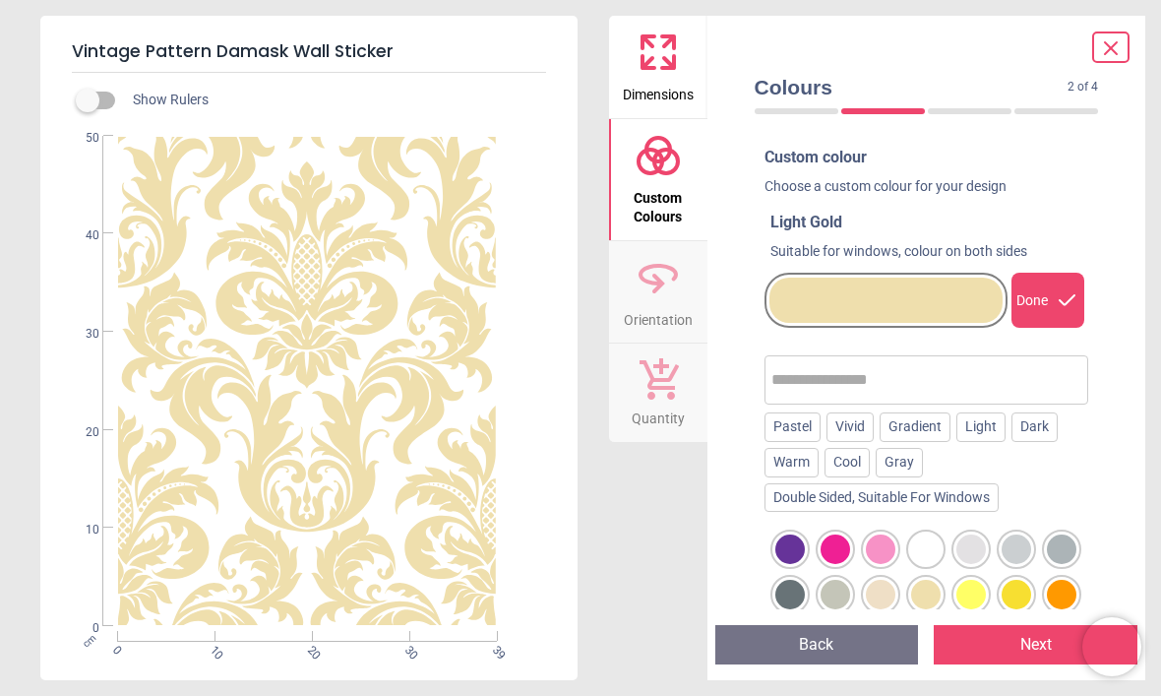
click at [881, 591] on div at bounding box center [881, 595] width 30 height 30
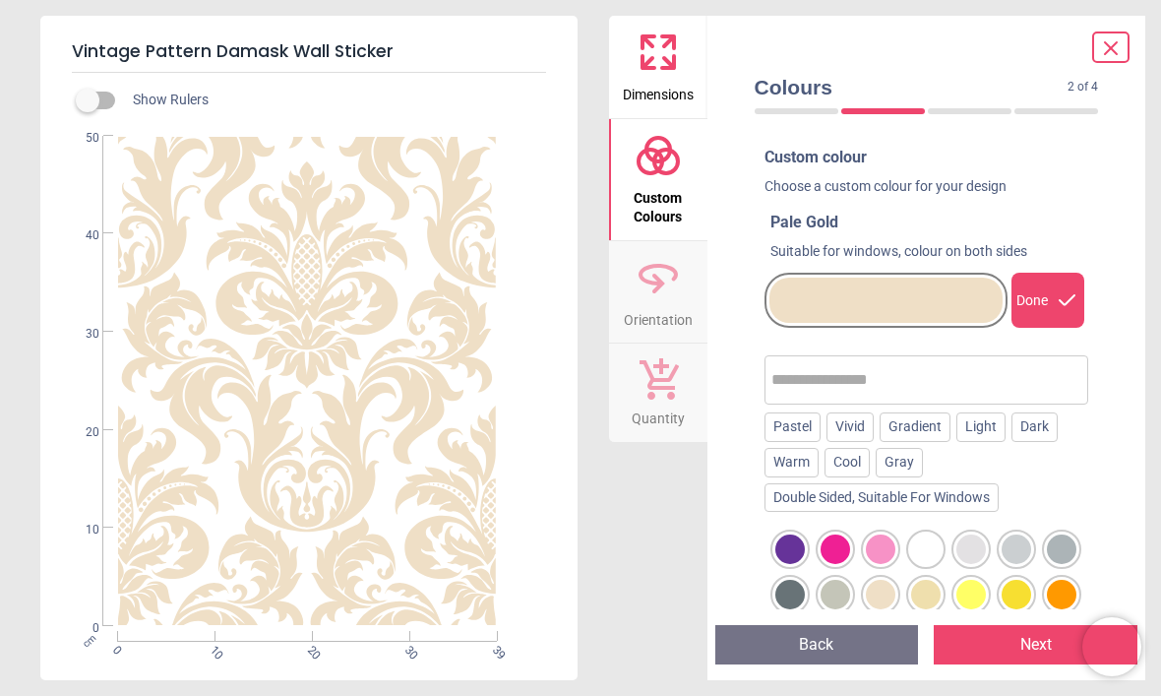
click at [1036, 423] on div "Dark" at bounding box center [1035, 427] width 46 height 30
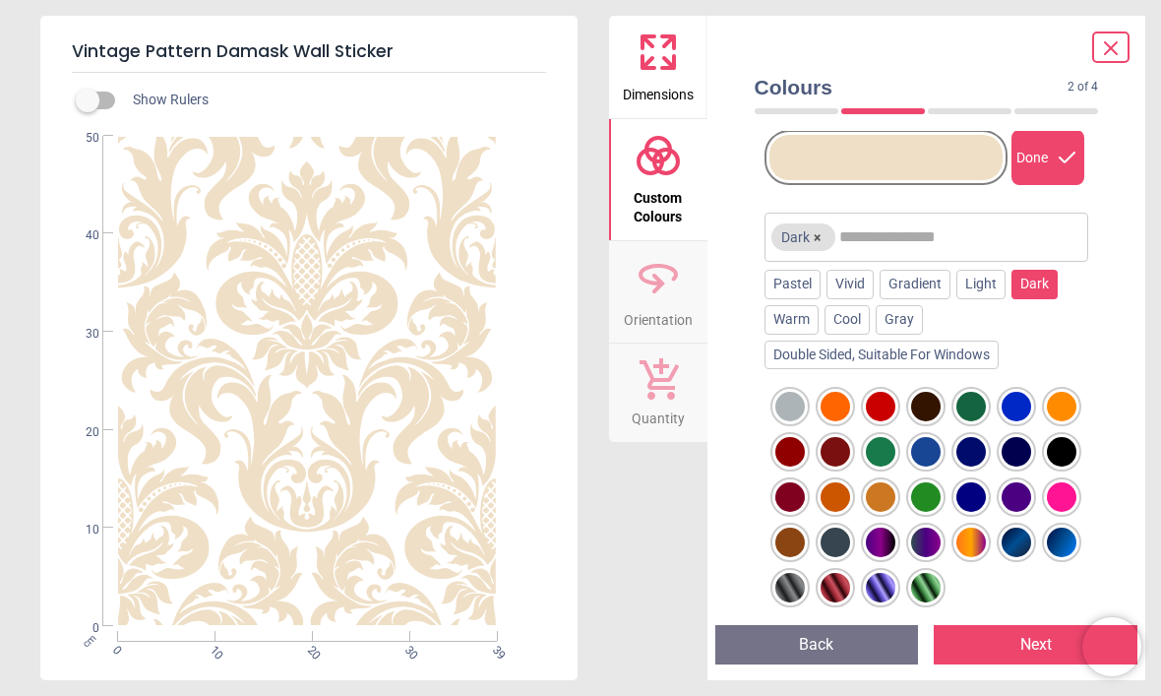
scroll to position [155, 0]
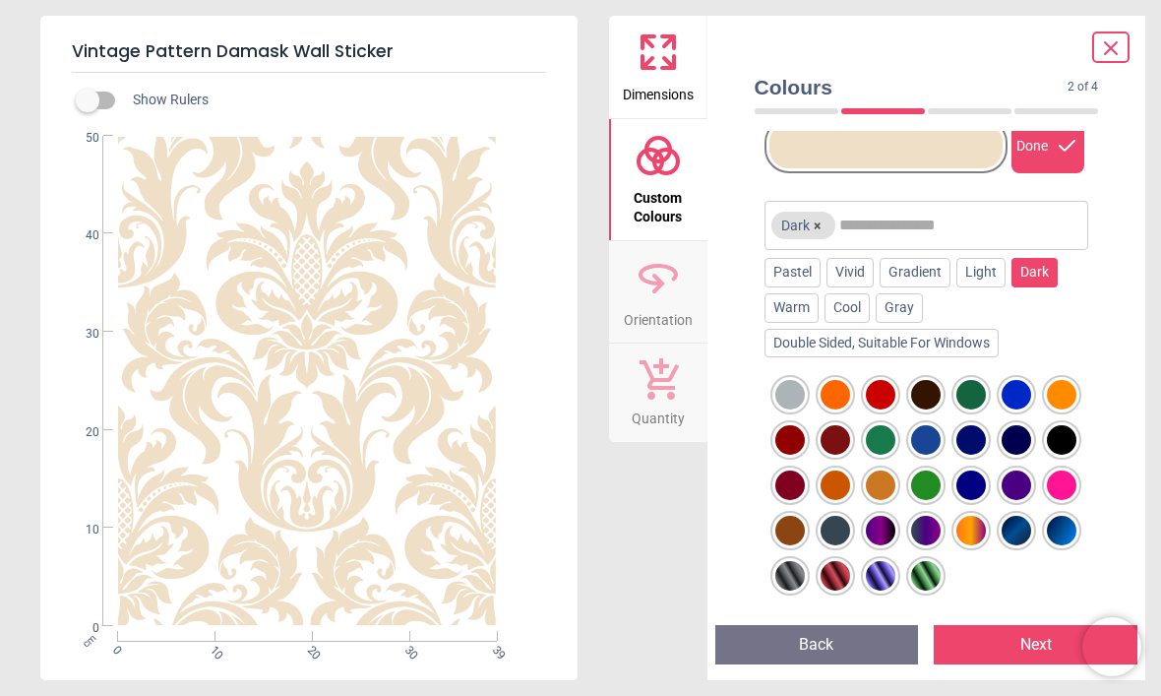
click at [1061, 438] on div at bounding box center [1062, 440] width 30 height 30
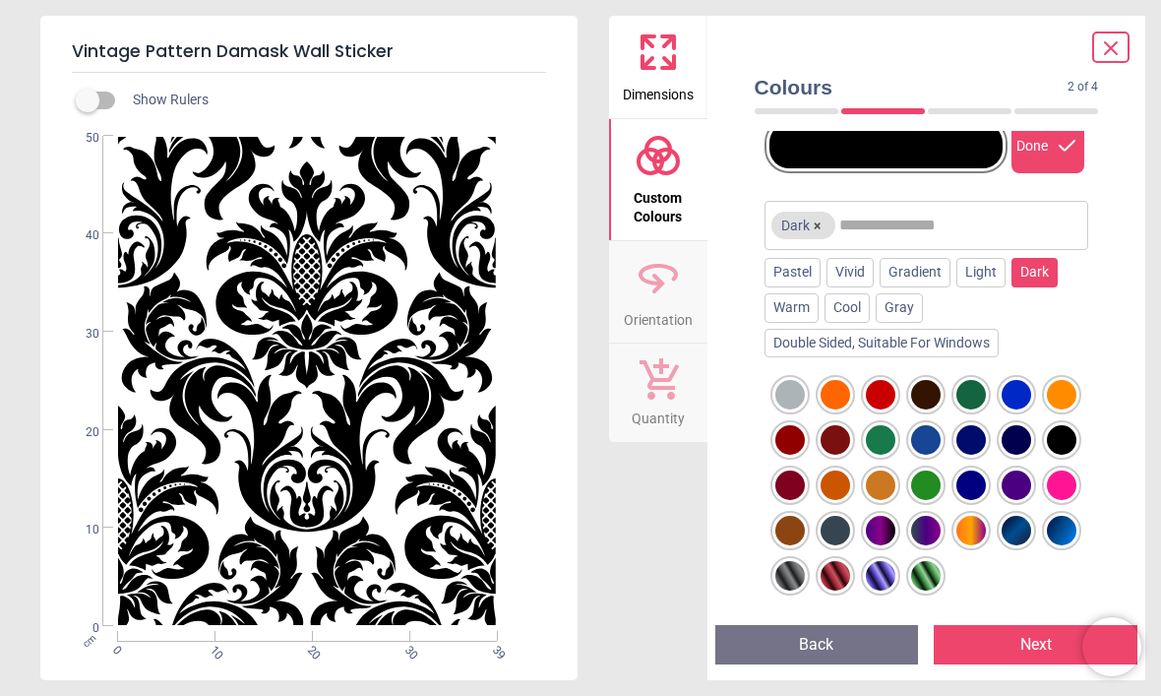
click at [844, 308] on div "Cool" at bounding box center [847, 308] width 45 height 30
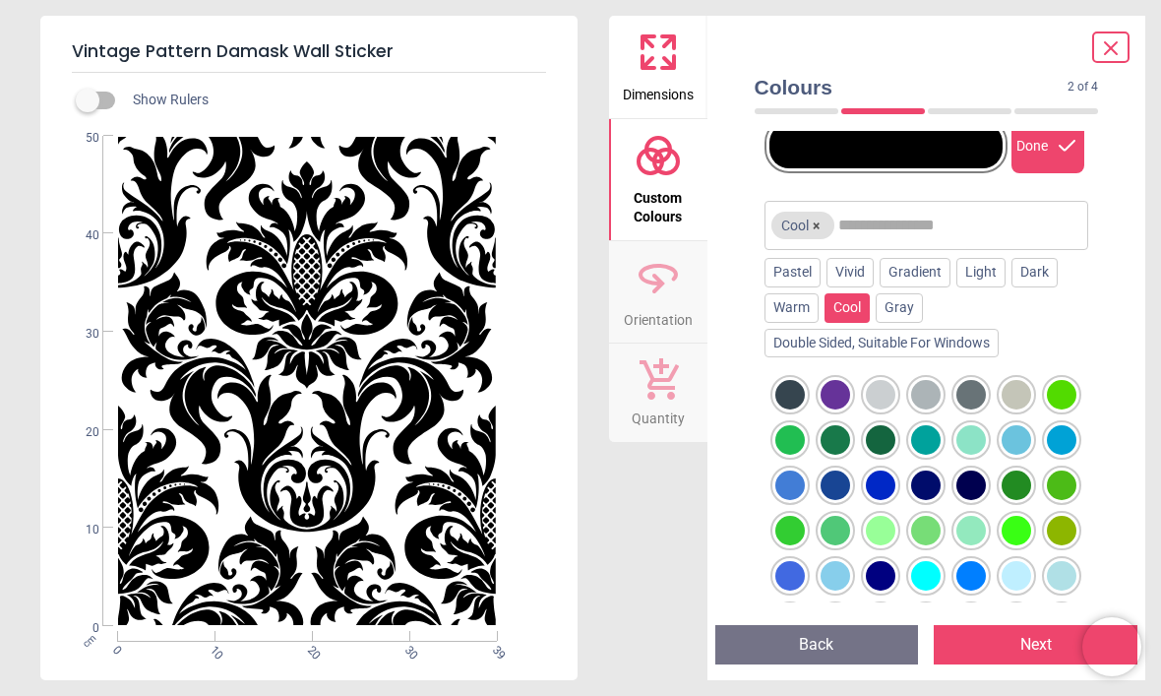
click at [795, 302] on div "Warm" at bounding box center [792, 308] width 54 height 30
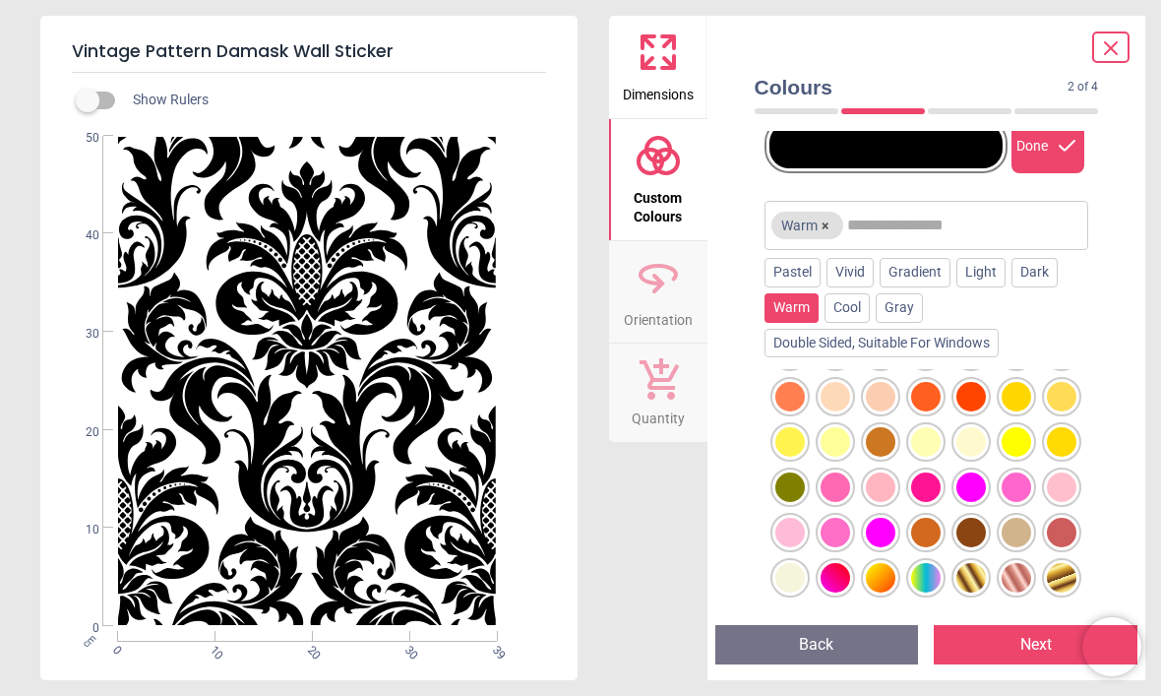
scroll to position [186, 0]
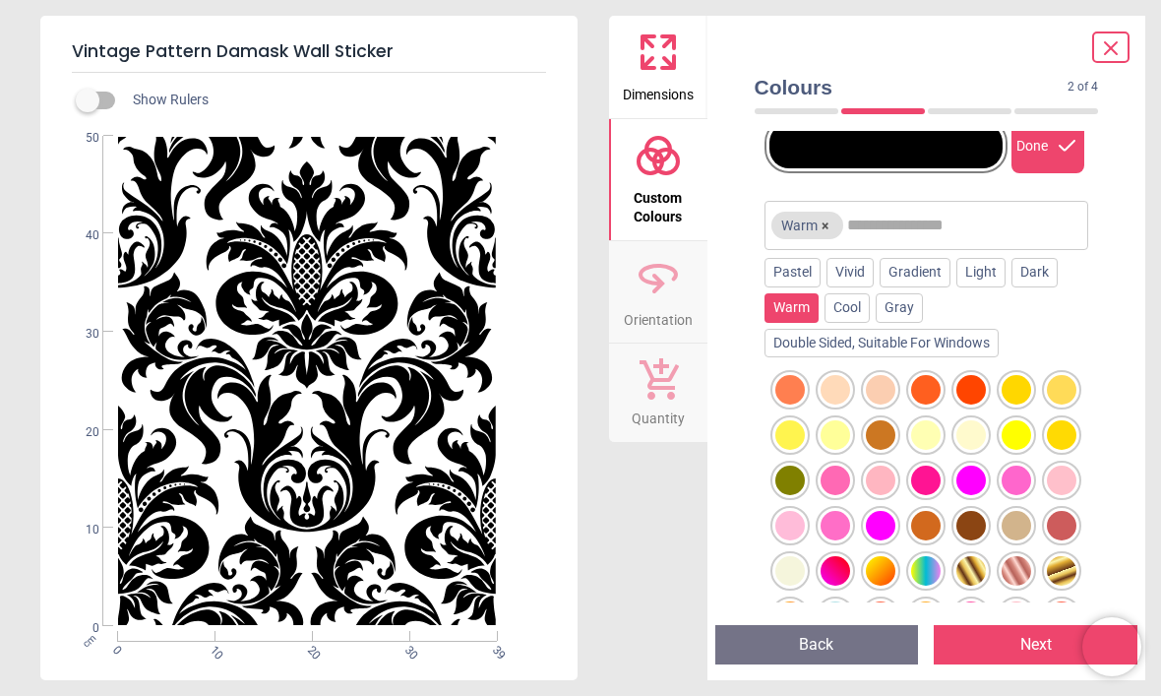
click at [1019, 527] on div at bounding box center [1017, 526] width 30 height 30
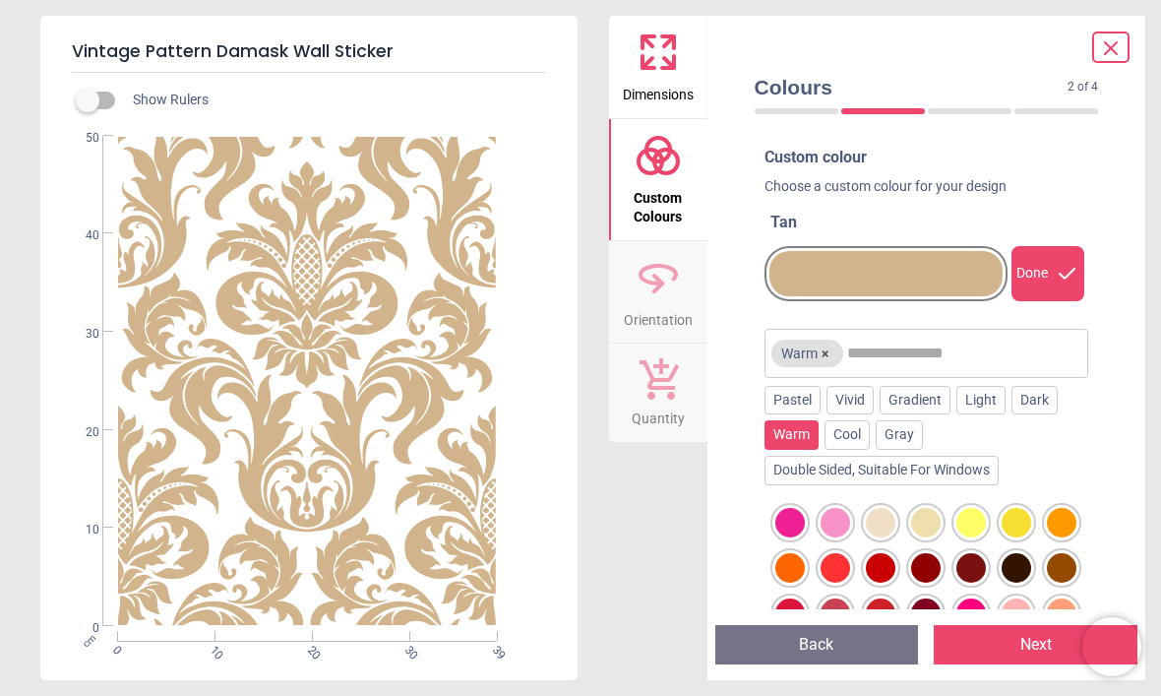
scroll to position [0, 0]
click at [1044, 268] on div "Done" at bounding box center [1048, 273] width 73 height 55
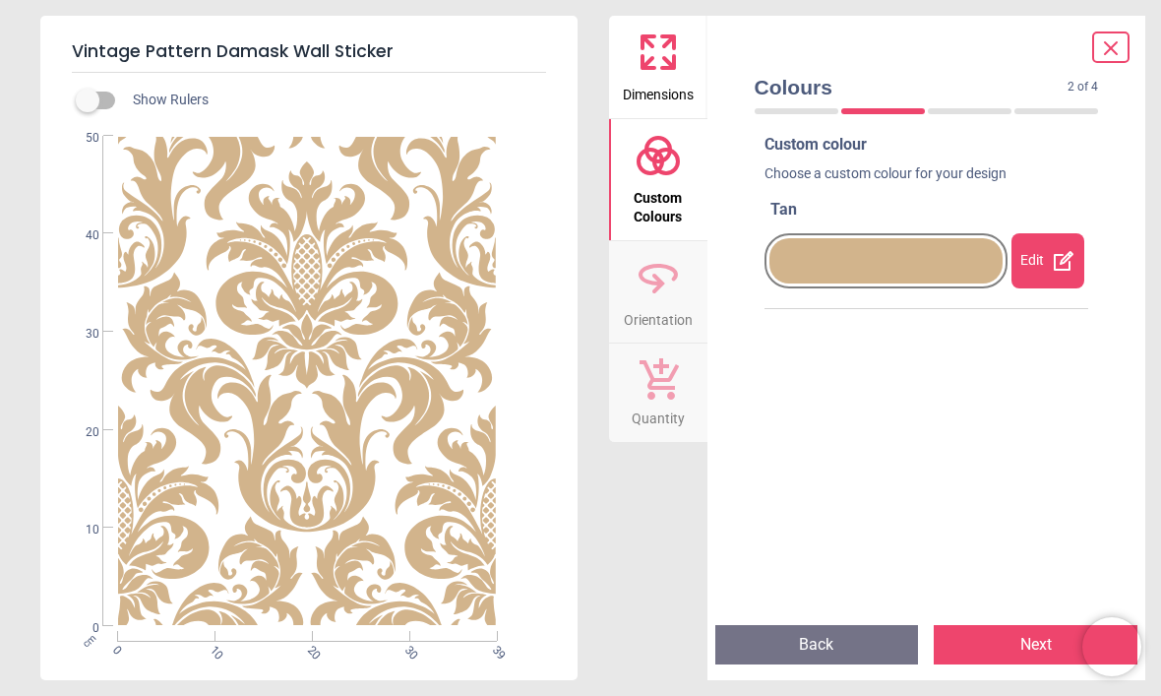
scroll to position [13, 0]
click at [1026, 645] on button "Next" at bounding box center [1036, 644] width 204 height 39
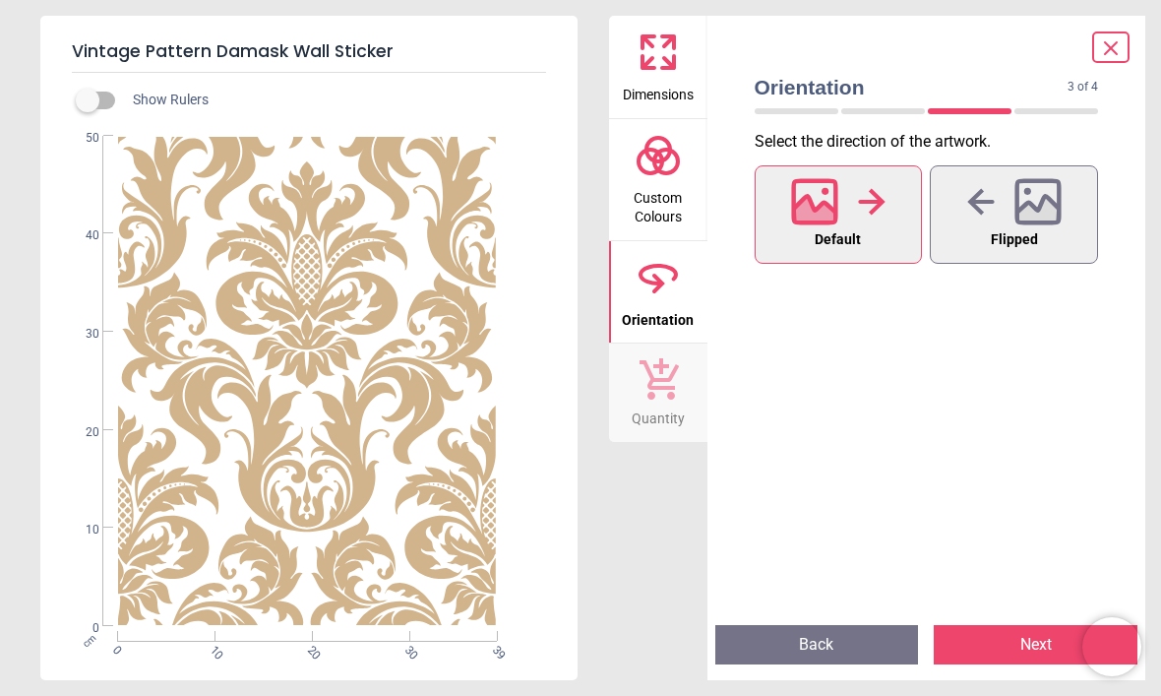
click at [863, 229] on button "Default" at bounding box center [839, 214] width 168 height 98
click at [1033, 643] on button "Next" at bounding box center [1036, 644] width 204 height 39
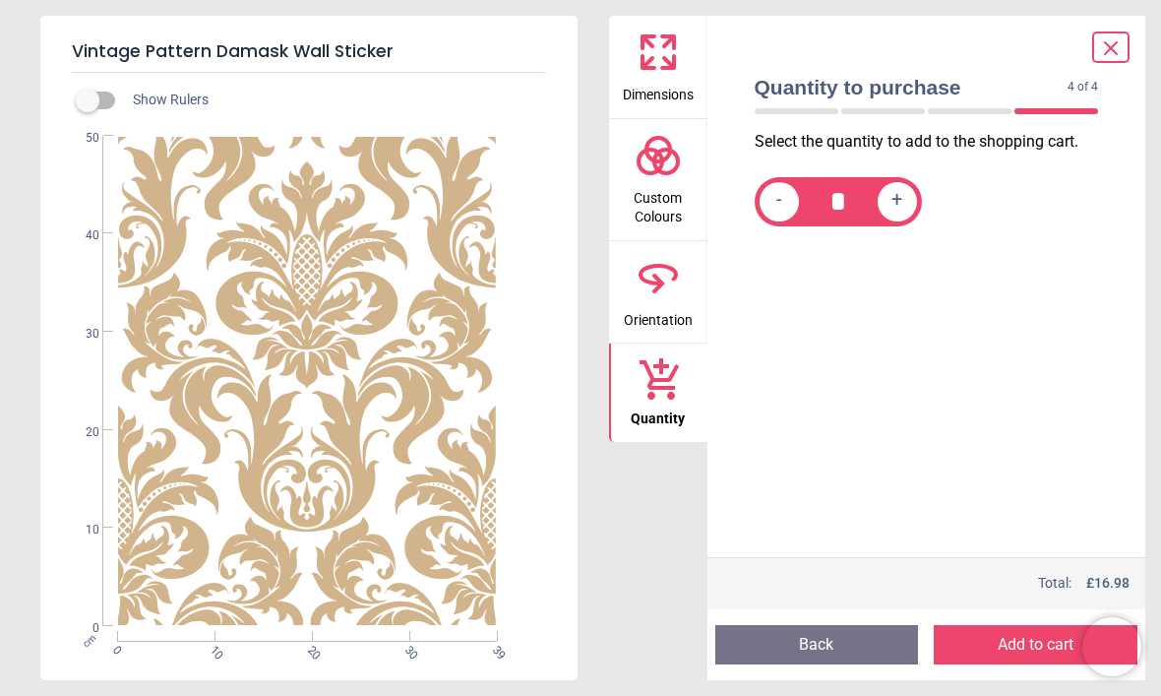
click at [1029, 644] on button "Add to cart" at bounding box center [1036, 644] width 204 height 39
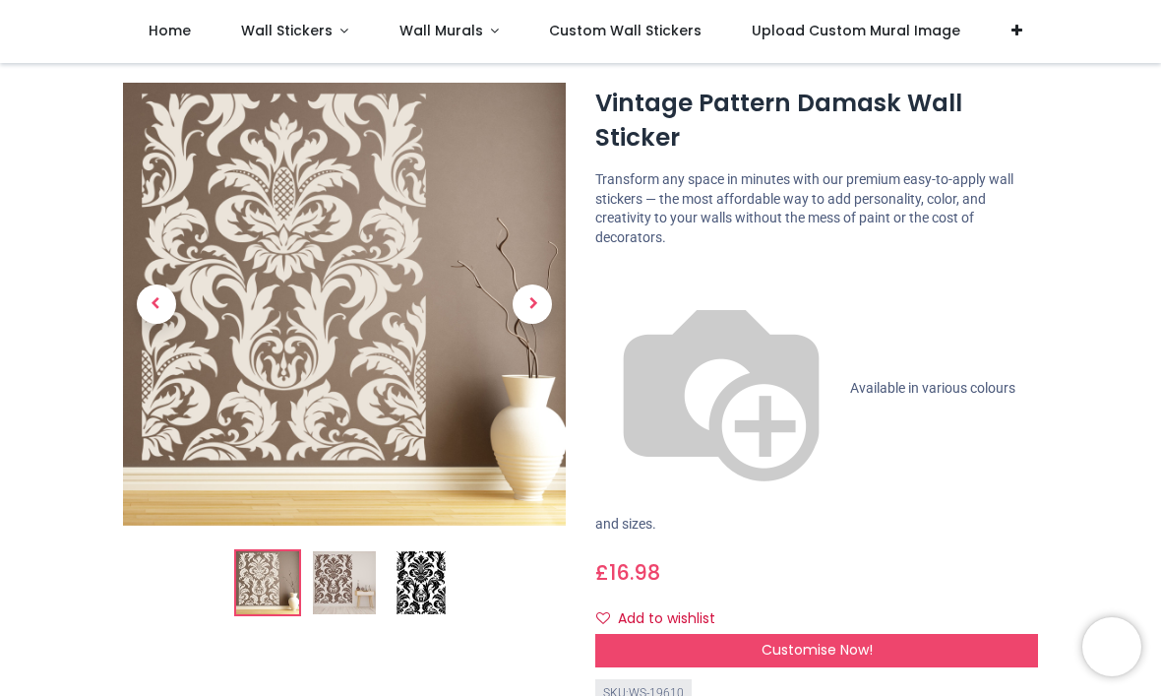
scroll to position [57, 0]
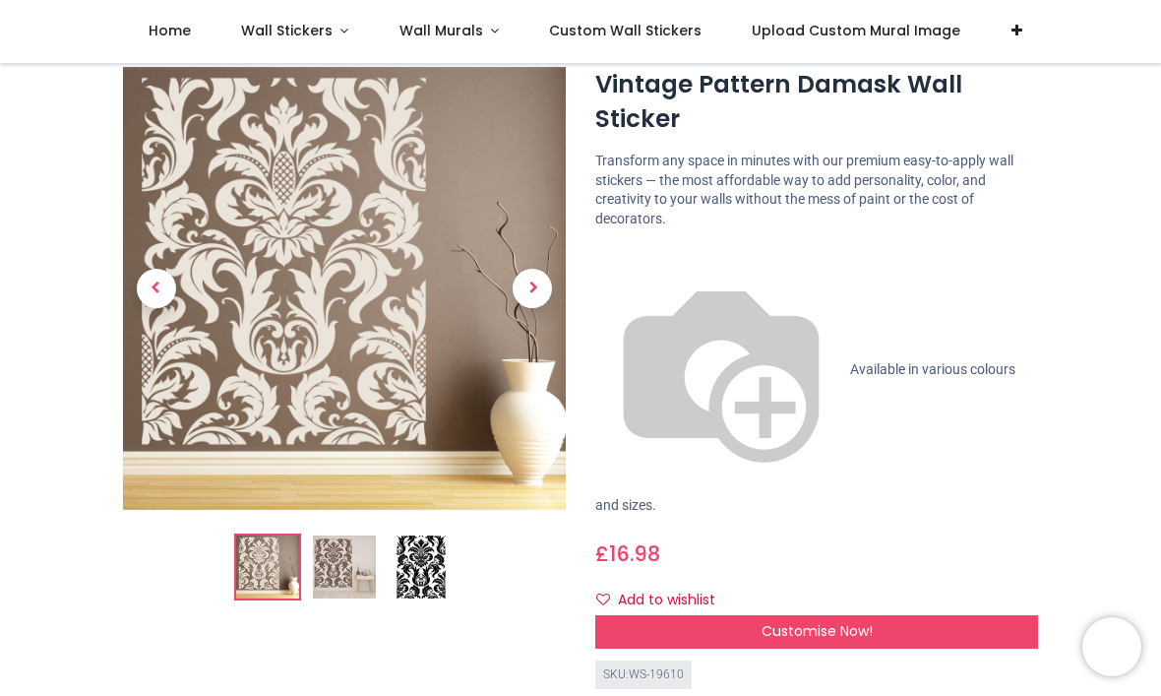
click at [967, 615] on div "Customise Now!" at bounding box center [817, 631] width 443 height 33
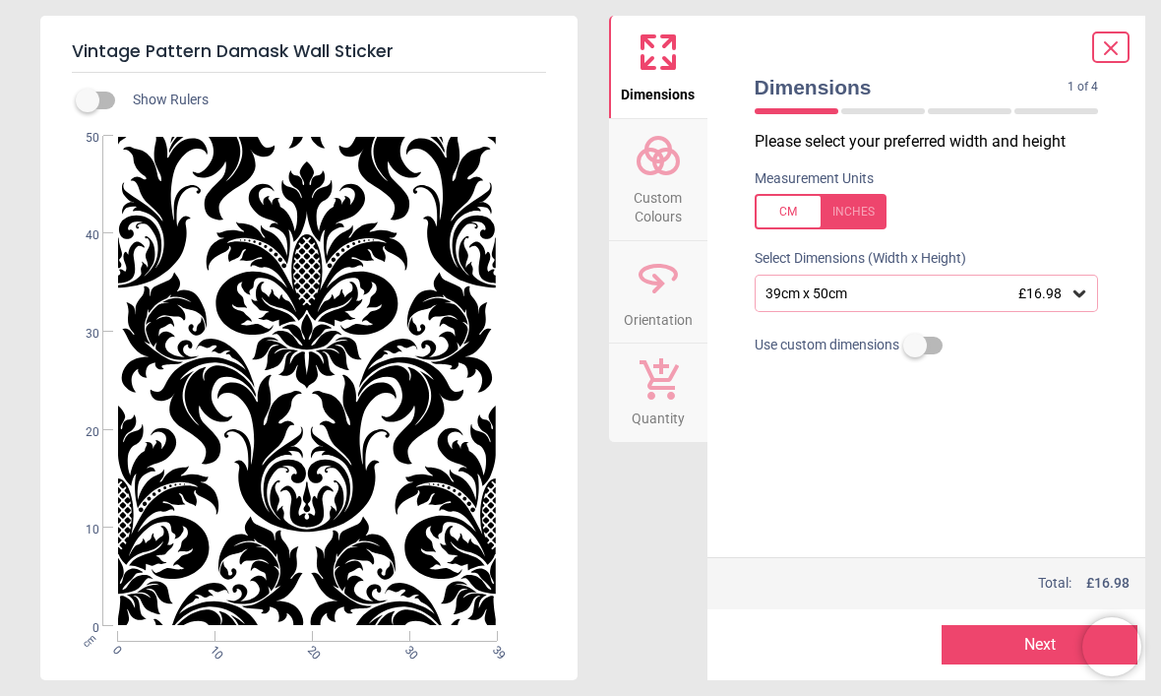
click at [1080, 294] on icon at bounding box center [1080, 293] width 12 height 7
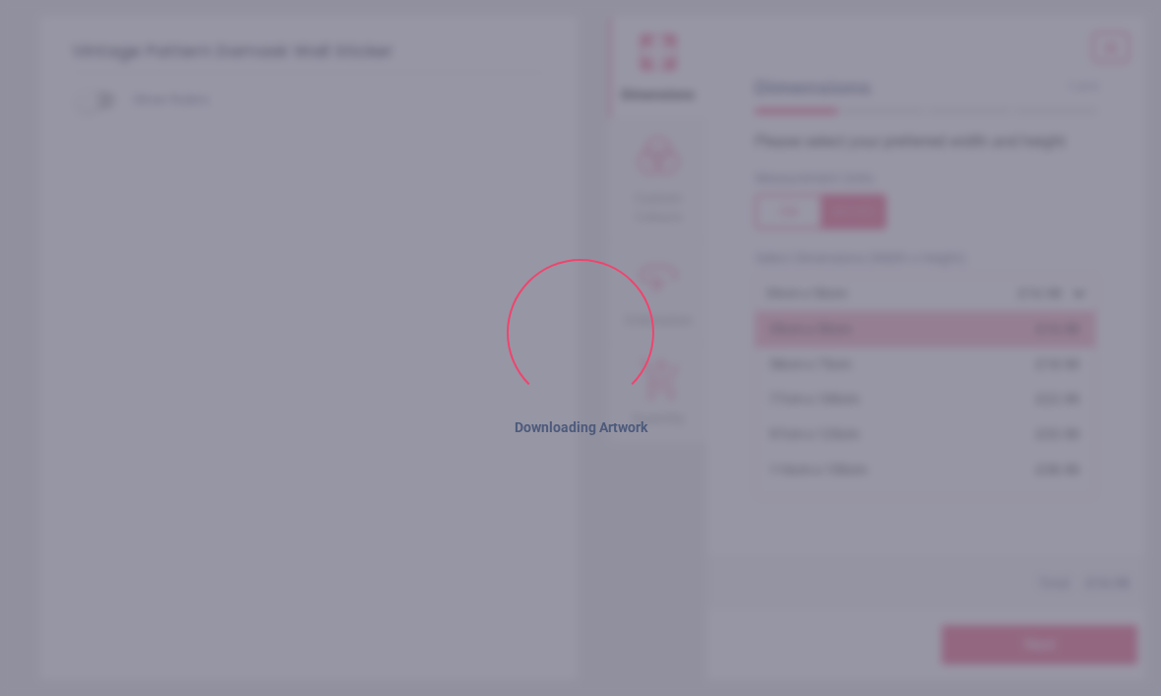
scroll to position [0, 0]
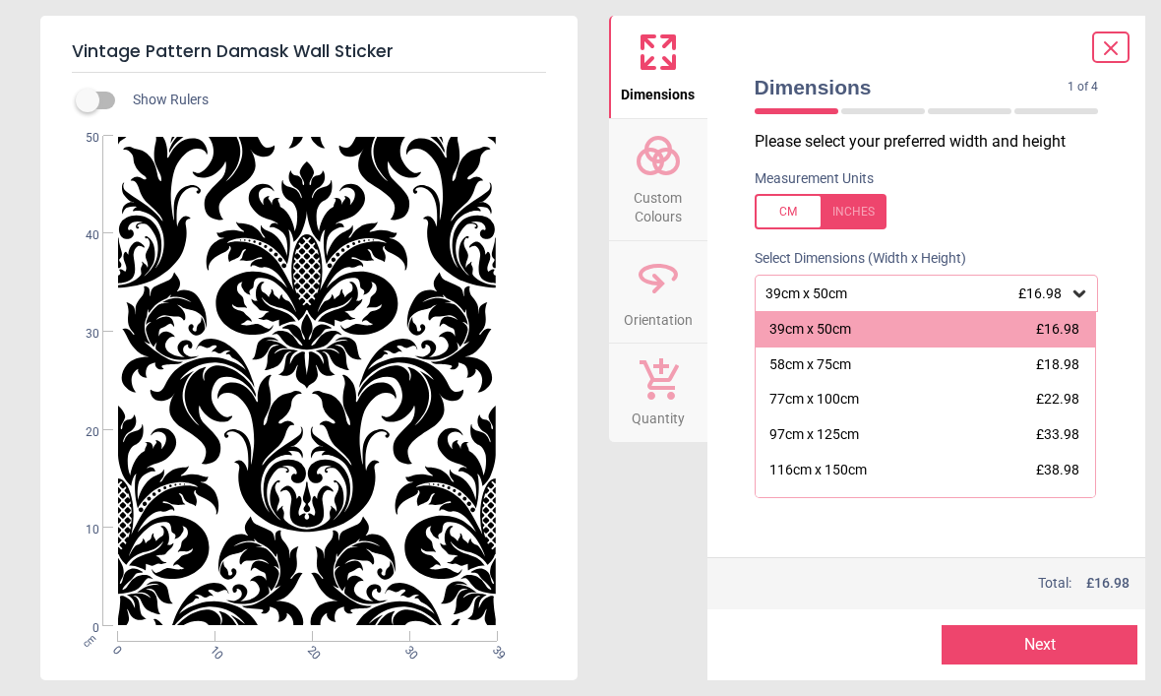
click at [1047, 520] on div "Please select your preferred width and height Measurement Units Select Dimensio…" at bounding box center [927, 344] width 376 height 426
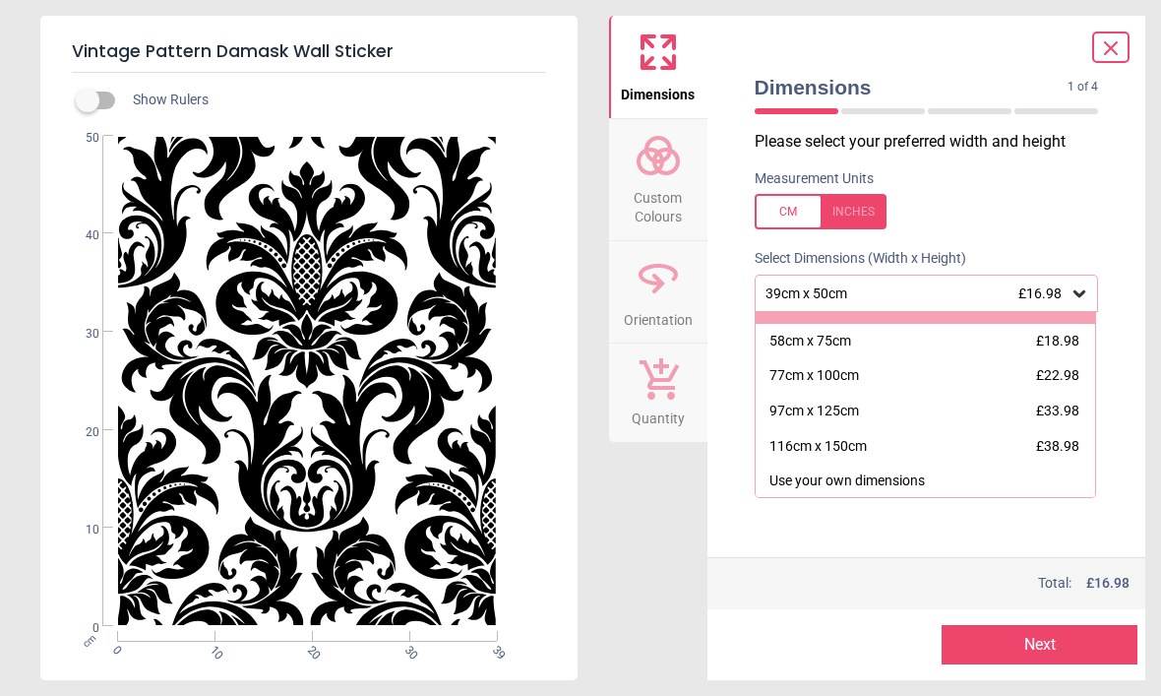
scroll to position [22, 0]
click at [847, 480] on div "Use your own dimensions" at bounding box center [848, 483] width 156 height 20
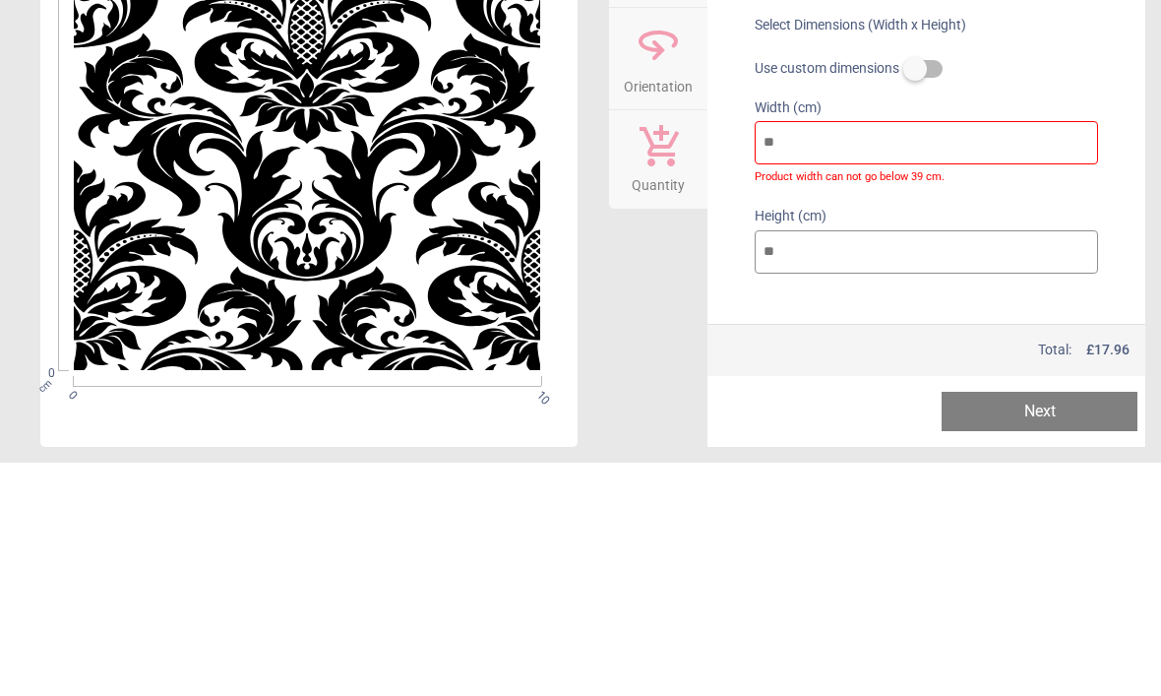
type input "*"
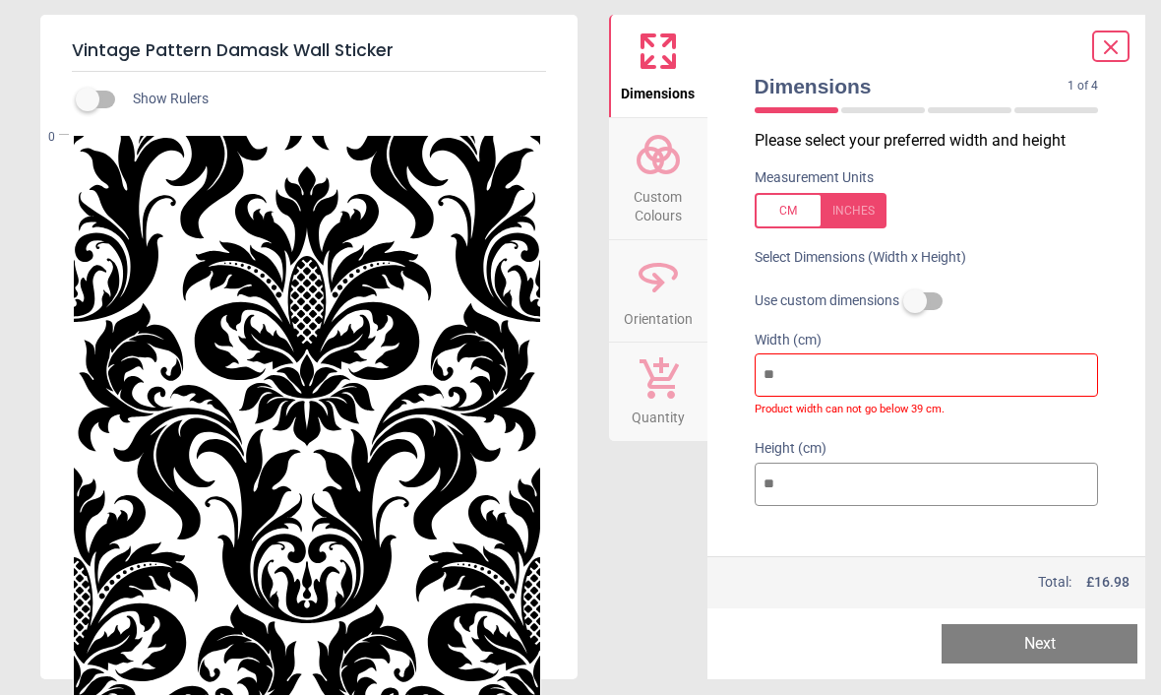
click at [141, 98] on div "Show Rulers" at bounding box center [333, 101] width 490 height 24
click at [88, 100] on label at bounding box center [88, 100] width 0 height 0
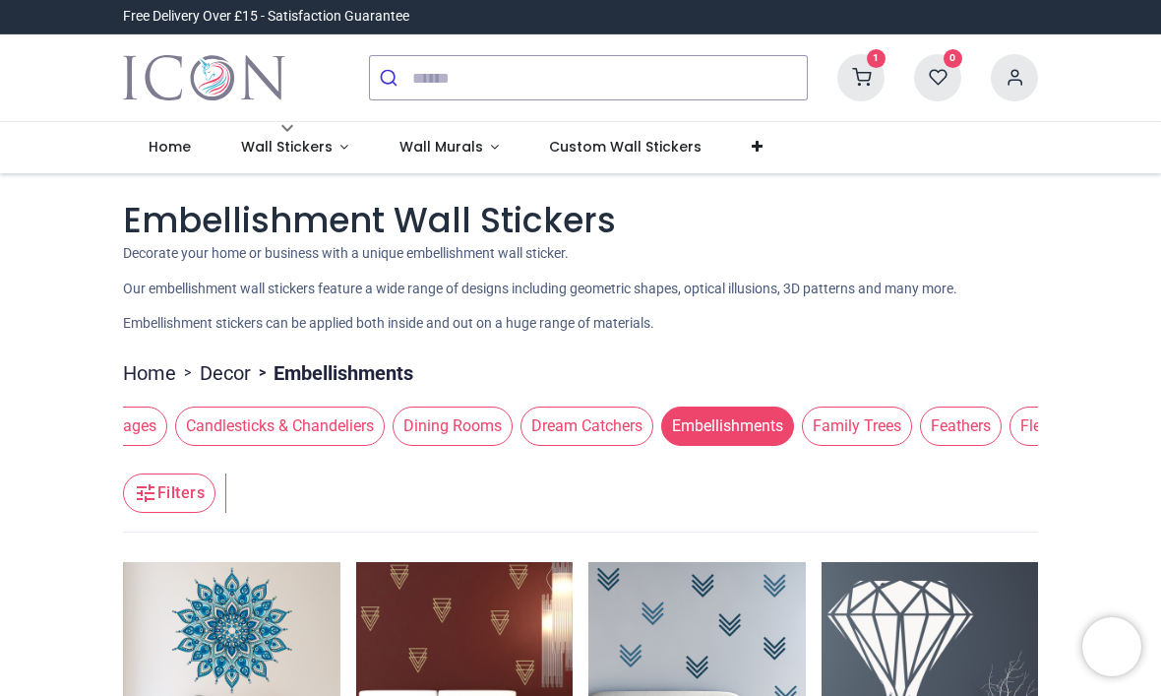
click at [806, 426] on span "Family Trees" at bounding box center [857, 426] width 110 height 39
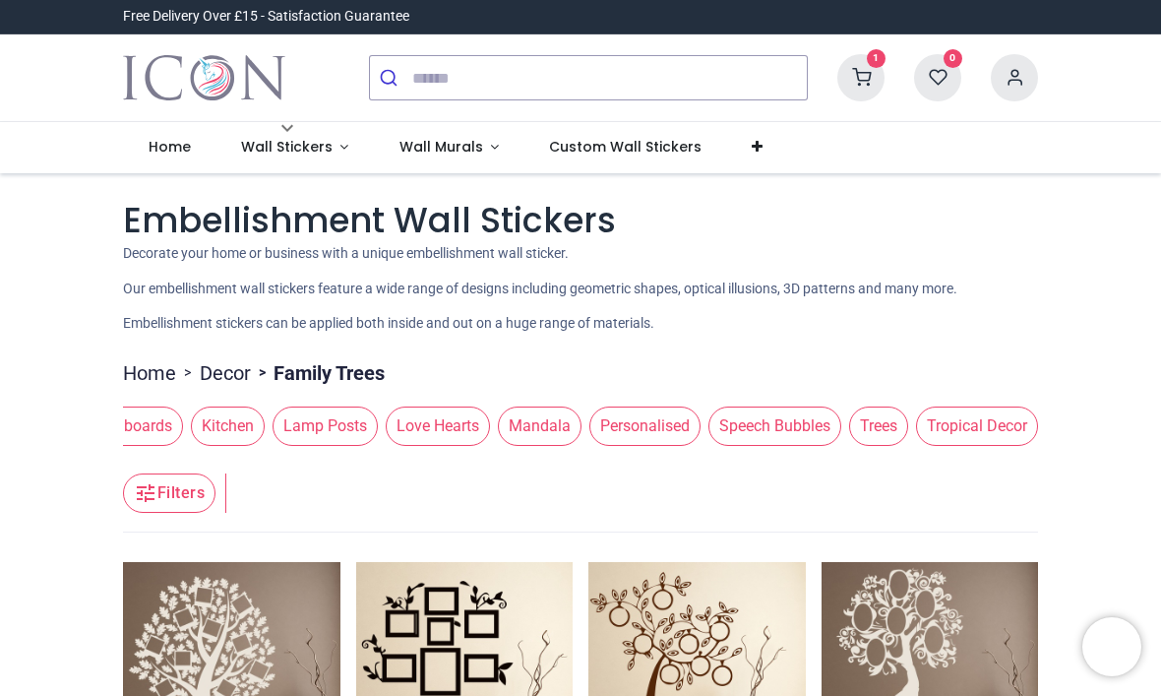
scroll to position [0, 1693]
click at [806, 436] on span "Trees" at bounding box center [878, 426] width 59 height 39
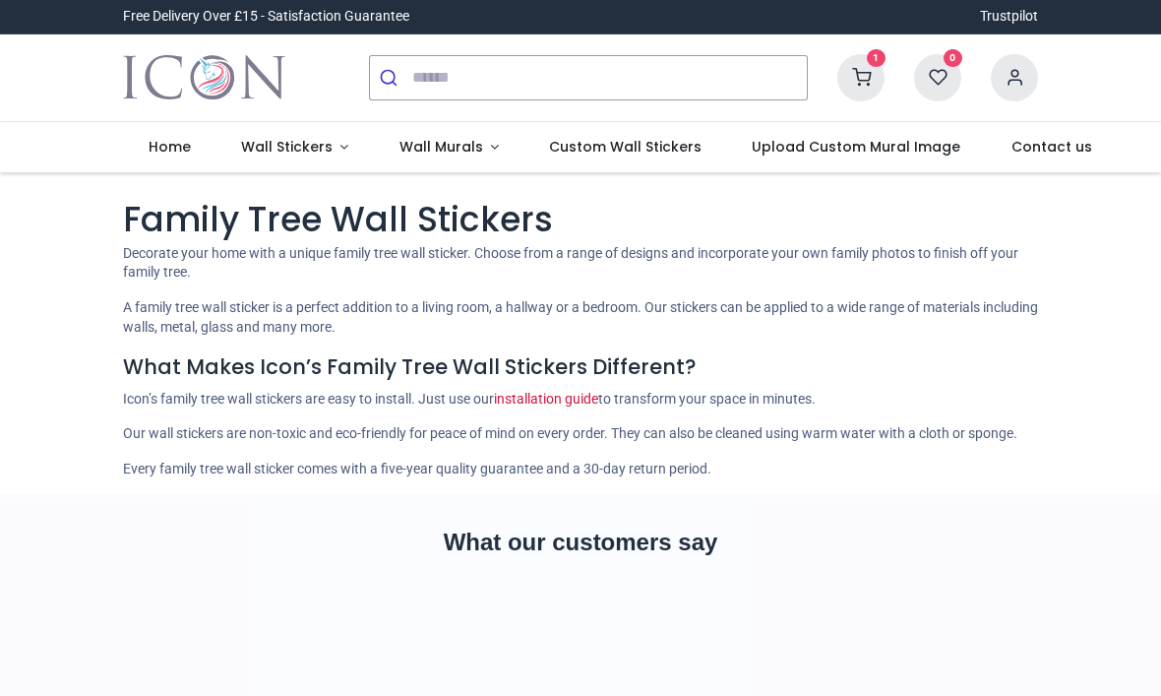
click at [321, 144] on link "Wall Stickers" at bounding box center [295, 147] width 158 height 51
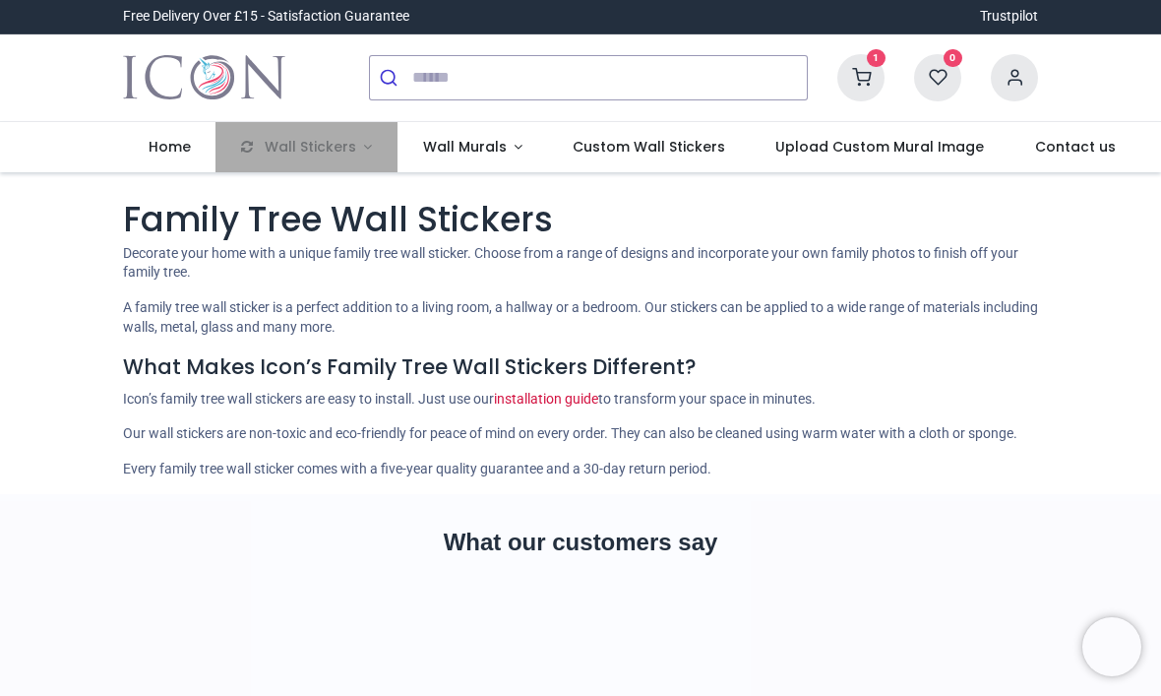
click at [347, 156] on li "Wall Stickers" at bounding box center [307, 147] width 182 height 51
click at [356, 155] on li "Wall Stickers" at bounding box center [307, 147] width 182 height 51
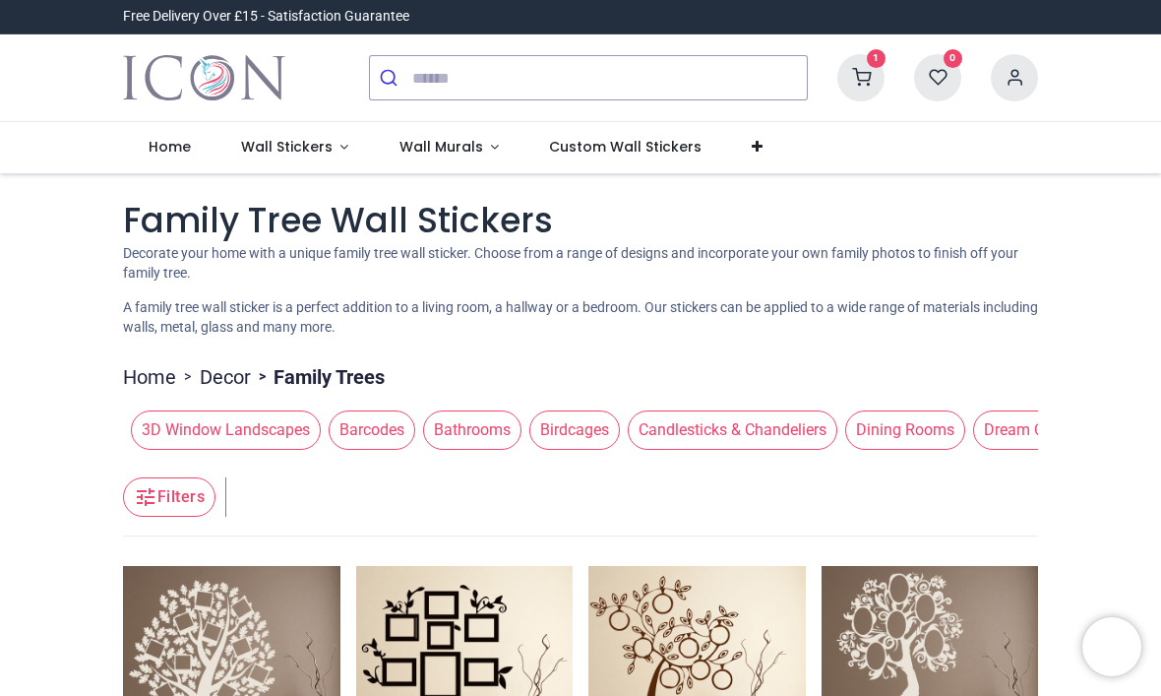
click at [326, 148] on span "Wall Stickers" at bounding box center [287, 147] width 92 height 20
click at [910, 433] on span "Love Hearts" at bounding box center [913, 429] width 104 height 39
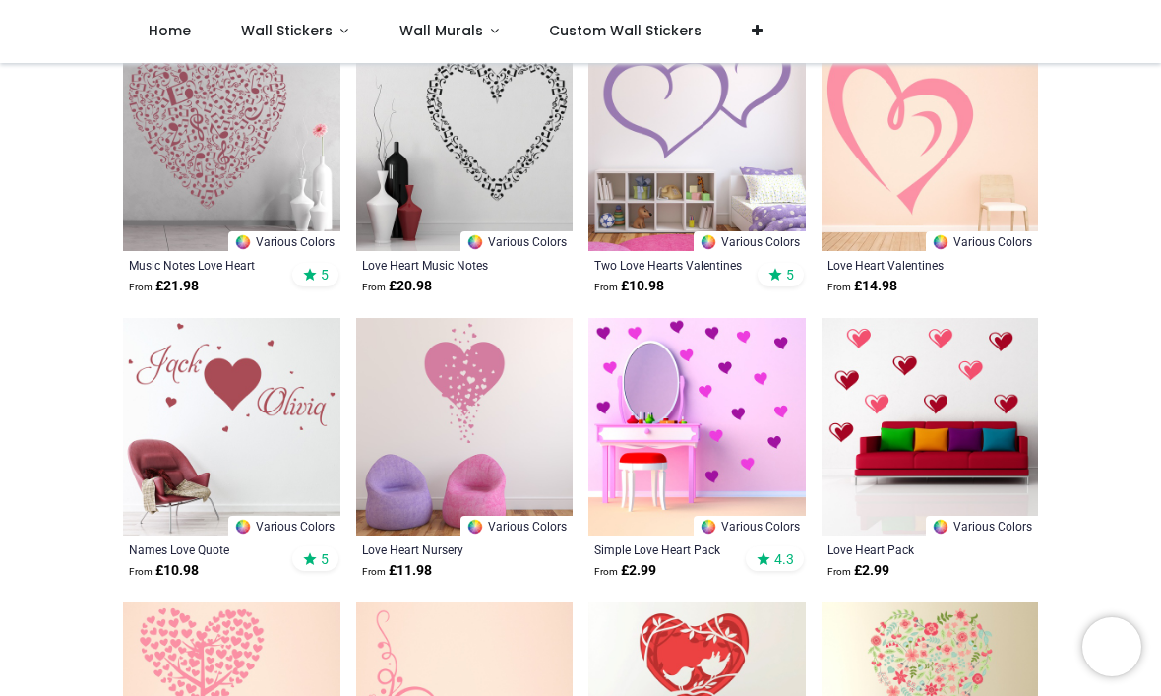
scroll to position [707, 0]
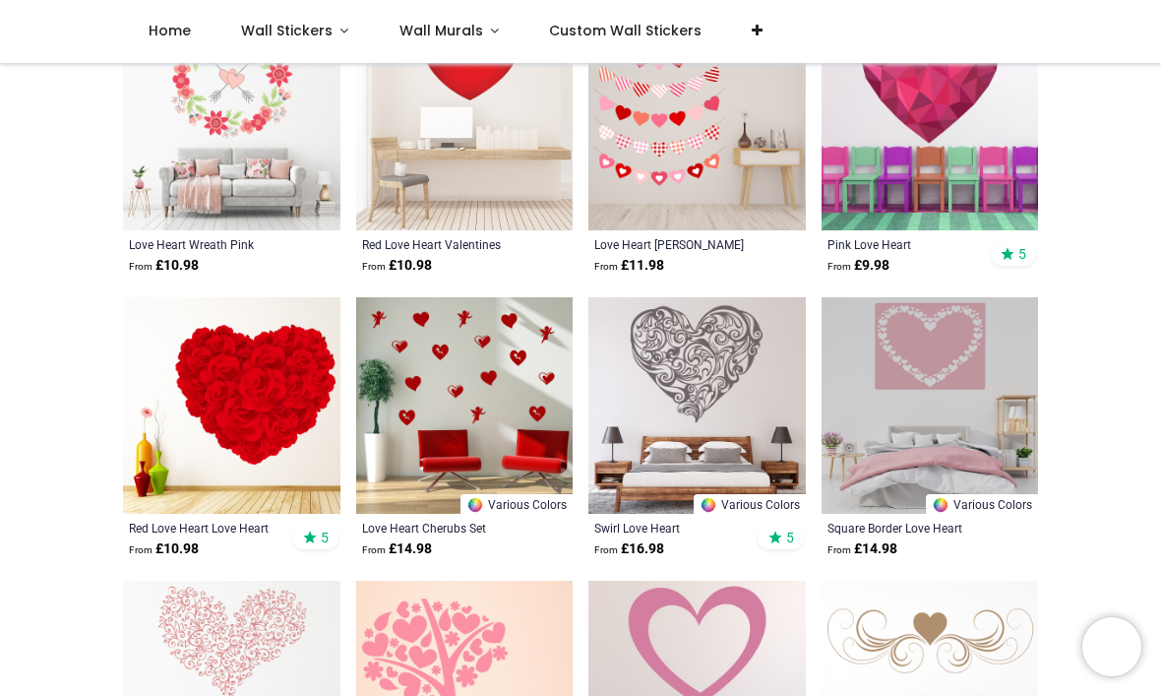
scroll to position [2148, 0]
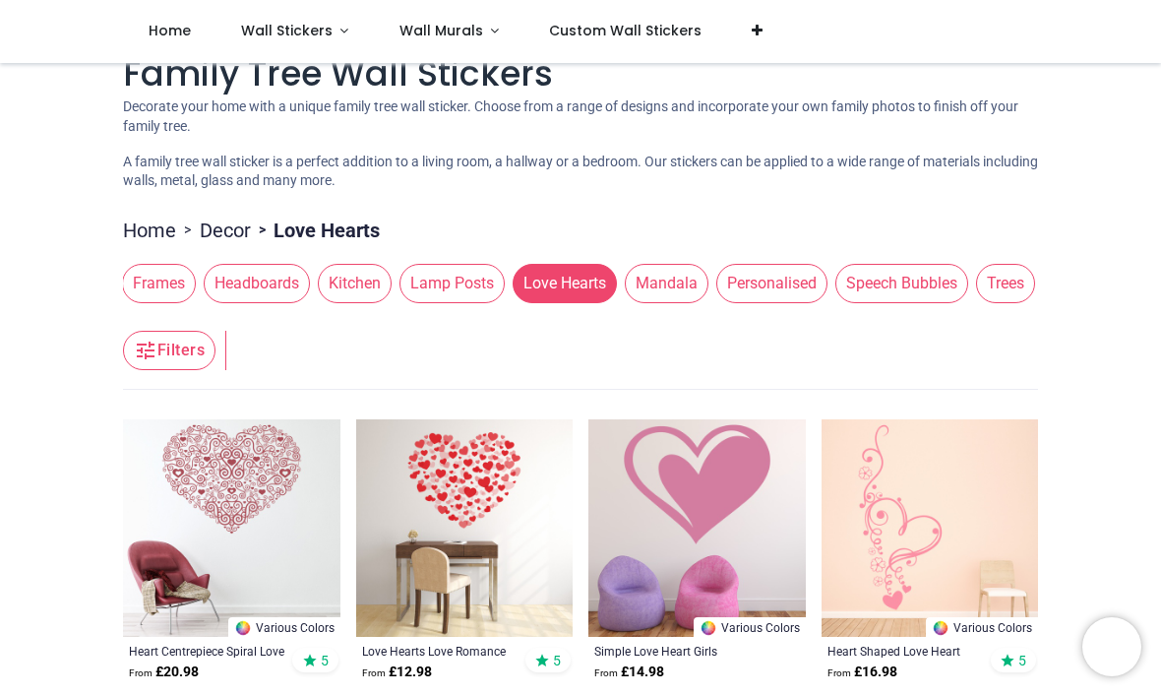
scroll to position [39, 0]
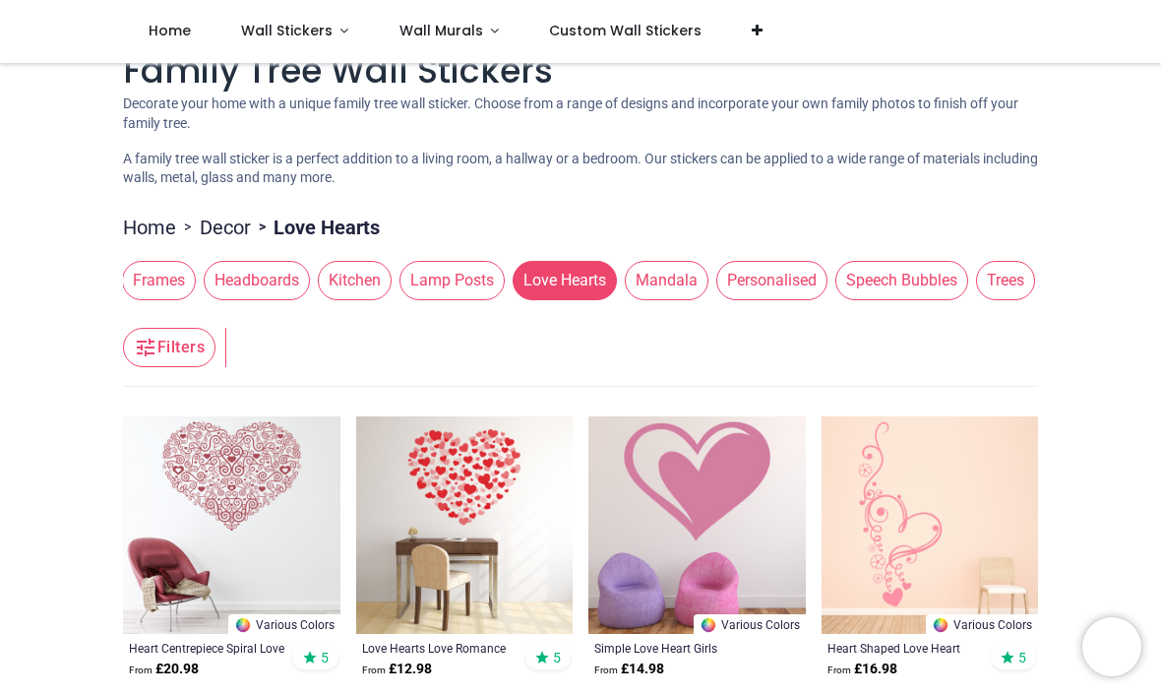
click at [303, 278] on span "Headboards" at bounding box center [257, 280] width 106 height 39
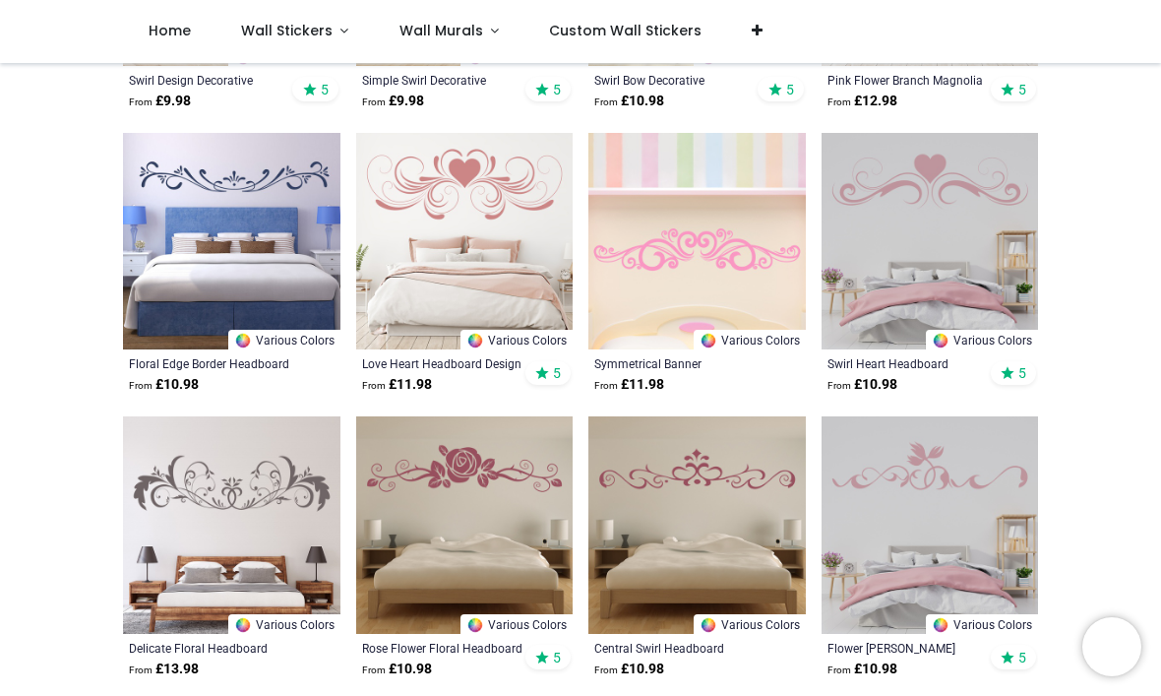
scroll to position [1188, 0]
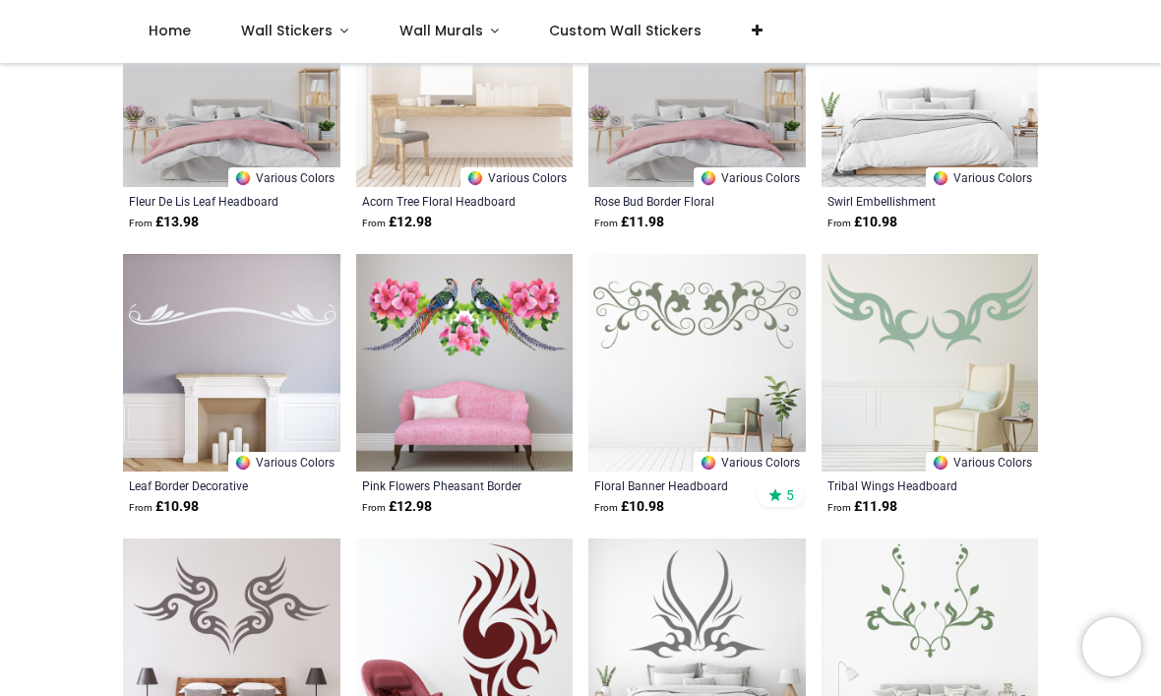
scroll to position [3610, 0]
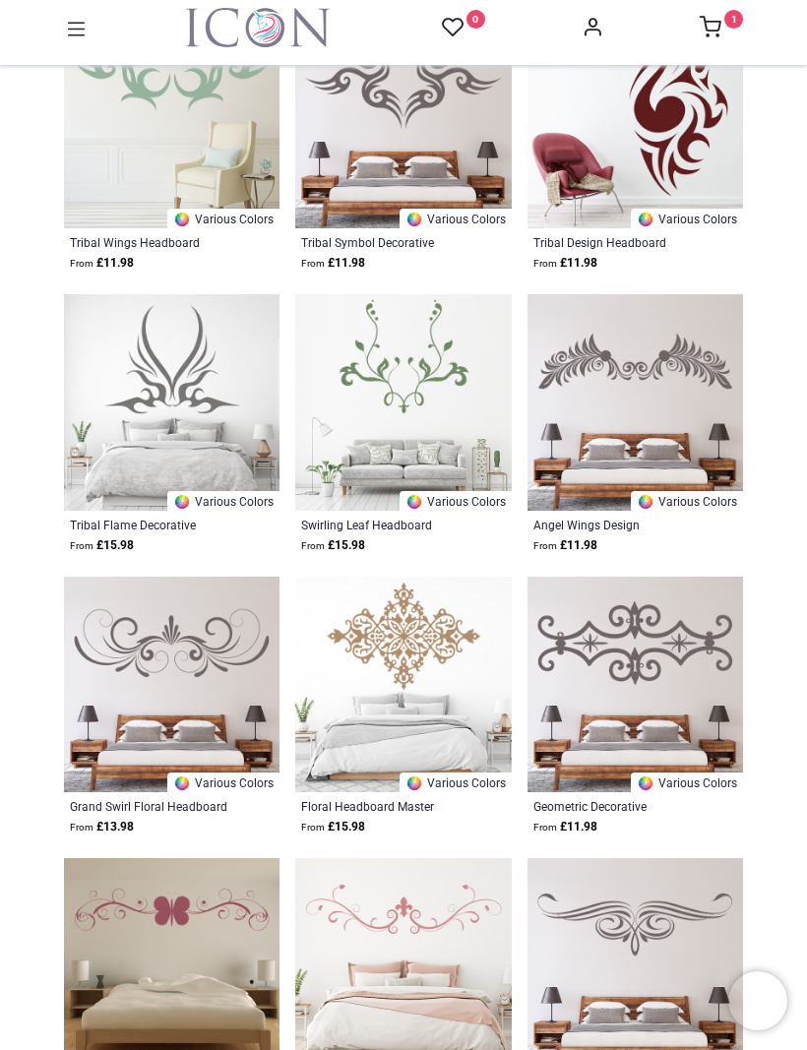
scroll to position [5185, 0]
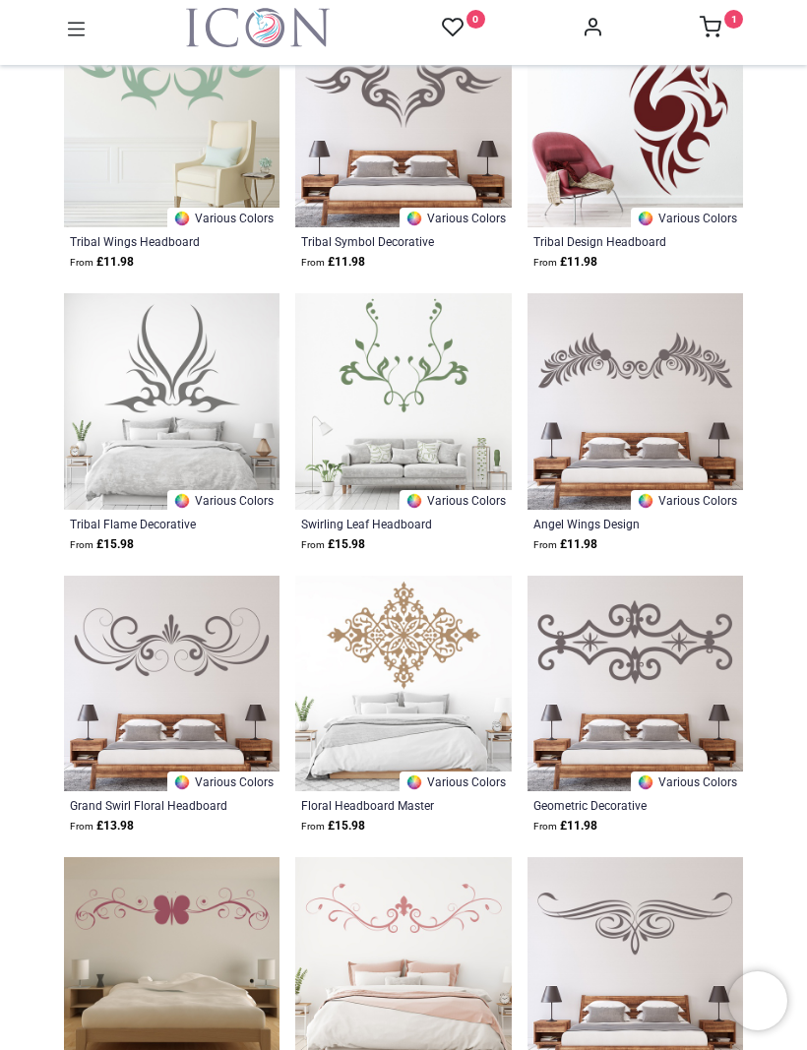
click at [411, 627] on img at bounding box center [403, 684] width 216 height 216
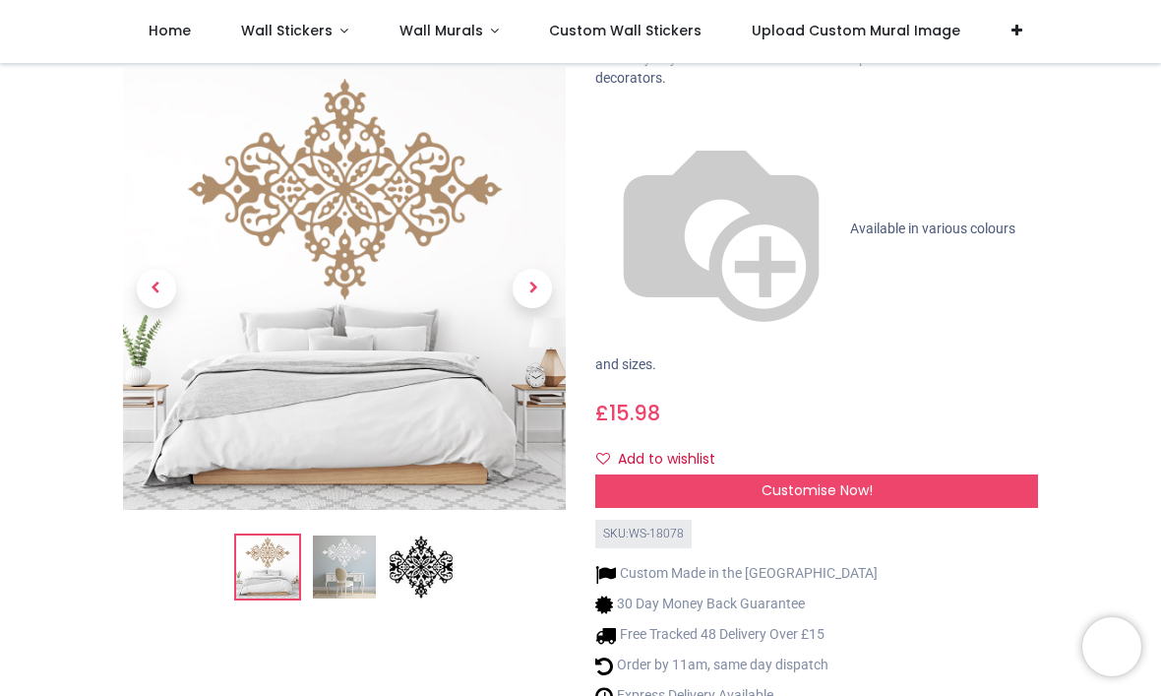
scroll to position [196, 0]
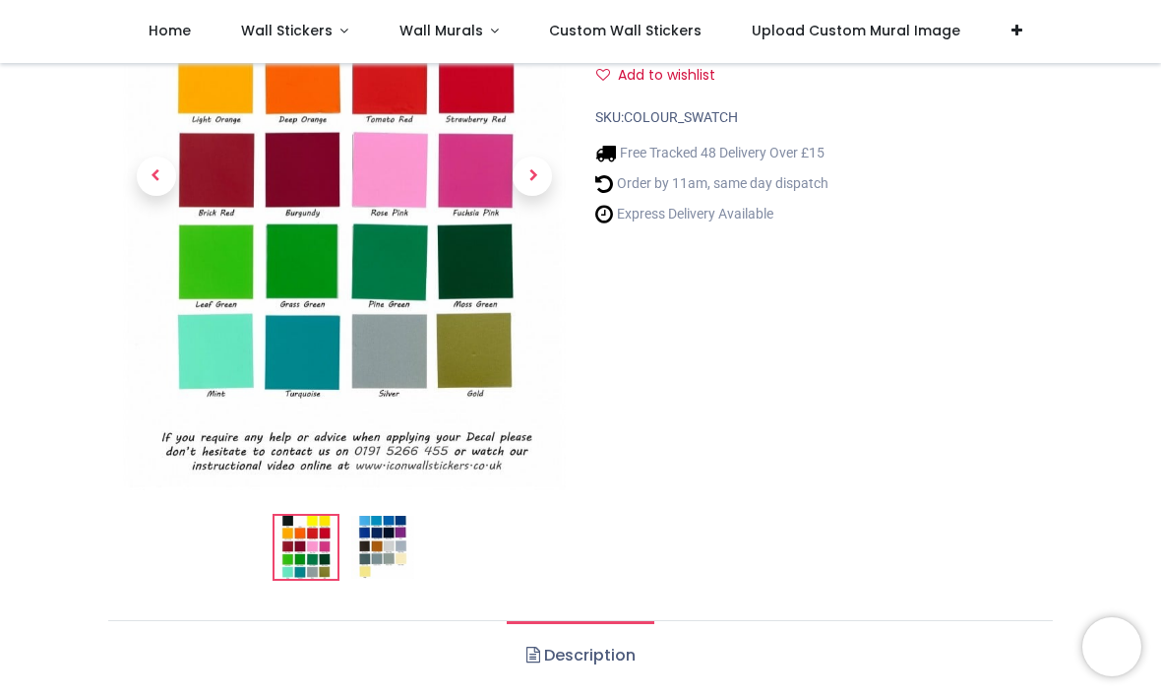
scroll to position [272, 0]
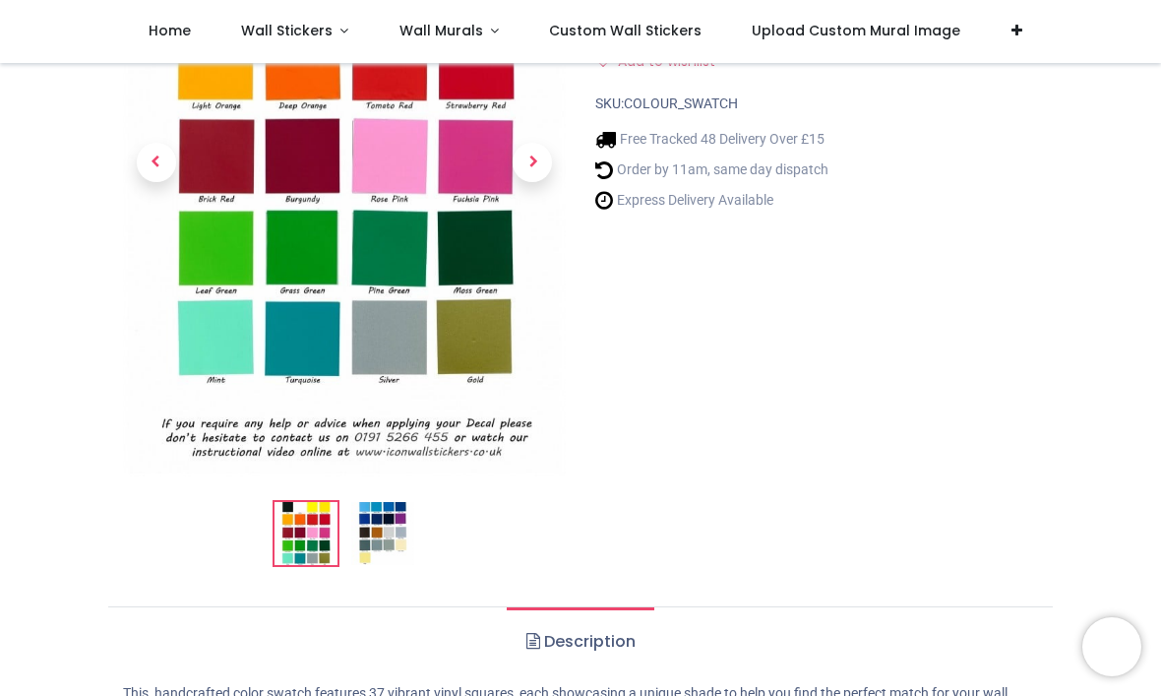
click at [378, 521] on img at bounding box center [382, 533] width 63 height 63
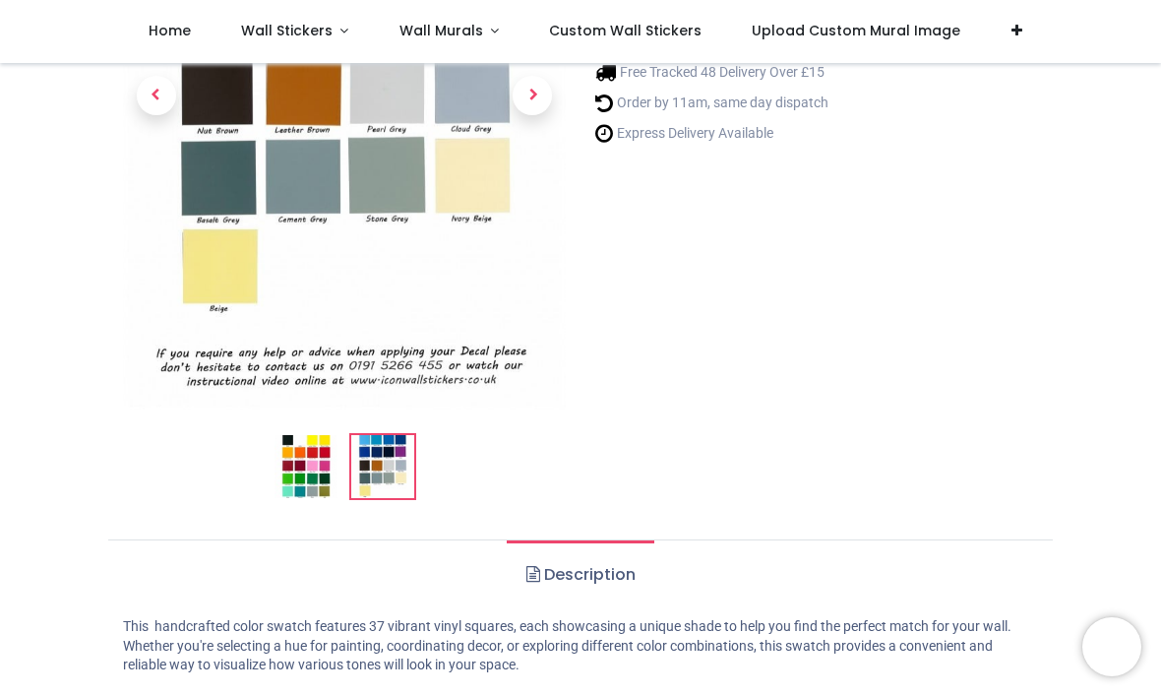
scroll to position [418, 0]
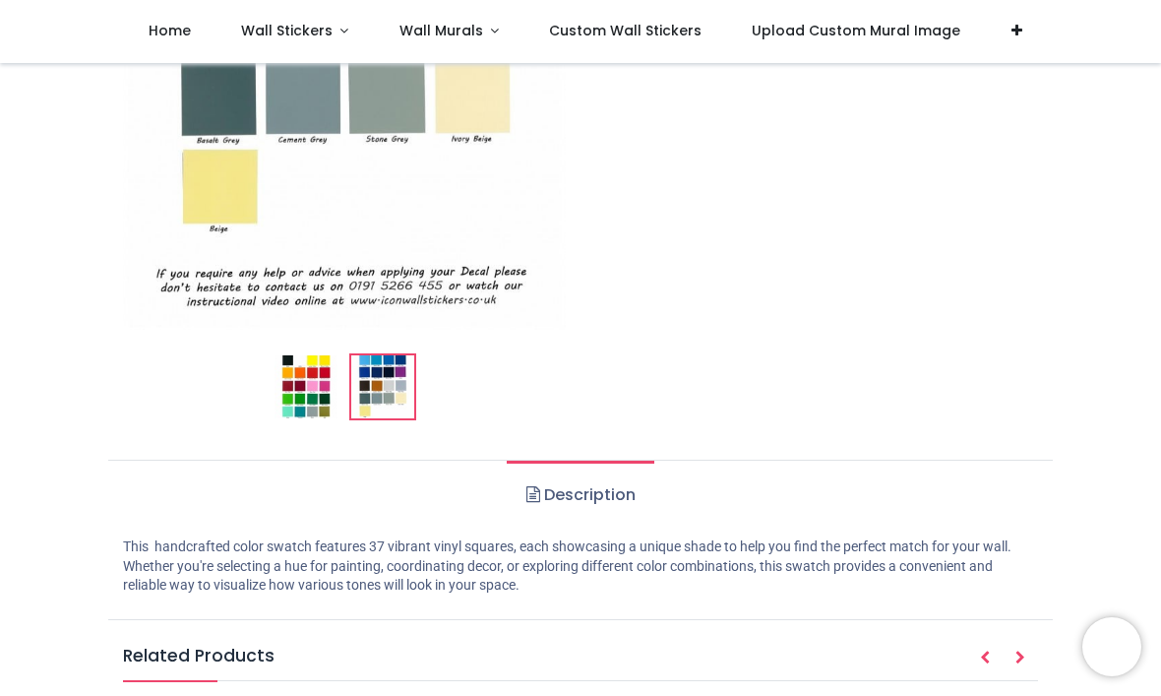
click at [1080, 341] on div "Shop £ *" at bounding box center [580, 556] width 1161 height 1822
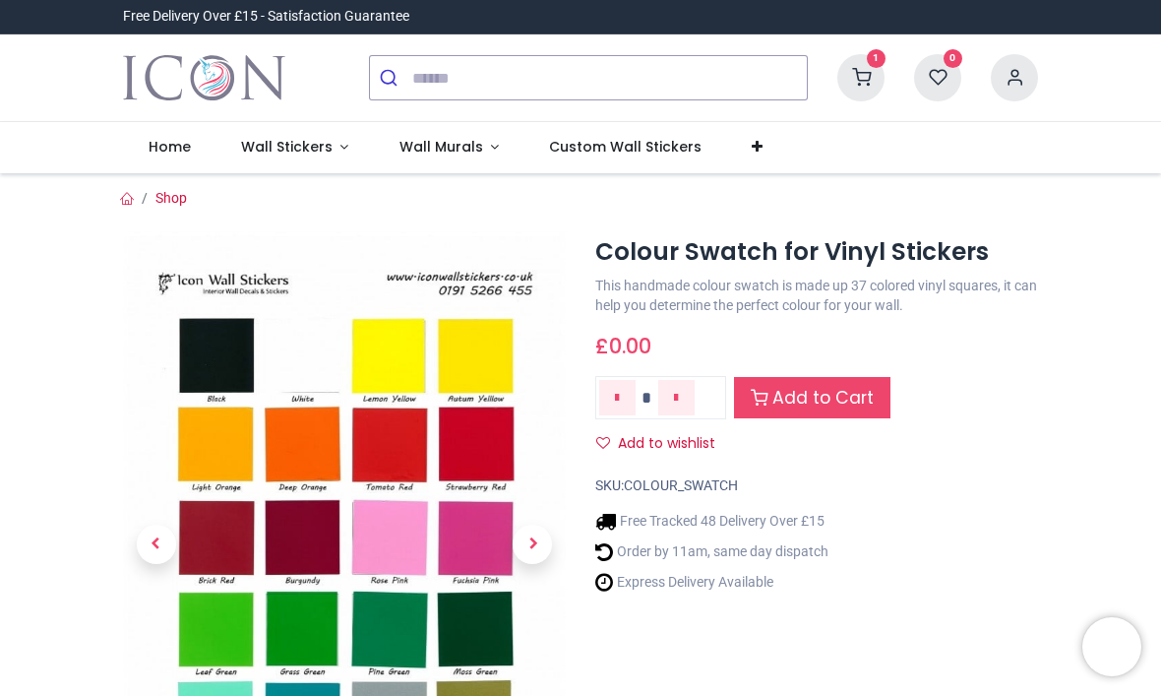
scroll to position [0, 0]
click at [485, 149] on link "Wall Murals" at bounding box center [449, 147] width 151 height 51
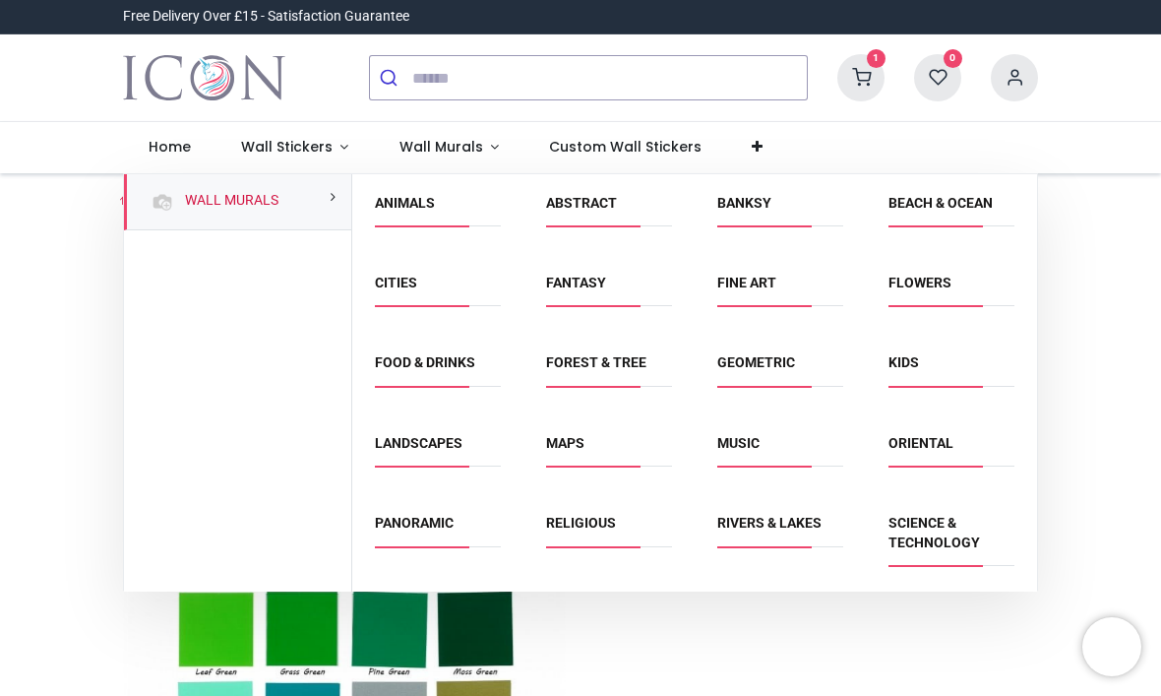
click at [580, 205] on link "Abstract" at bounding box center [581, 203] width 71 height 16
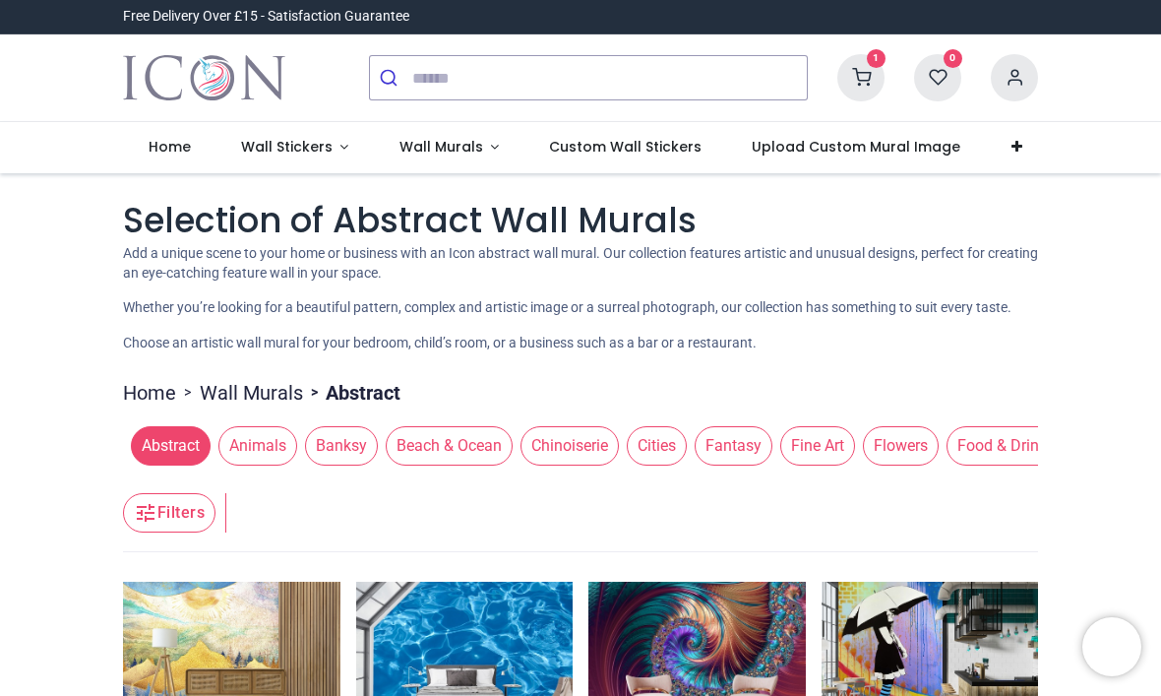
click at [322, 150] on span "Wall Stickers" at bounding box center [287, 147] width 92 height 20
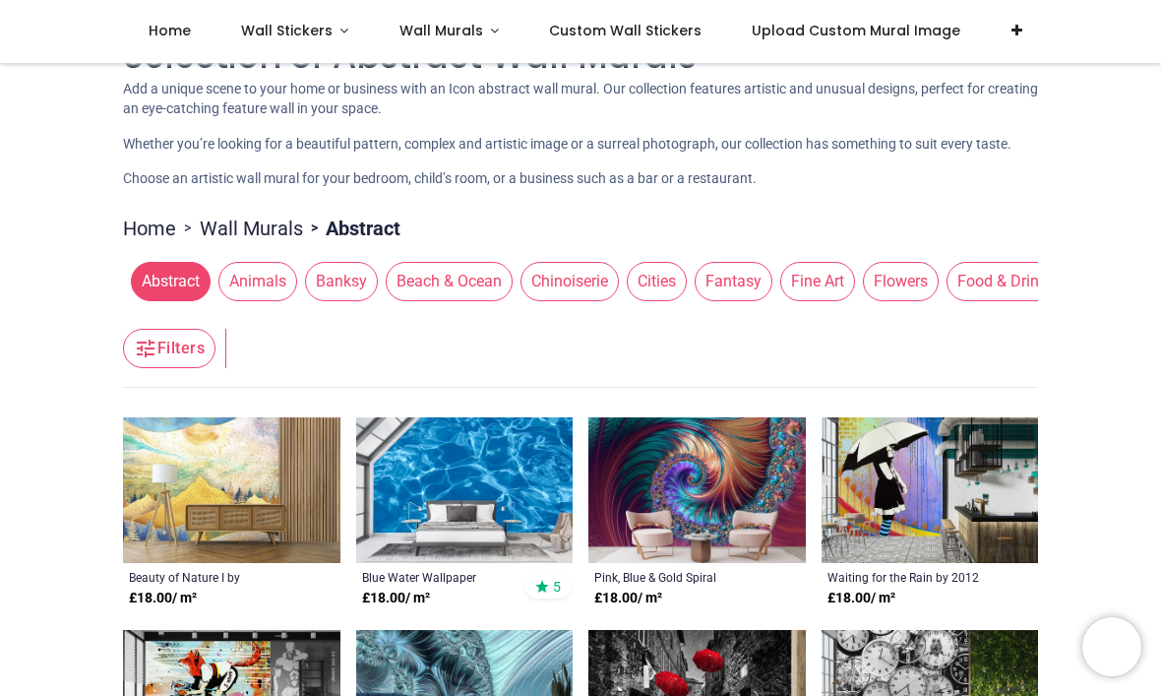
scroll to position [36, 0]
